Goal: Information Seeking & Learning: Learn about a topic

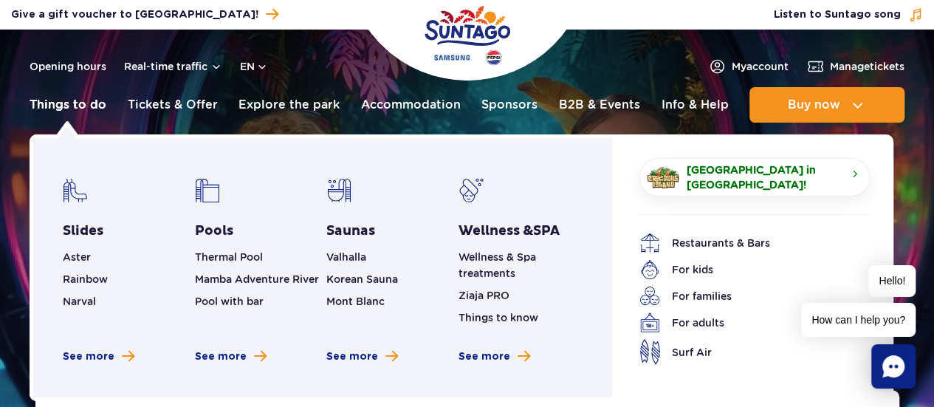
click at [64, 98] on link "Things to do" at bounding box center [68, 104] width 77 height 35
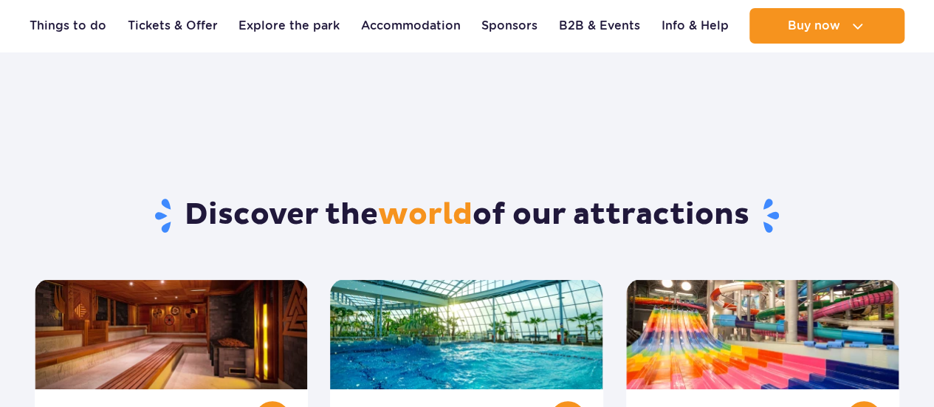
scroll to position [148, 0]
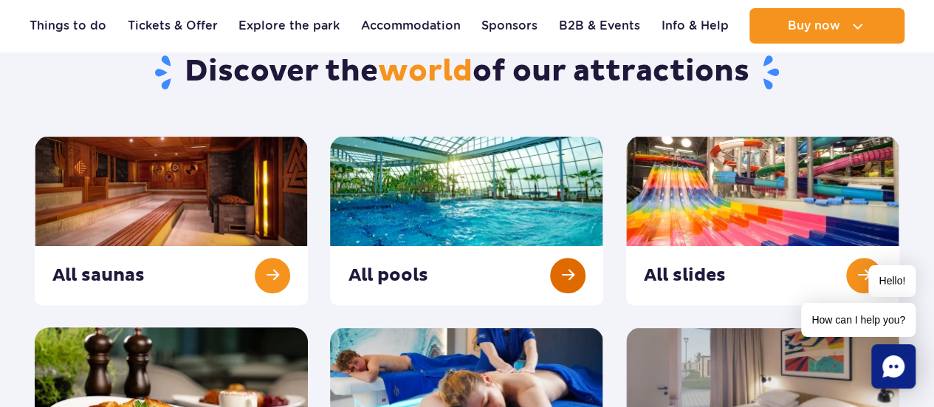
click at [566, 277] on link at bounding box center [466, 220] width 273 height 169
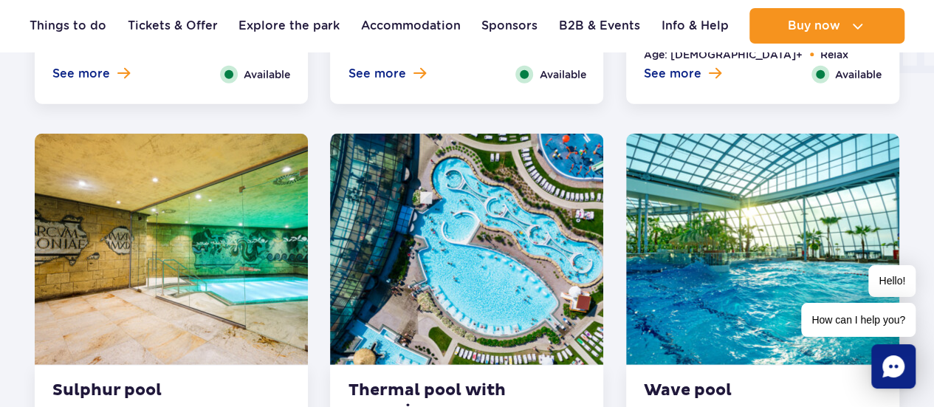
scroll to position [1994, 0]
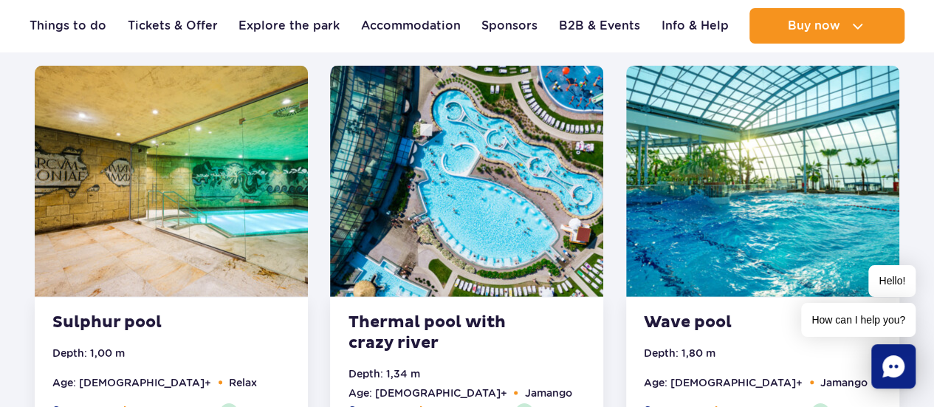
click at [423, 189] on img at bounding box center [466, 181] width 273 height 231
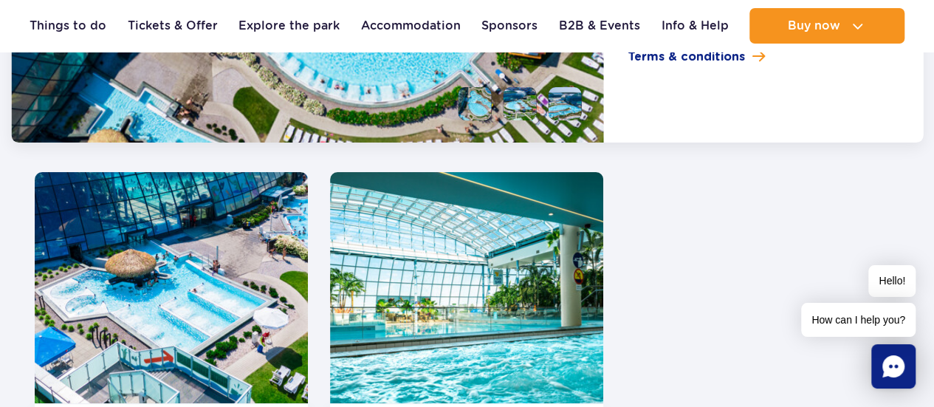
scroll to position [2897, 0]
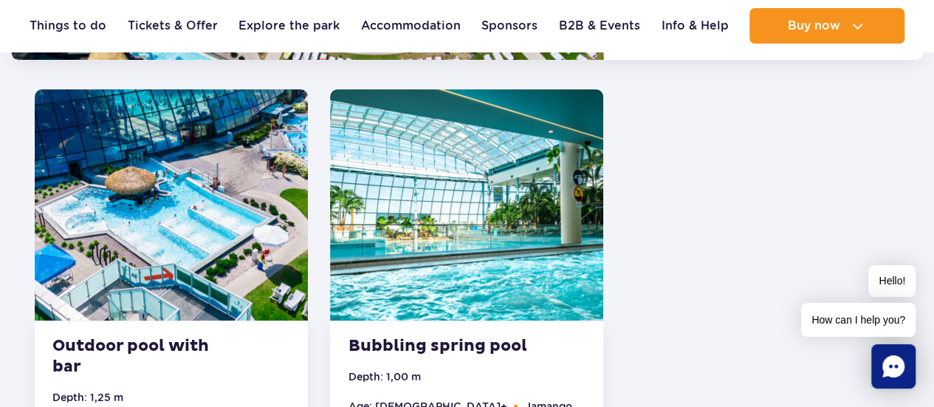
click at [199, 236] on img at bounding box center [171, 204] width 273 height 231
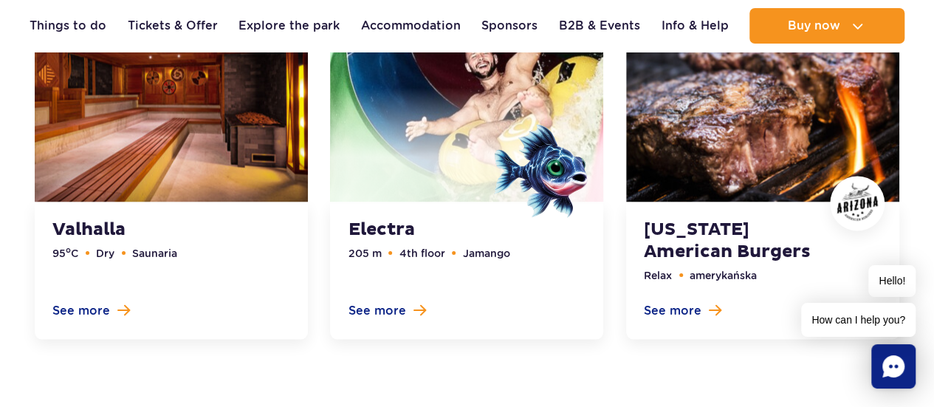
scroll to position [4041, 0]
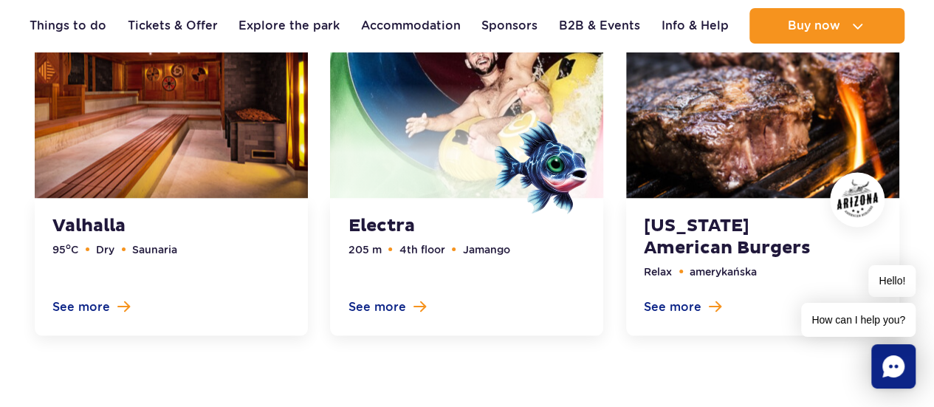
click at [370, 219] on link at bounding box center [466, 151] width 273 height 368
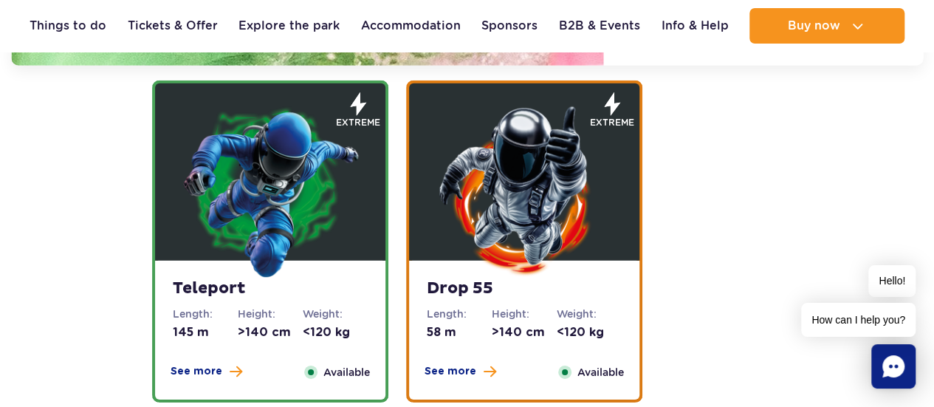
scroll to position [2168, 0]
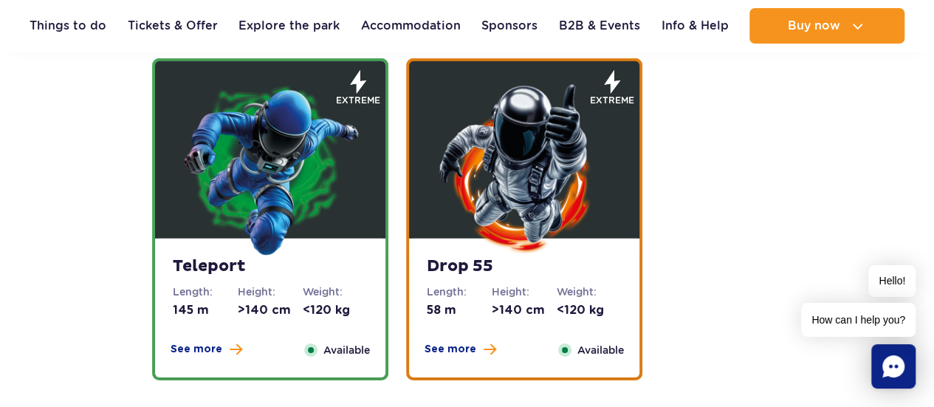
click at [176, 309] on dd "145 m" at bounding box center [205, 310] width 65 height 16
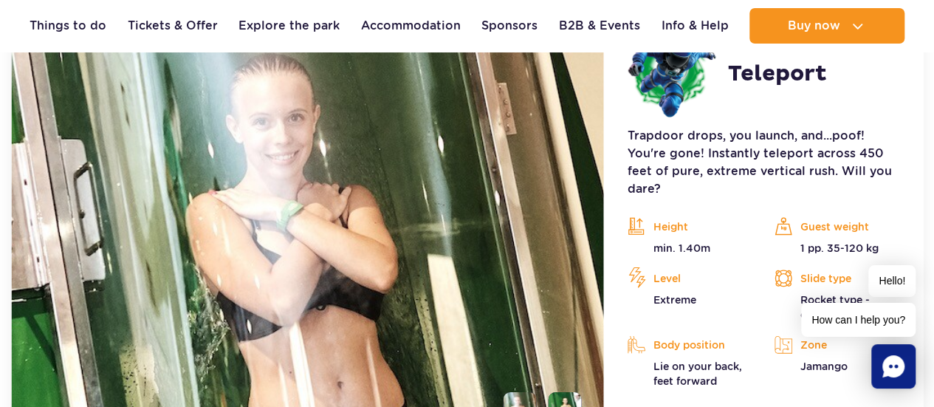
scroll to position [2150, 0]
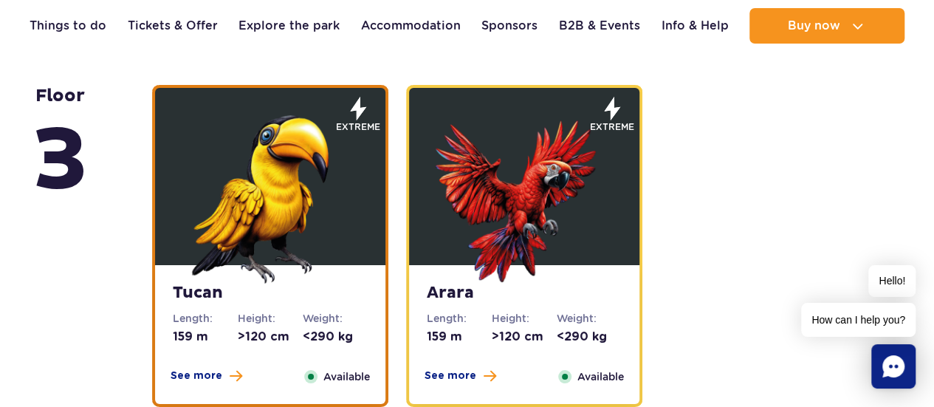
click at [268, 297] on strong "Tucan" at bounding box center [270, 293] width 195 height 21
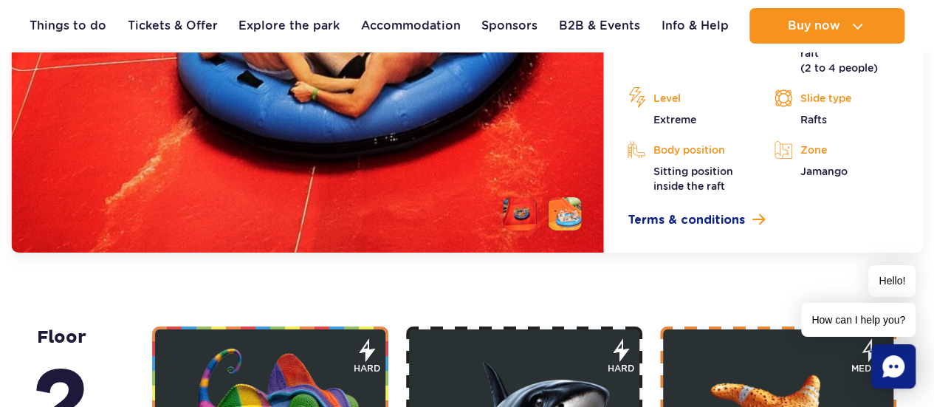
scroll to position [2561, 0]
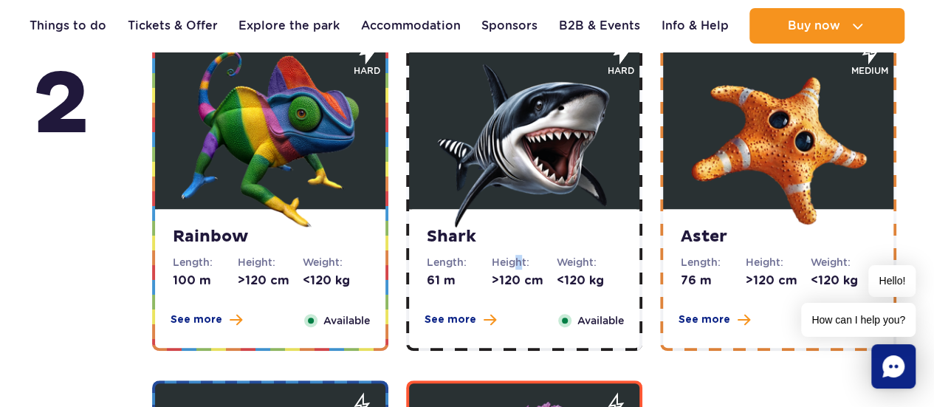
click at [516, 264] on dt "Height:" at bounding box center [524, 262] width 65 height 15
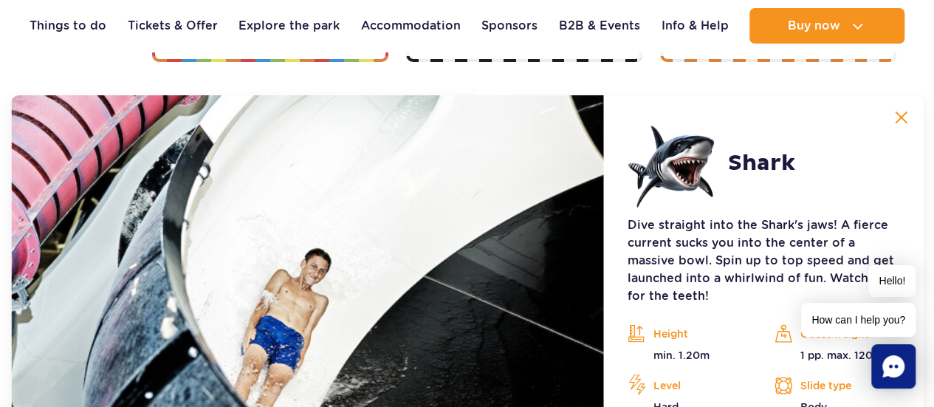
scroll to position [2824, 0]
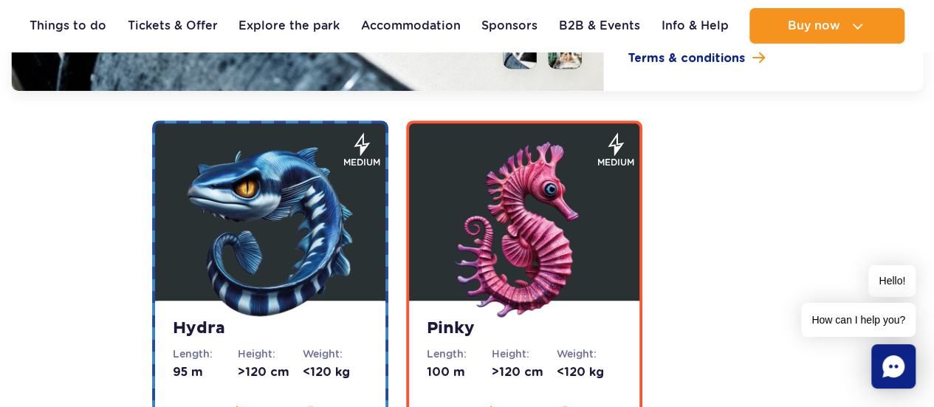
click at [482, 275] on img at bounding box center [524, 230] width 177 height 177
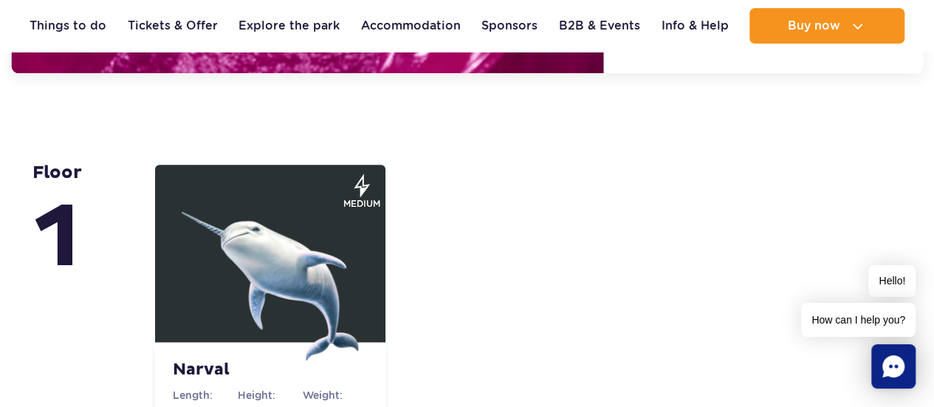
scroll to position [3692, 0]
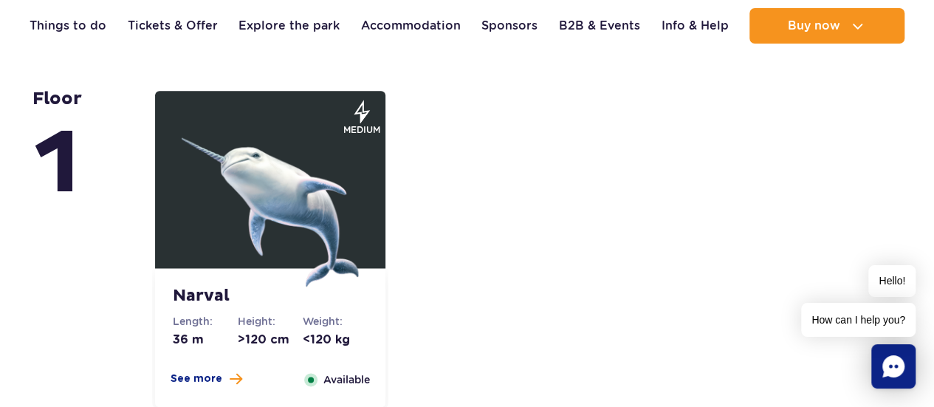
click at [270, 314] on dt "Height:" at bounding box center [270, 321] width 65 height 15
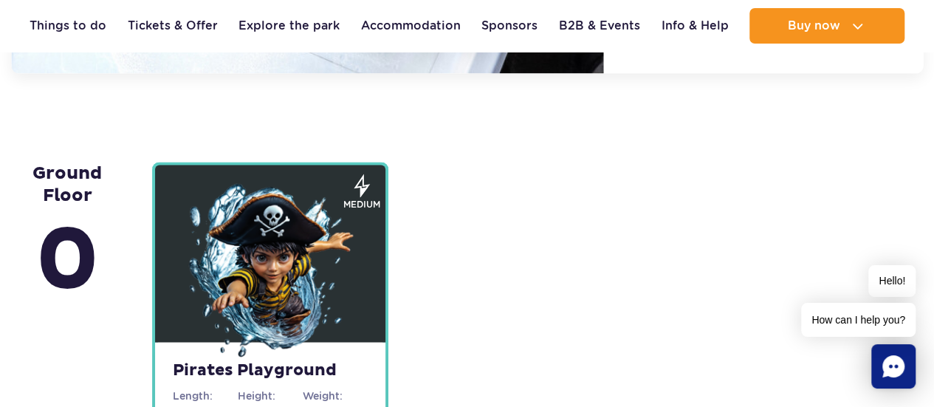
scroll to position [4103, 0]
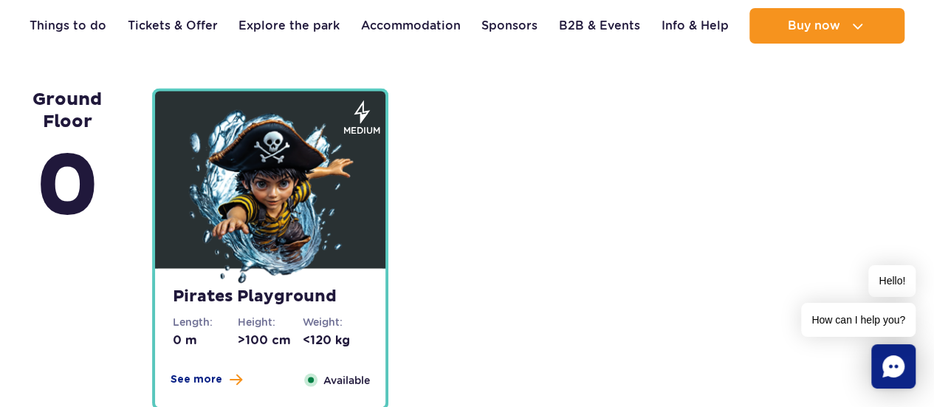
click at [195, 332] on dd "0 m" at bounding box center [205, 340] width 65 height 16
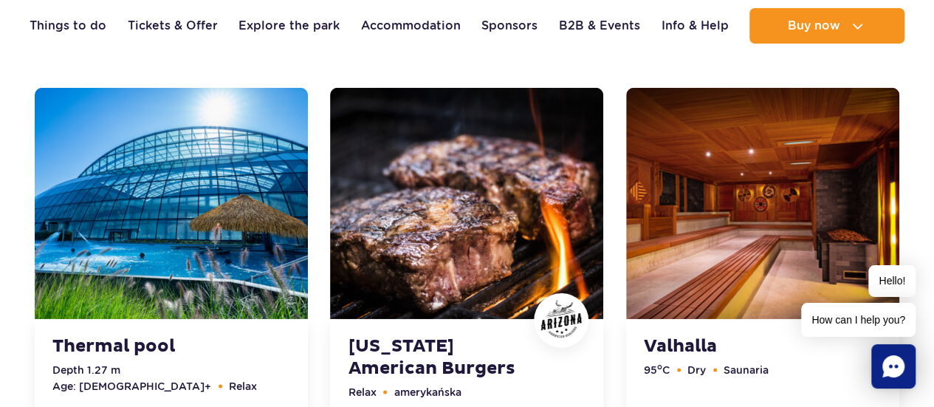
scroll to position [5104, 0]
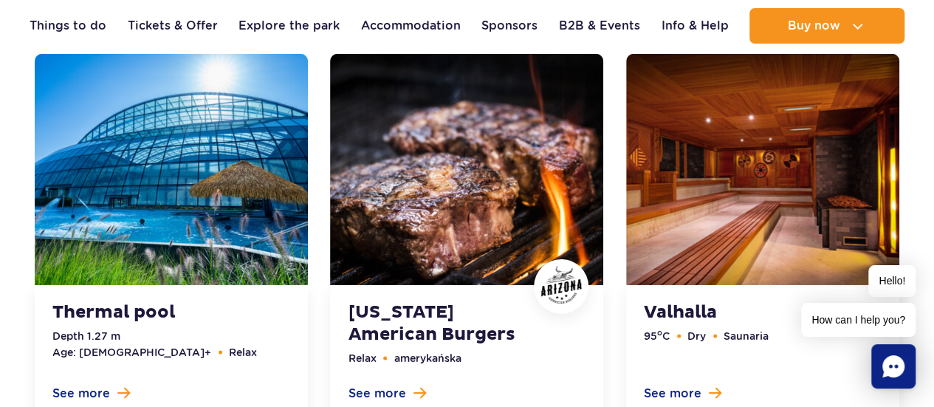
click at [424, 298] on link at bounding box center [466, 238] width 273 height 368
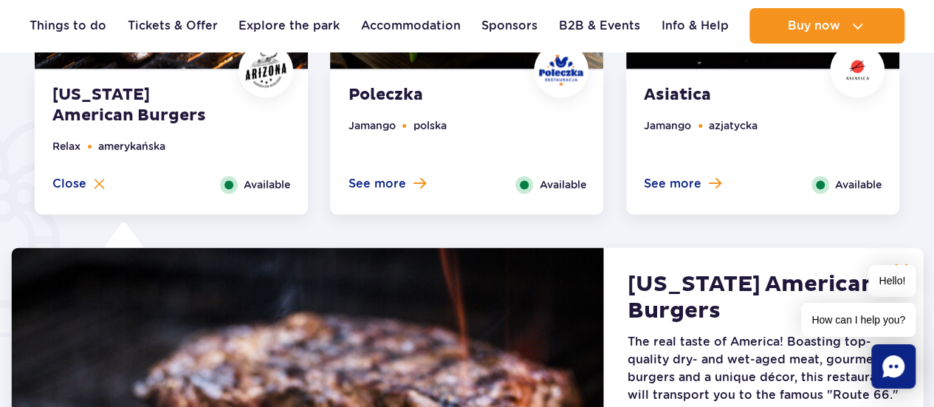
scroll to position [852, 0]
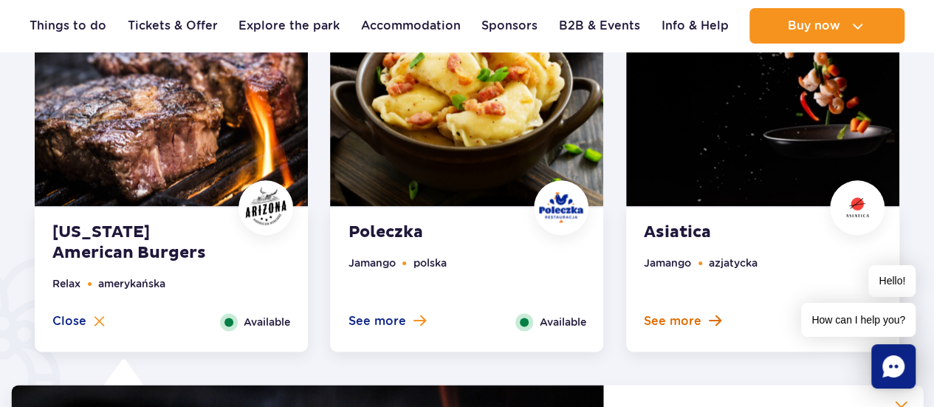
click at [690, 325] on span "See more" at bounding box center [673, 321] width 58 height 16
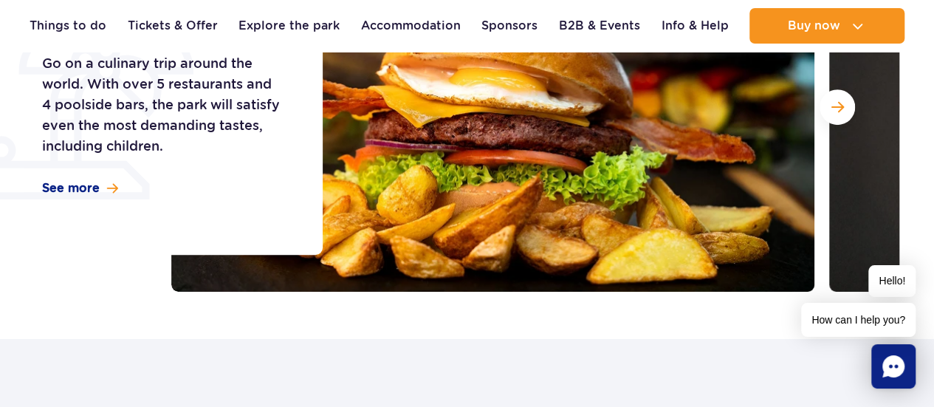
scroll to position [188, 0]
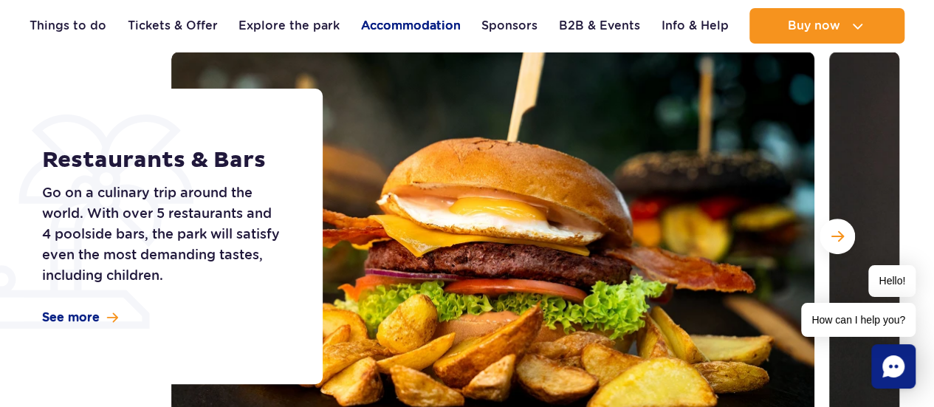
click at [415, 34] on link "Accommodation" at bounding box center [411, 25] width 100 height 35
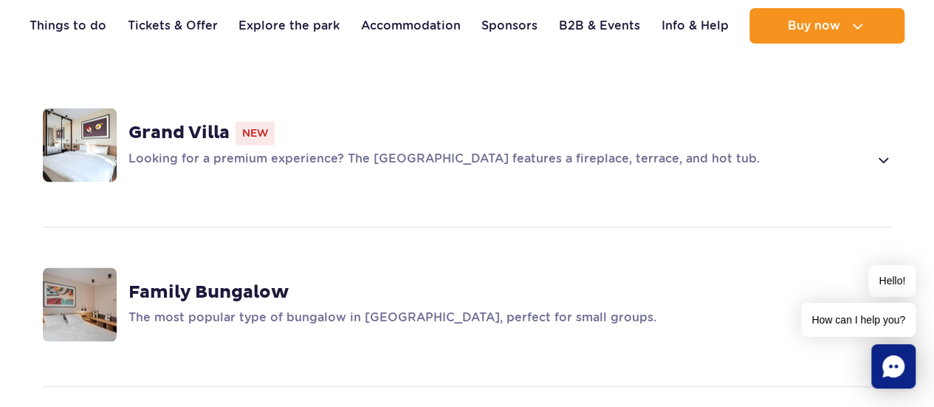
scroll to position [1108, 0]
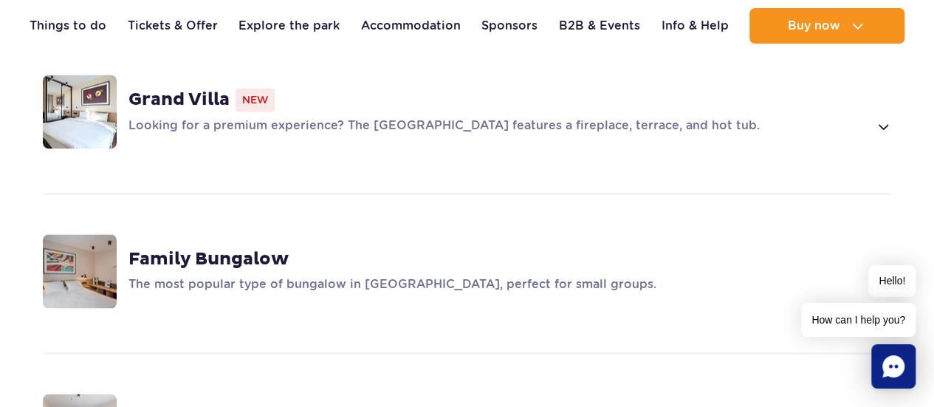
click at [187, 248] on strong "Family Bungalow" at bounding box center [208, 259] width 160 height 22
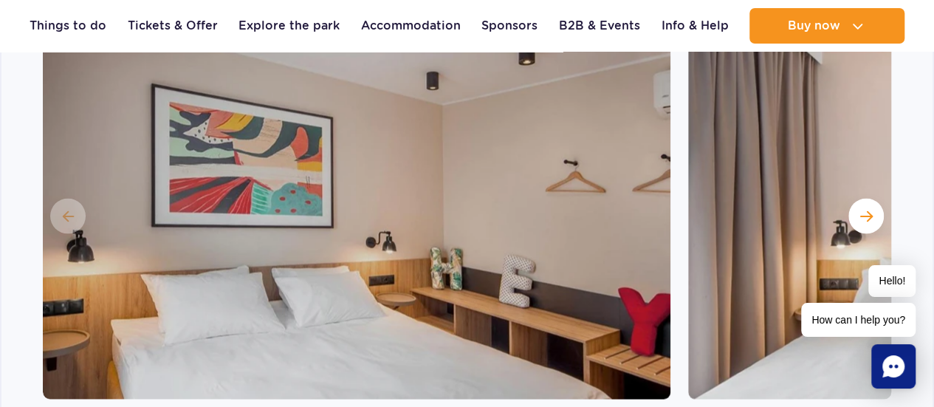
scroll to position [1489, 0]
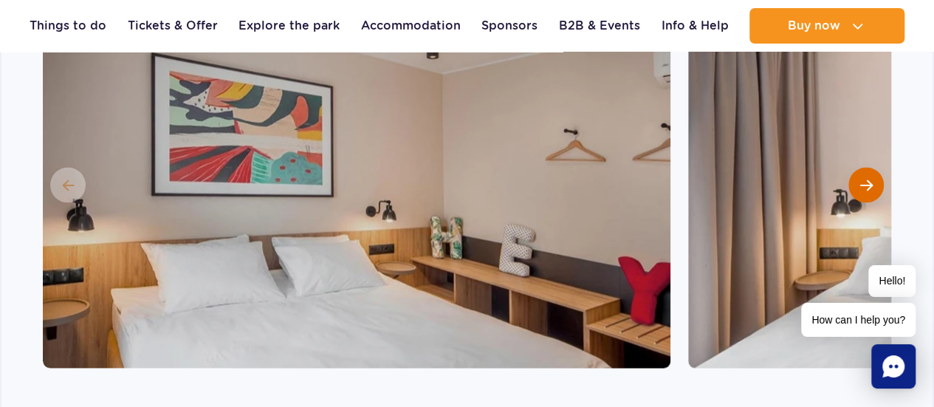
click at [873, 168] on button "Next slide" at bounding box center [865, 185] width 35 height 35
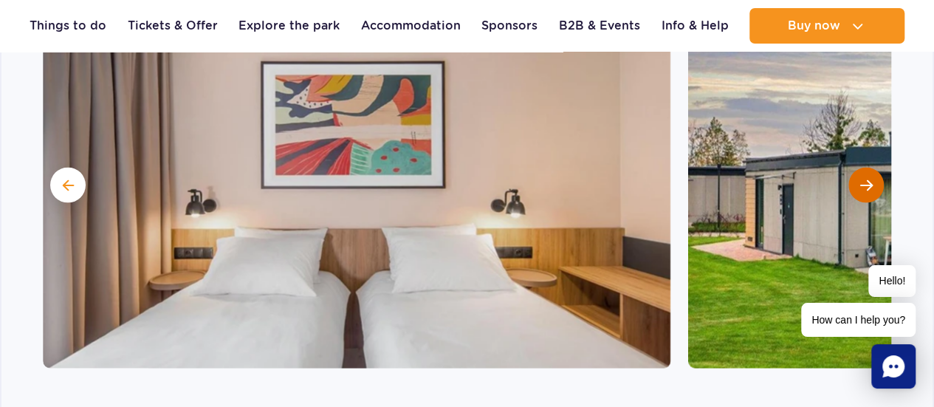
click at [873, 168] on button "Next slide" at bounding box center [865, 185] width 35 height 35
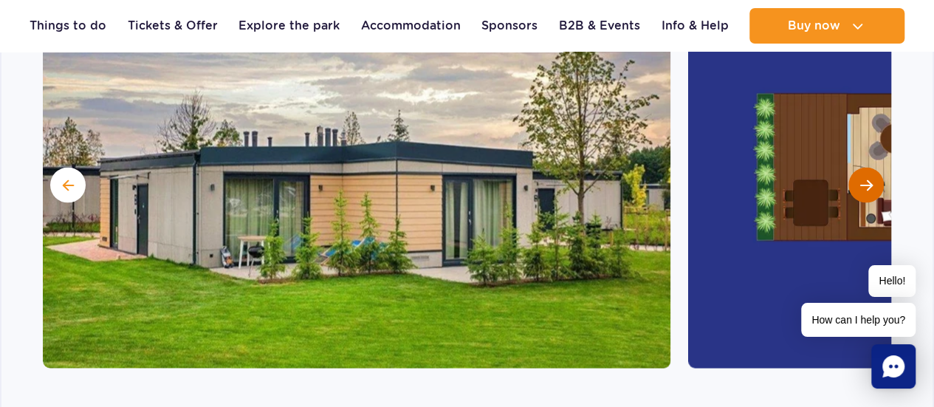
click at [858, 168] on button "Next slide" at bounding box center [865, 185] width 35 height 35
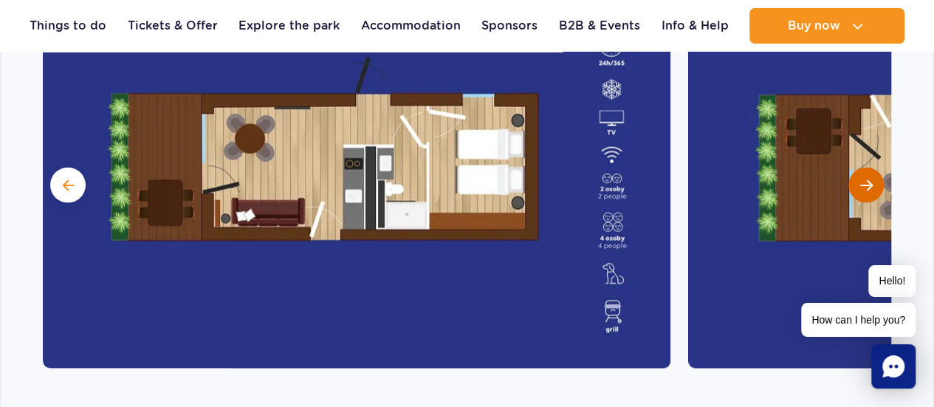
click at [860, 179] on span "Next slide" at bounding box center [866, 185] width 13 height 13
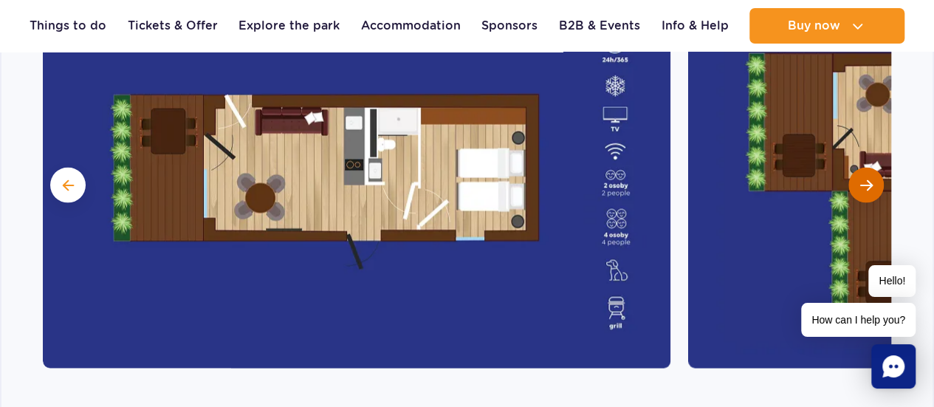
click at [860, 179] on span "Next slide" at bounding box center [866, 185] width 13 height 13
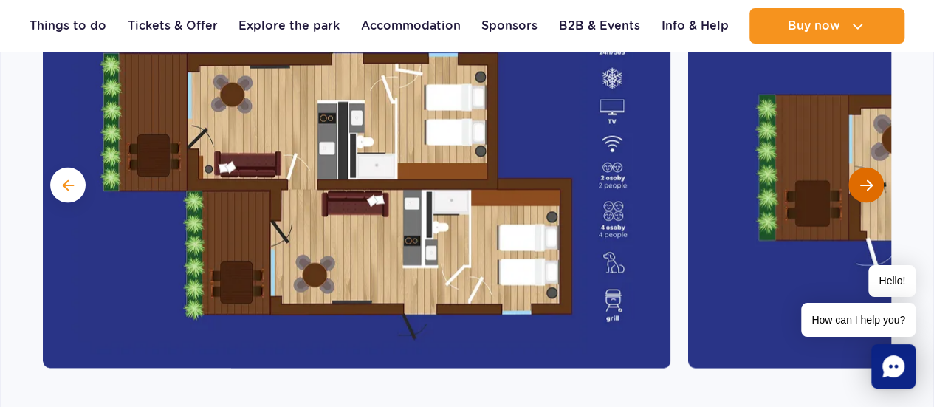
click at [860, 179] on span "Next slide" at bounding box center [866, 185] width 13 height 13
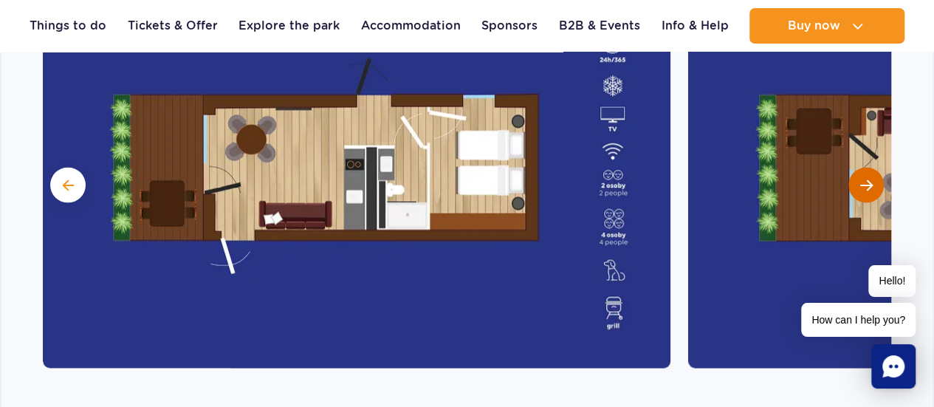
click at [860, 179] on span "Next slide" at bounding box center [866, 185] width 13 height 13
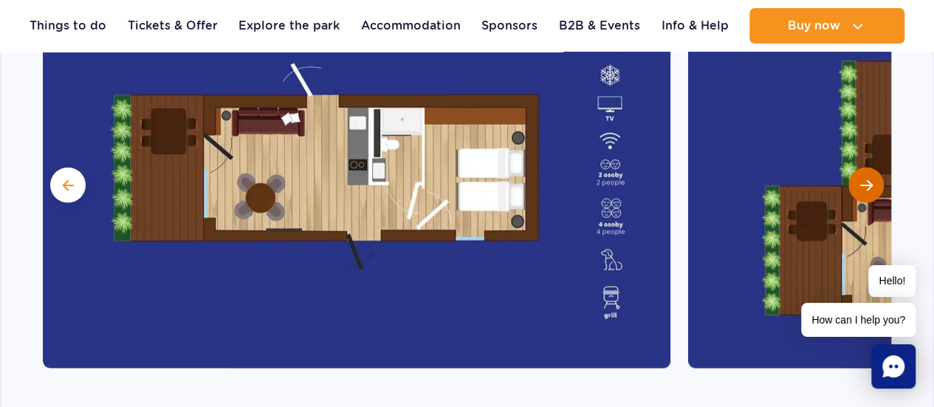
click at [860, 179] on span "Next slide" at bounding box center [866, 185] width 13 height 13
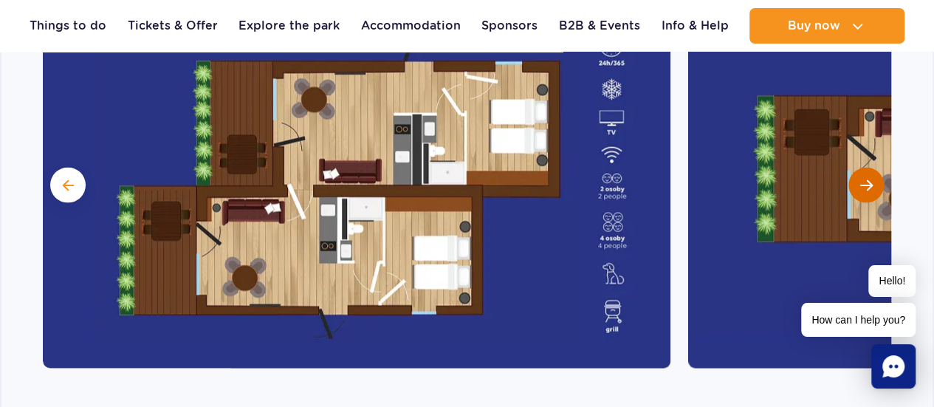
click at [860, 179] on span "Next slide" at bounding box center [866, 185] width 13 height 13
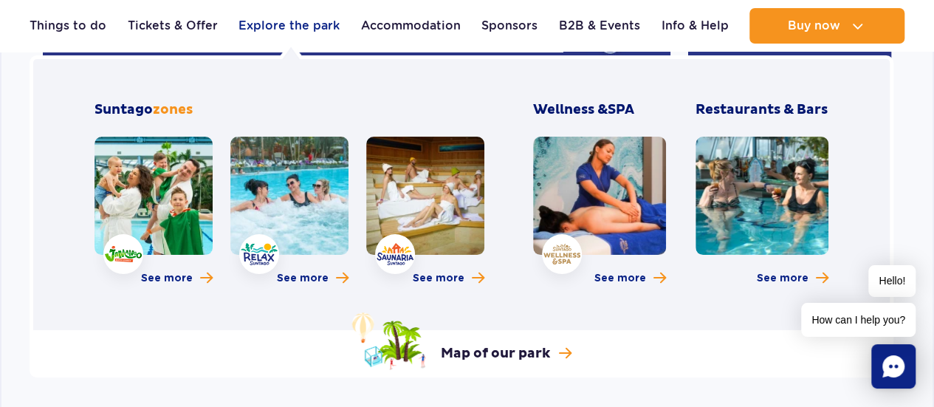
click at [304, 35] on link "Explore the park" at bounding box center [289, 25] width 101 height 35
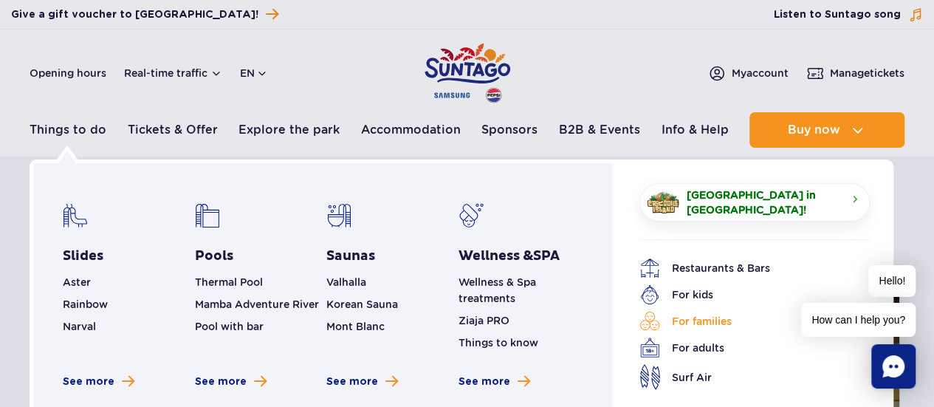
click at [675, 318] on link "For families" at bounding box center [743, 321] width 208 height 21
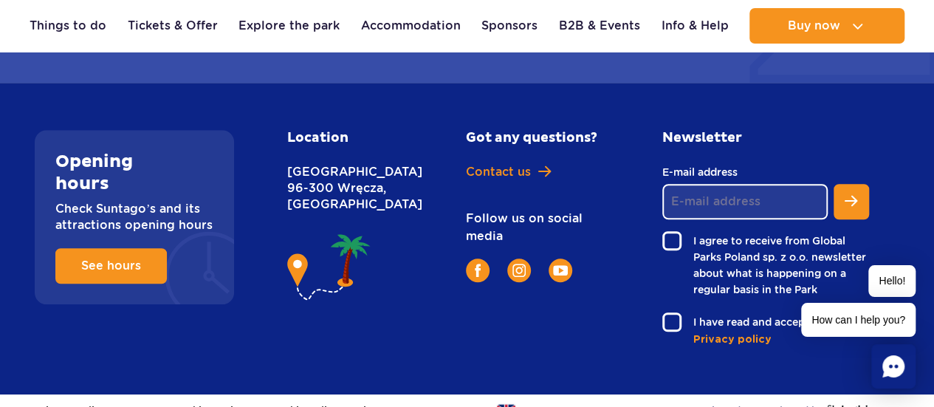
scroll to position [2731, 0]
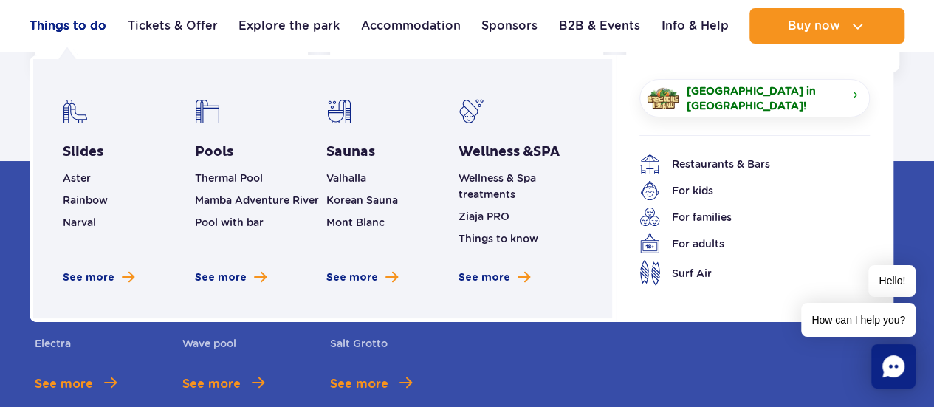
click at [68, 23] on link "Things to do" at bounding box center [68, 25] width 77 height 35
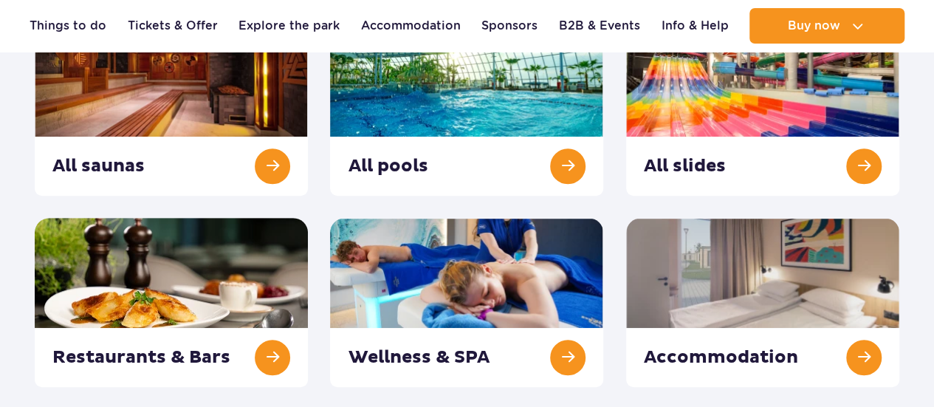
scroll to position [295, 0]
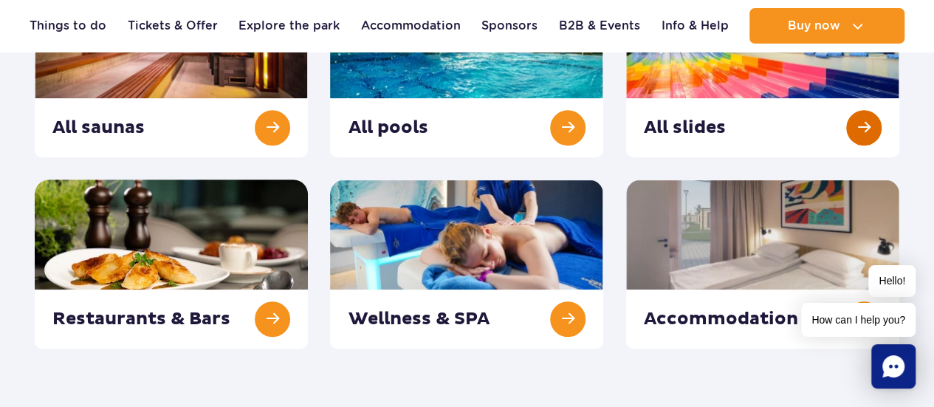
click at [865, 125] on link at bounding box center [762, 72] width 273 height 169
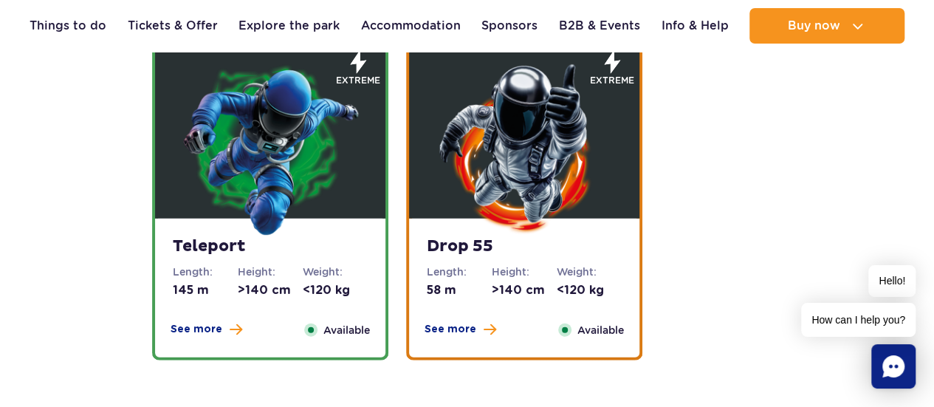
click at [553, 270] on dt "Height:" at bounding box center [524, 271] width 65 height 15
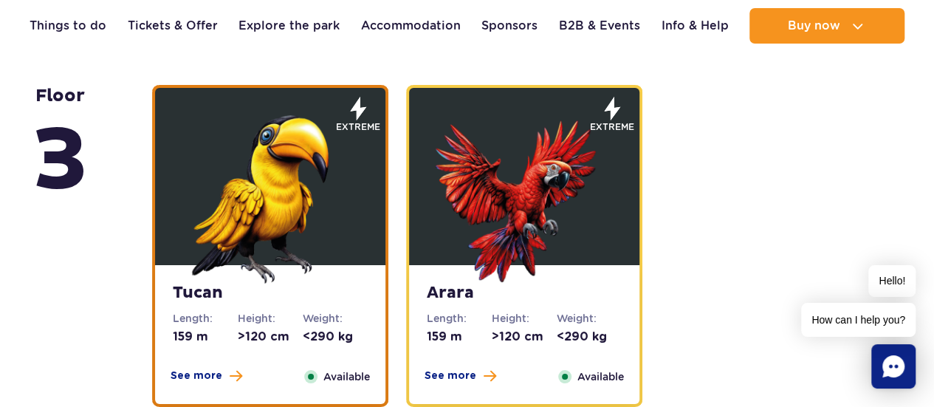
click at [460, 260] on img at bounding box center [524, 194] width 177 height 177
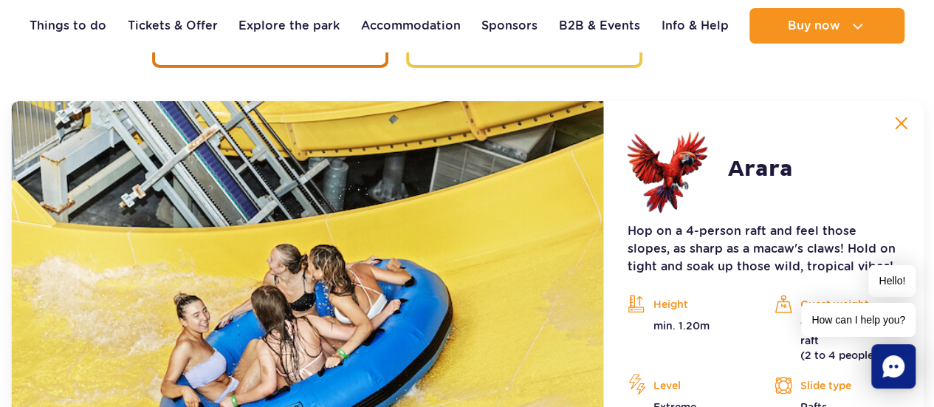
scroll to position [2413, 0]
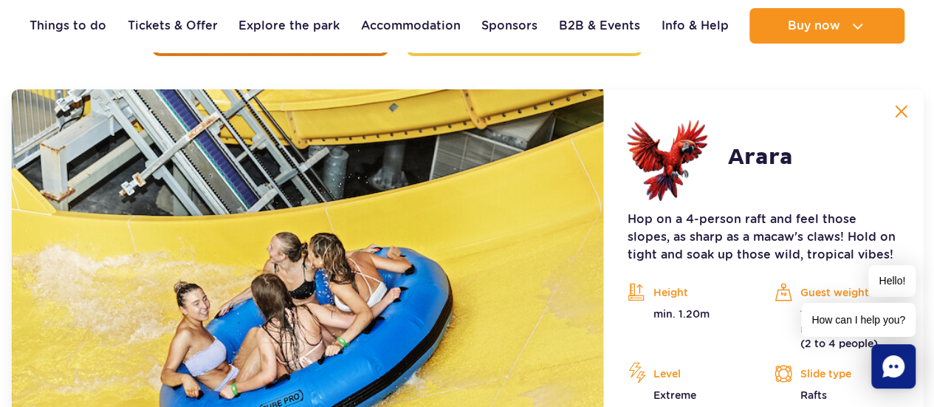
click at [909, 119] on button at bounding box center [901, 112] width 30 height 30
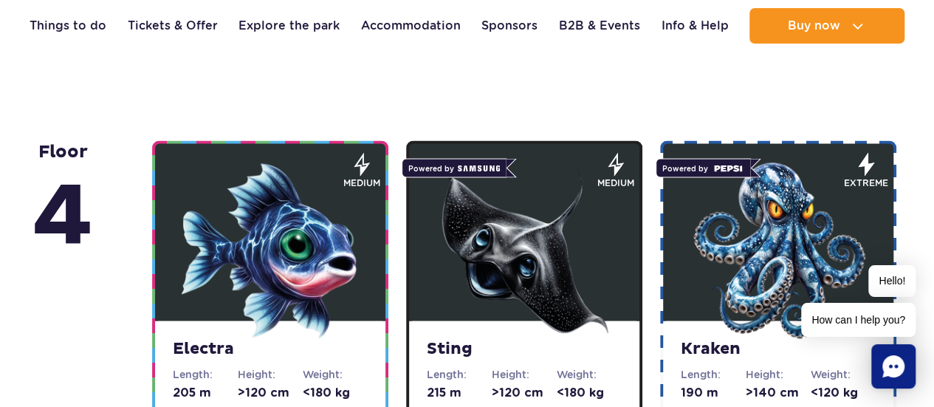
scroll to position [1379, 0]
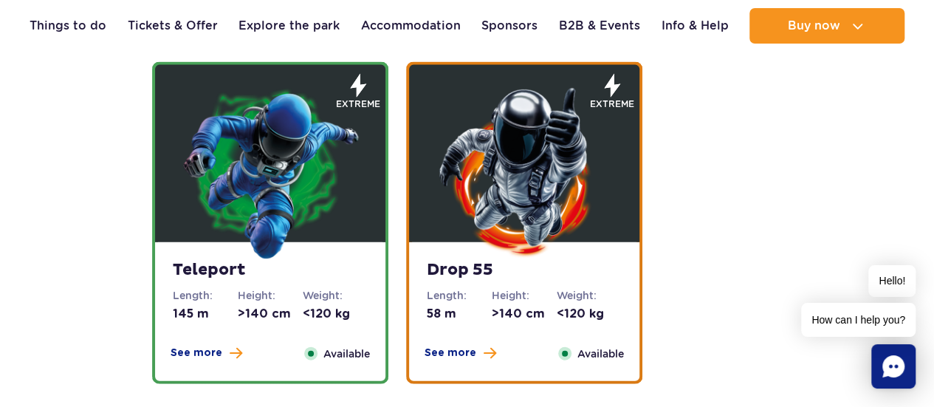
click at [467, 207] on img at bounding box center [524, 171] width 177 height 177
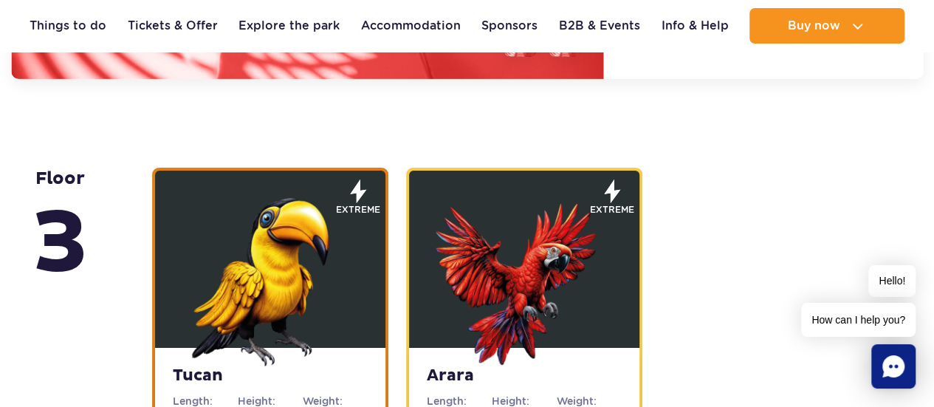
scroll to position [2446, 0]
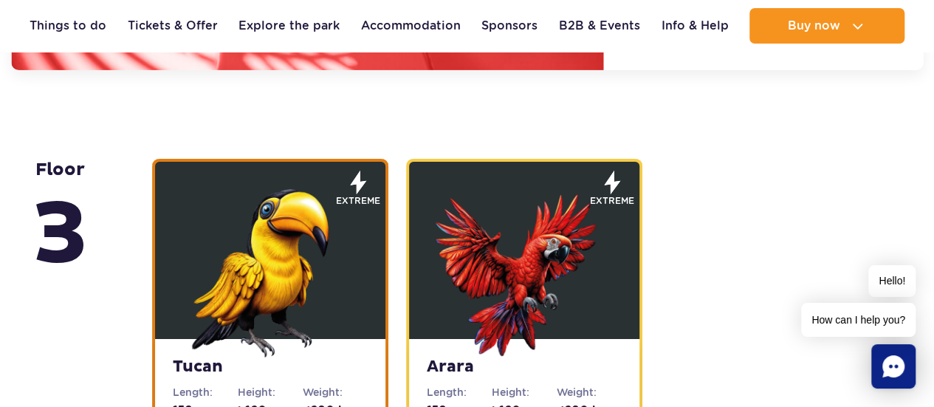
click at [297, 328] on img at bounding box center [270, 268] width 177 height 177
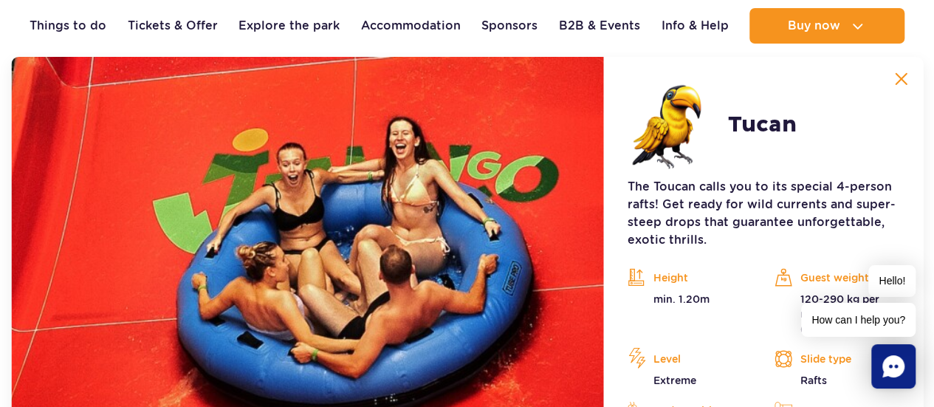
scroll to position [2413, 0]
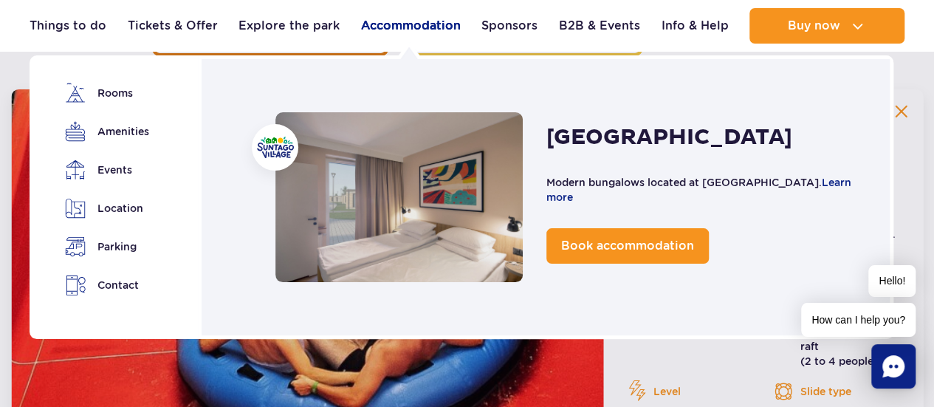
click at [414, 23] on link "Accommodation" at bounding box center [411, 25] width 100 height 35
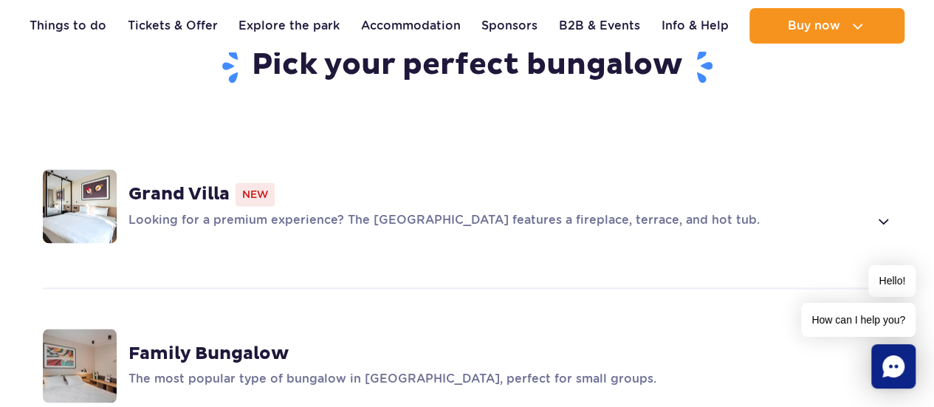
scroll to position [1034, 0]
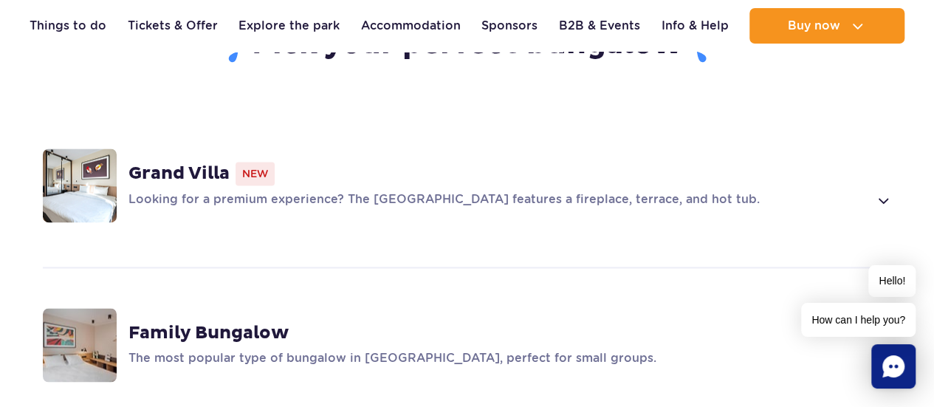
click at [254, 122] on div "Grand Villa New Looking for a premium experience? The Grand Villa features a fi…" at bounding box center [466, 185] width 931 height 157
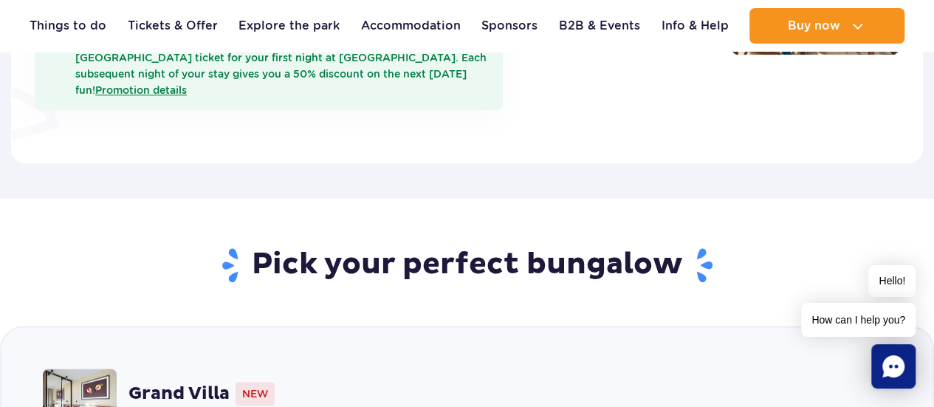
scroll to position [812, 0]
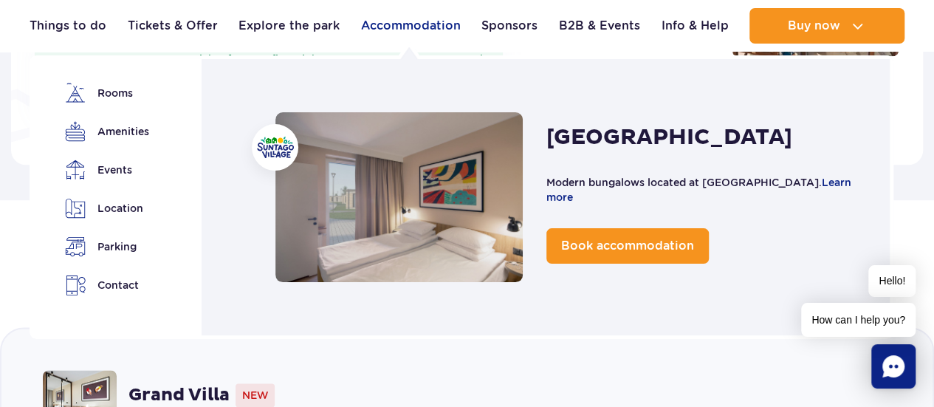
click at [403, 30] on link "Accommodation" at bounding box center [411, 25] width 100 height 35
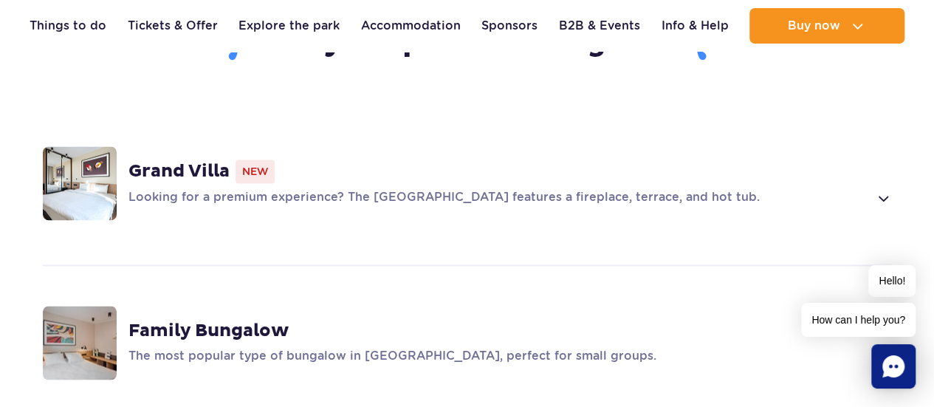
scroll to position [1181, 0]
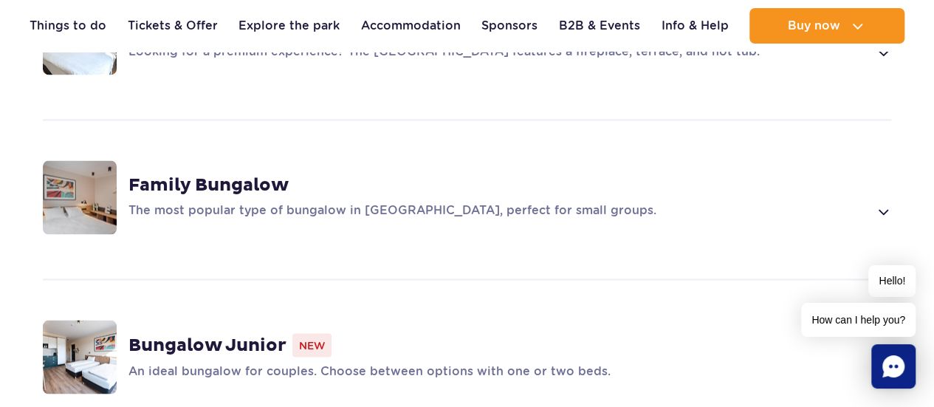
click at [281, 174] on strong "Family Bungalow" at bounding box center [208, 185] width 160 height 22
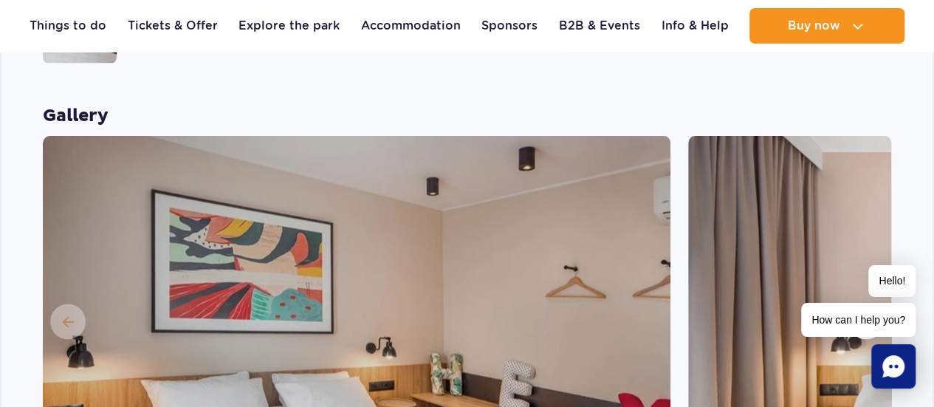
scroll to position [1489, 0]
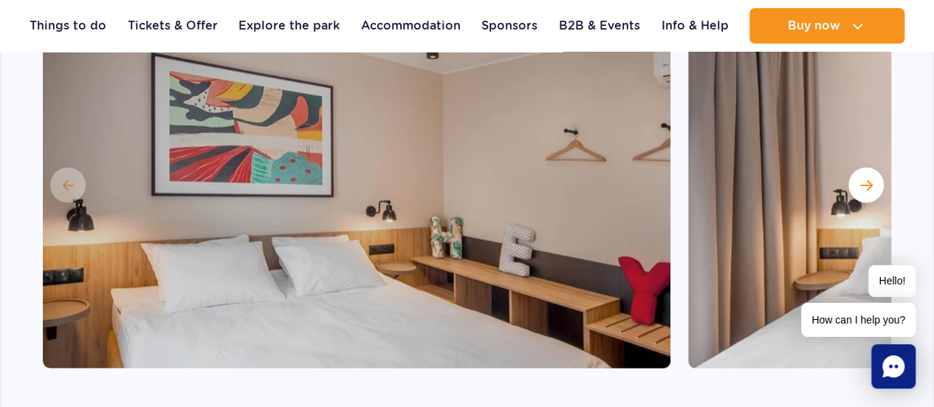
click at [862, 179] on span "Next slide" at bounding box center [866, 185] width 13 height 13
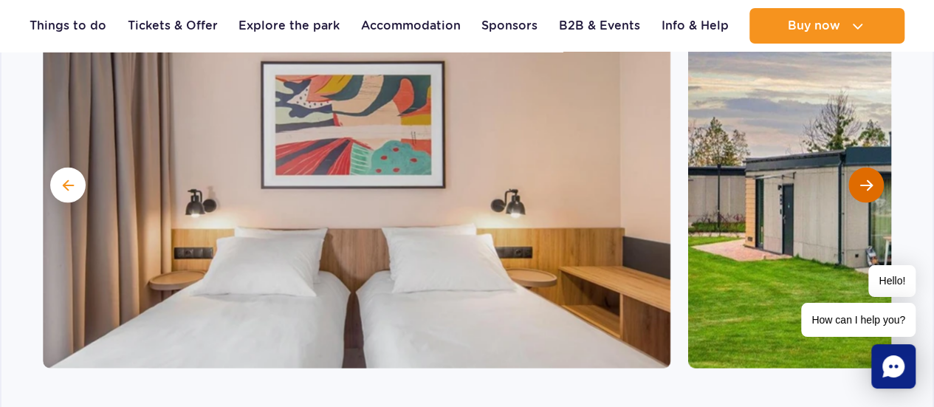
click at [862, 179] on span "Next slide" at bounding box center [866, 185] width 13 height 13
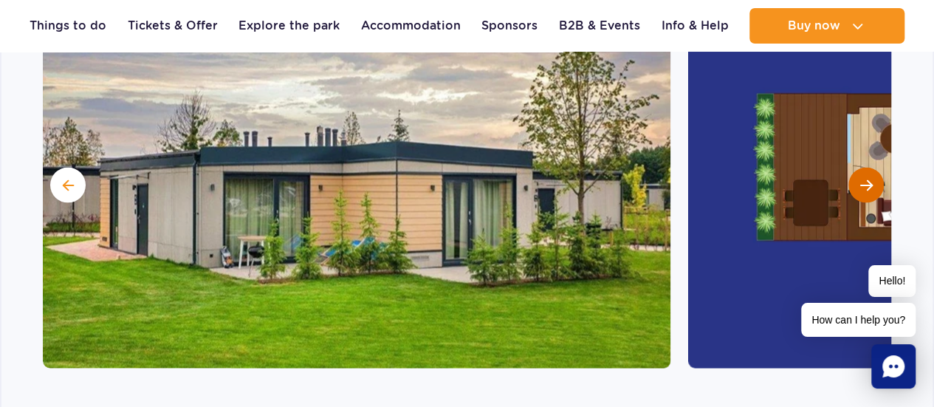
click at [862, 179] on span "Next slide" at bounding box center [866, 185] width 13 height 13
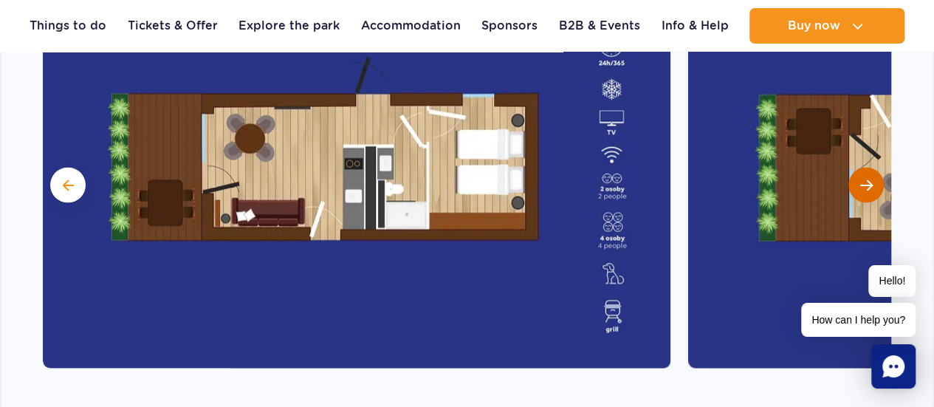
click at [862, 179] on span "Next slide" at bounding box center [866, 185] width 13 height 13
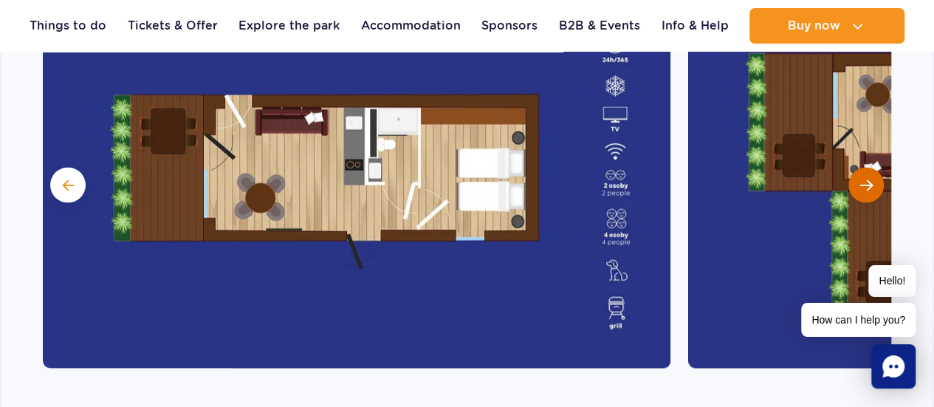
click at [862, 179] on span "Next slide" at bounding box center [866, 185] width 13 height 13
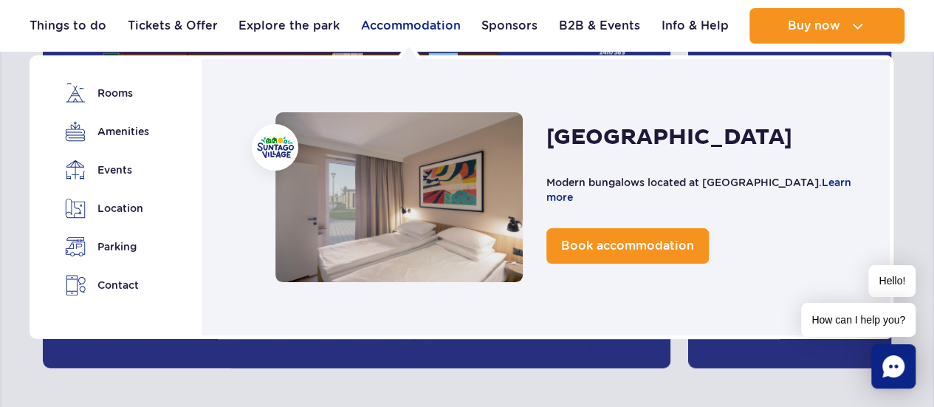
click at [396, 27] on link "Accommodation" at bounding box center [411, 25] width 100 height 35
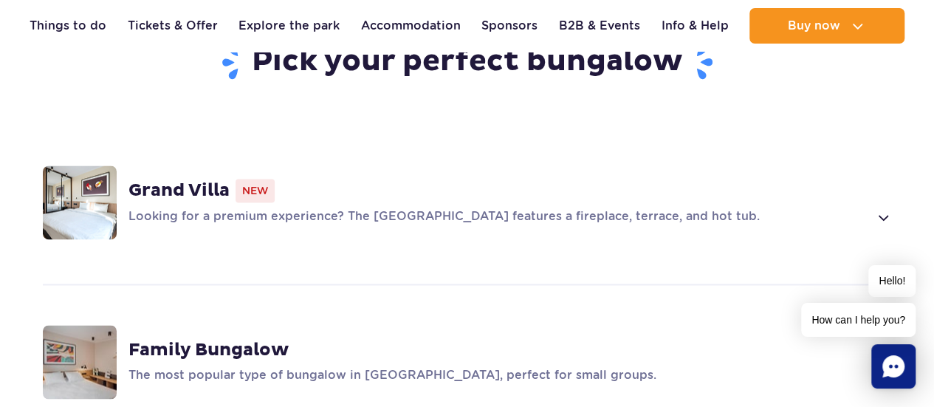
scroll to position [960, 0]
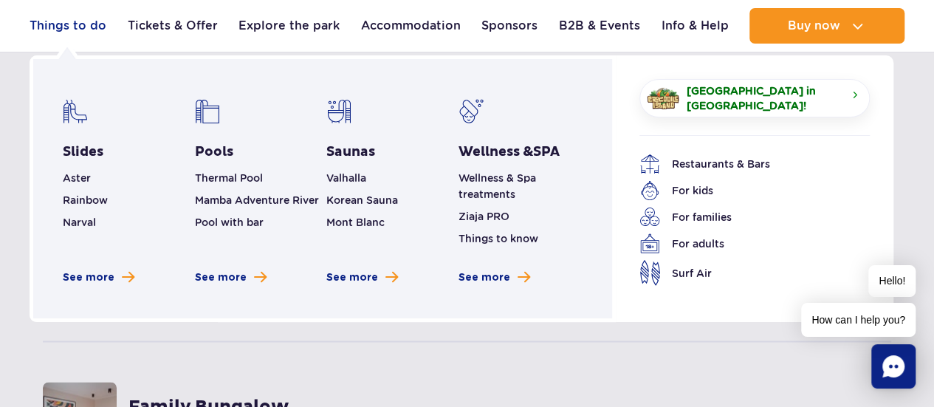
click at [92, 27] on link "Things to do" at bounding box center [68, 25] width 77 height 35
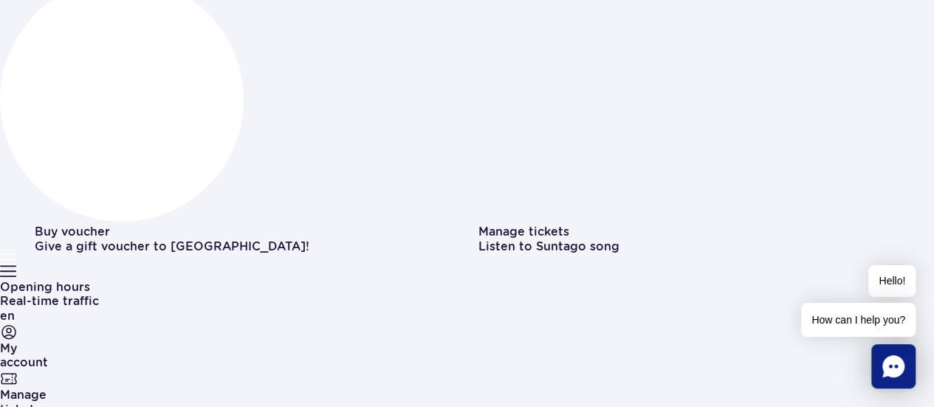
scroll to position [295, 0]
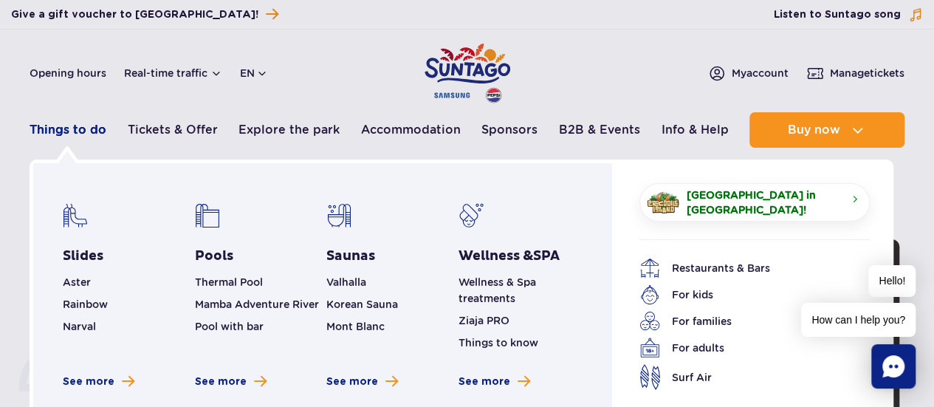
click at [56, 134] on link "Things to do" at bounding box center [68, 129] width 77 height 35
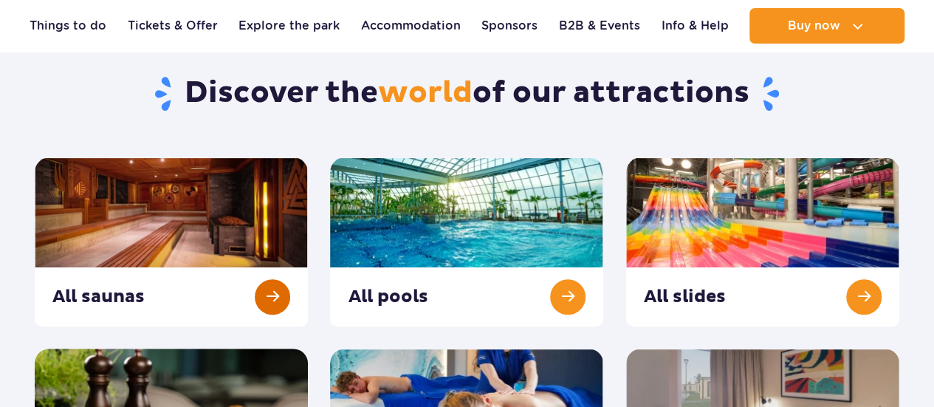
scroll to position [148, 0]
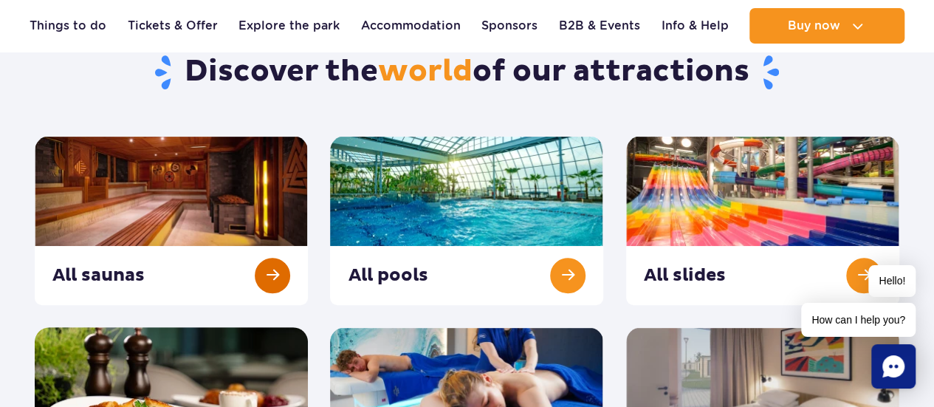
click at [281, 275] on link at bounding box center [171, 220] width 273 height 169
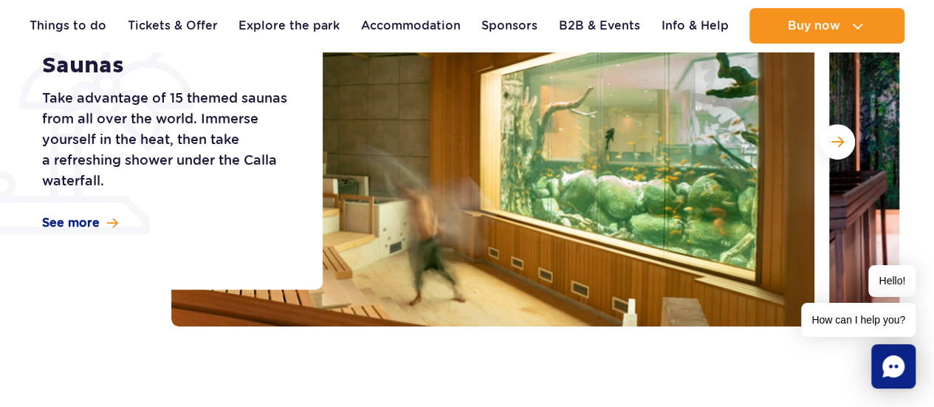
scroll to position [295, 0]
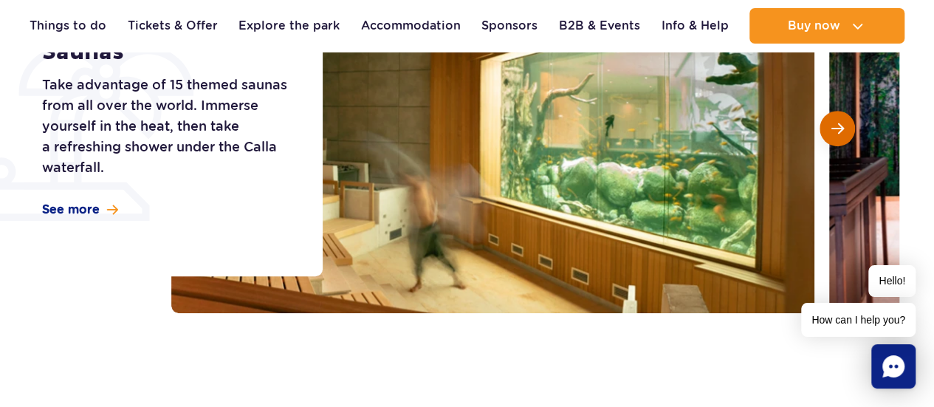
click at [838, 134] on span "Next slide" at bounding box center [837, 128] width 13 height 13
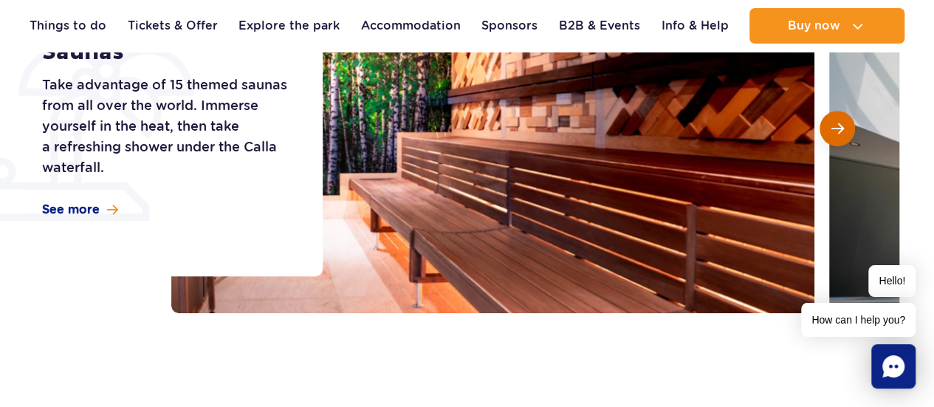
click at [838, 134] on span "Next slide" at bounding box center [837, 128] width 13 height 13
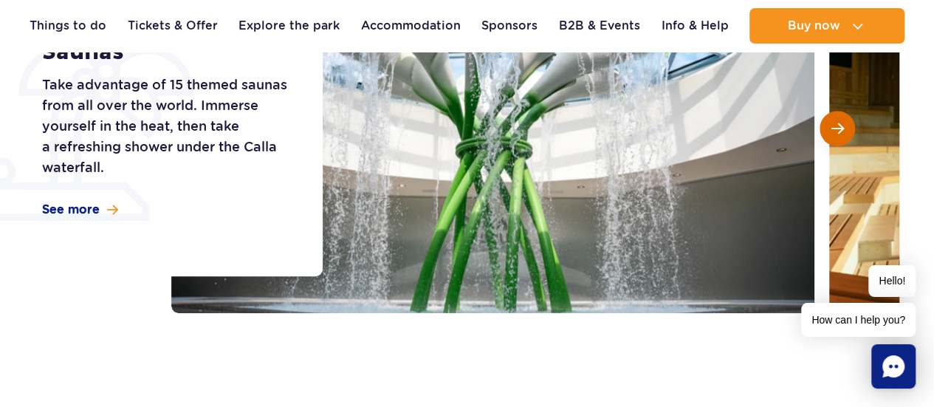
click at [838, 134] on span "Next slide" at bounding box center [837, 128] width 13 height 13
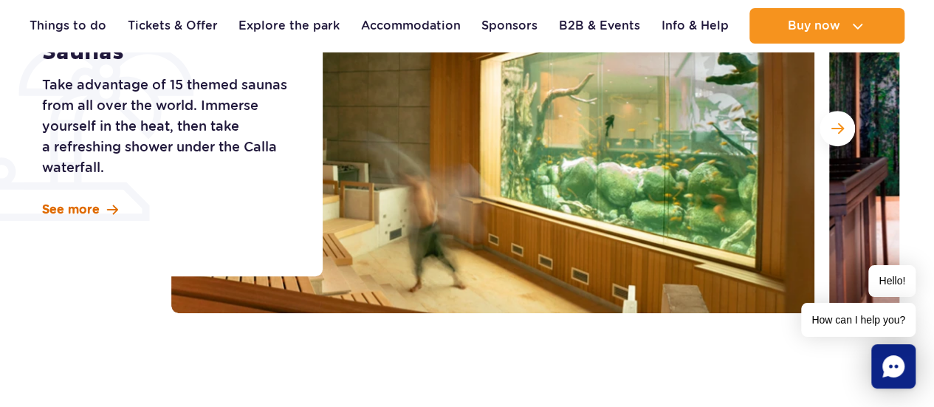
click at [100, 212] on link "See more" at bounding box center [80, 210] width 76 height 16
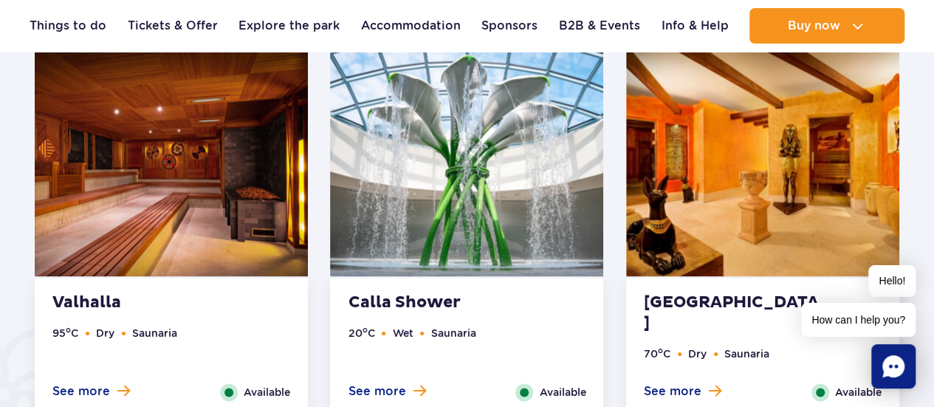
scroll to position [892, 0]
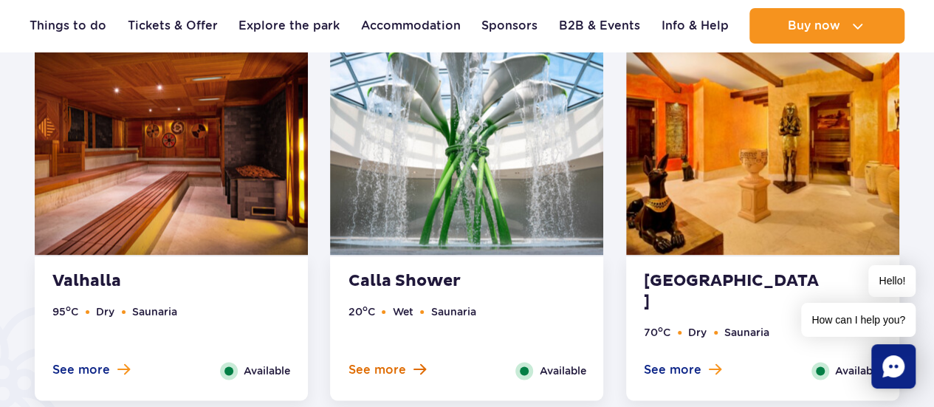
click at [399, 371] on span "See more" at bounding box center [377, 370] width 58 height 16
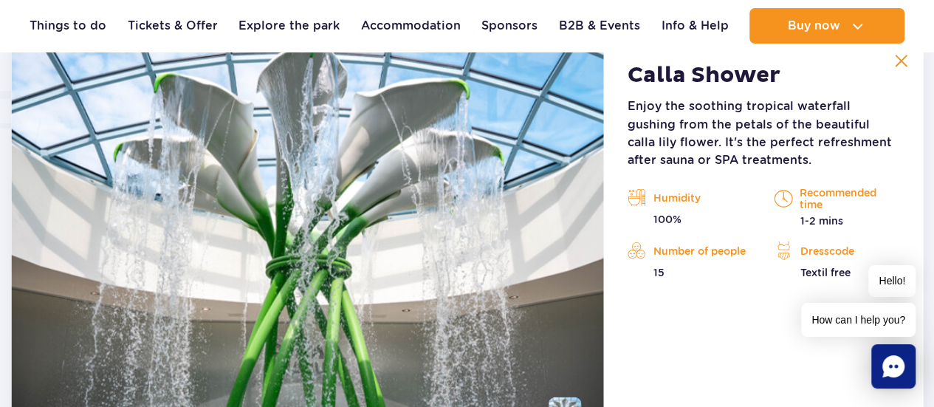
scroll to position [1310, 0]
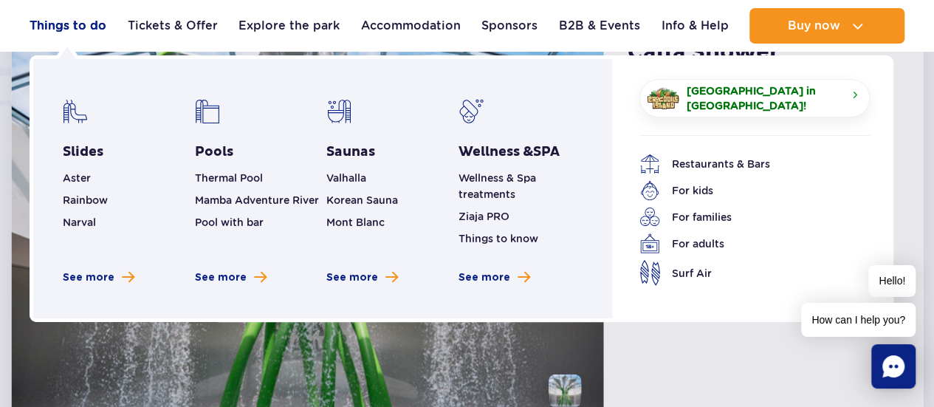
click at [75, 27] on link "Things to do" at bounding box center [68, 25] width 77 height 35
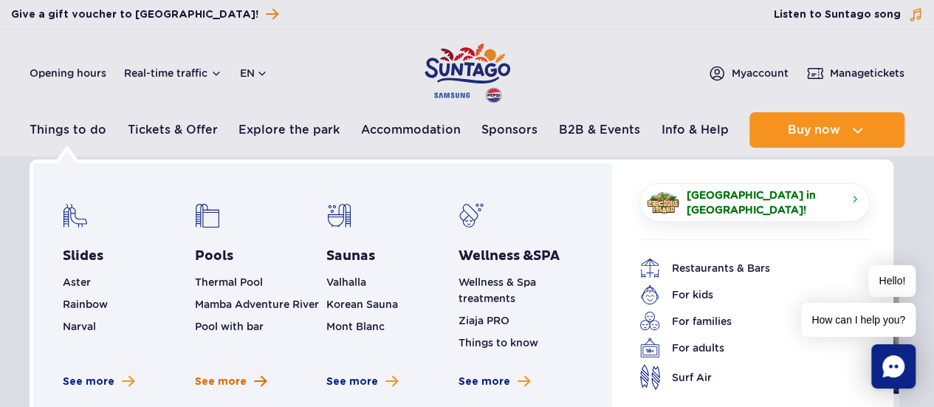
click at [249, 381] on link "See more" at bounding box center [231, 381] width 72 height 15
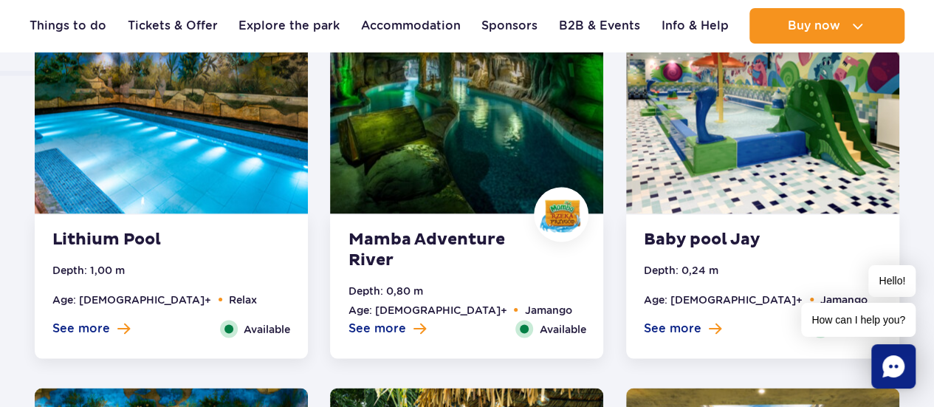
scroll to position [1403, 0]
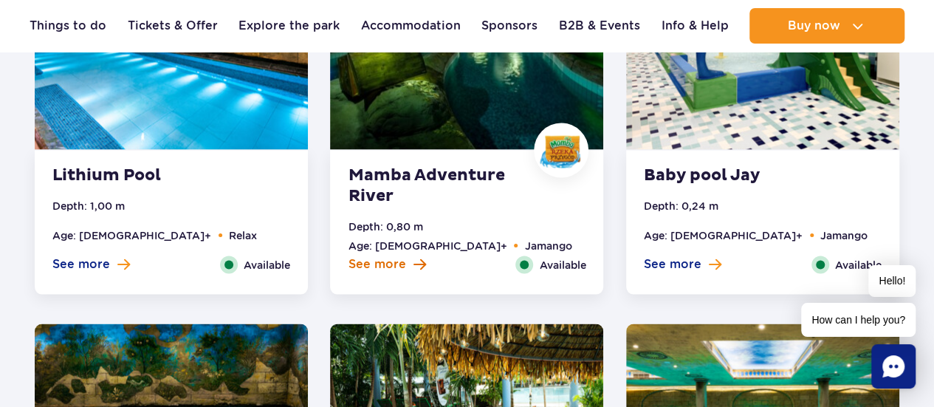
click at [419, 263] on span at bounding box center [419, 264] width 13 height 13
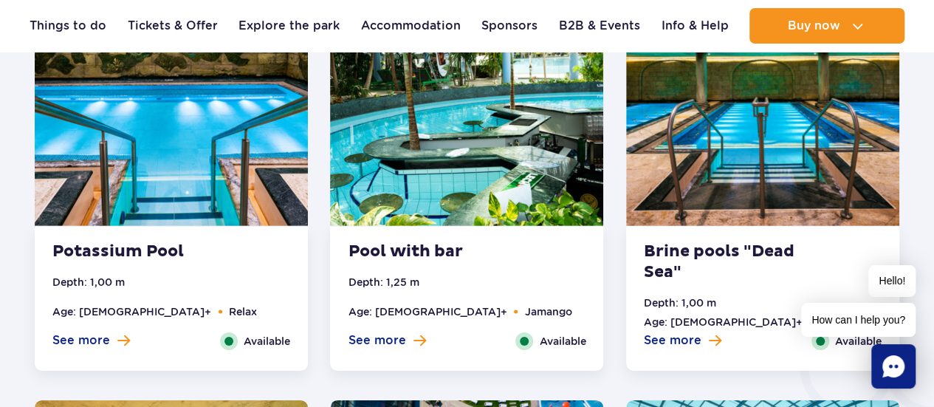
scroll to position [2159, 0]
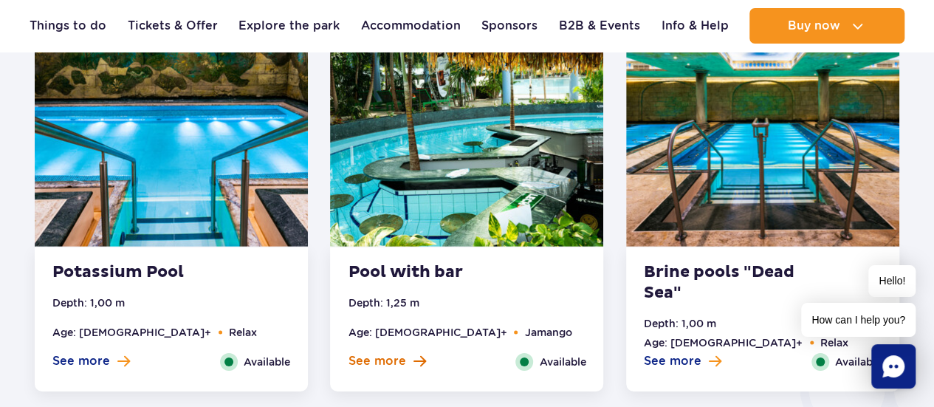
click at [395, 367] on span "See more" at bounding box center [377, 361] width 58 height 16
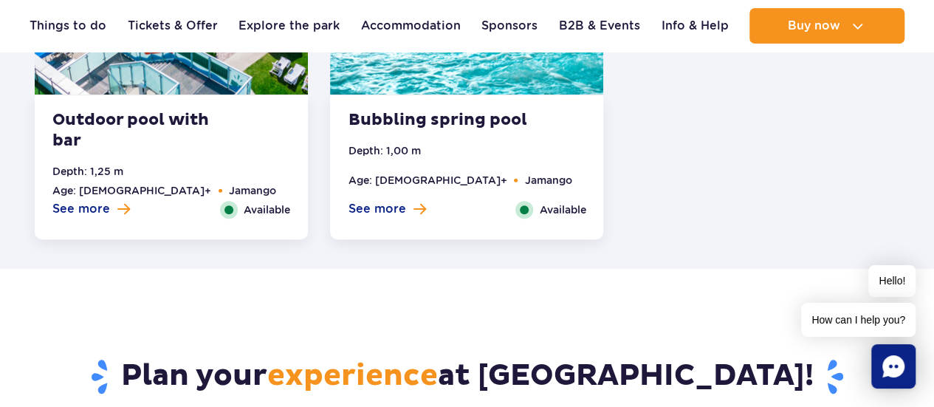
scroll to position [3008, 0]
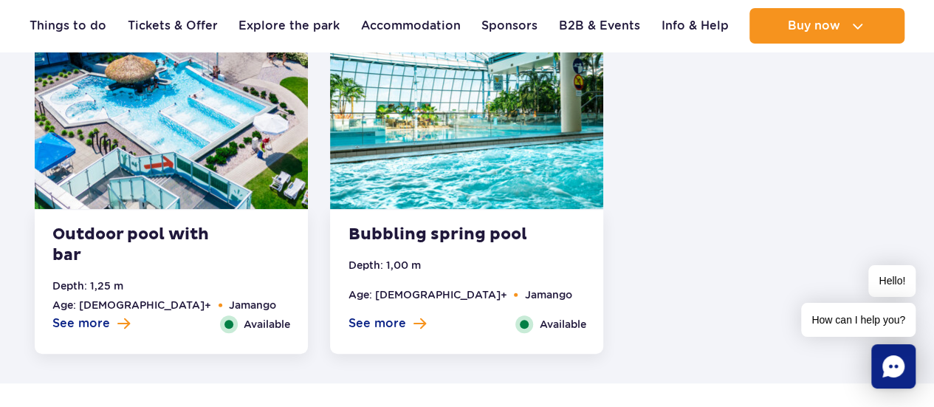
click at [388, 333] on div "Bubbling spring pool Depth: 1,00 m Age: 0+ Jamango See more Close Available" at bounding box center [466, 282] width 273 height 144
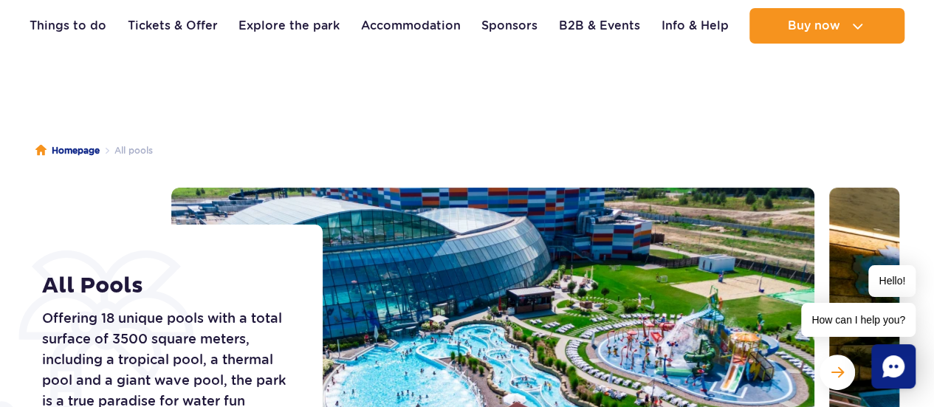
scroll to position [74, 0]
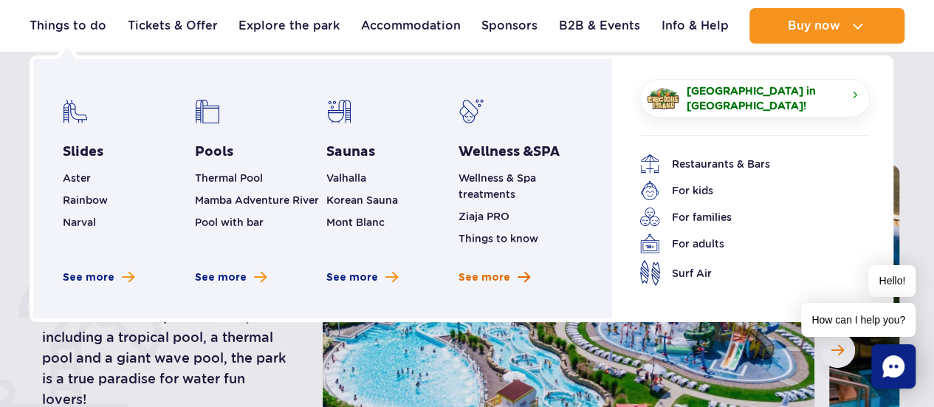
click at [518, 270] on span "See more Wellness & SPA" at bounding box center [524, 277] width 13 height 14
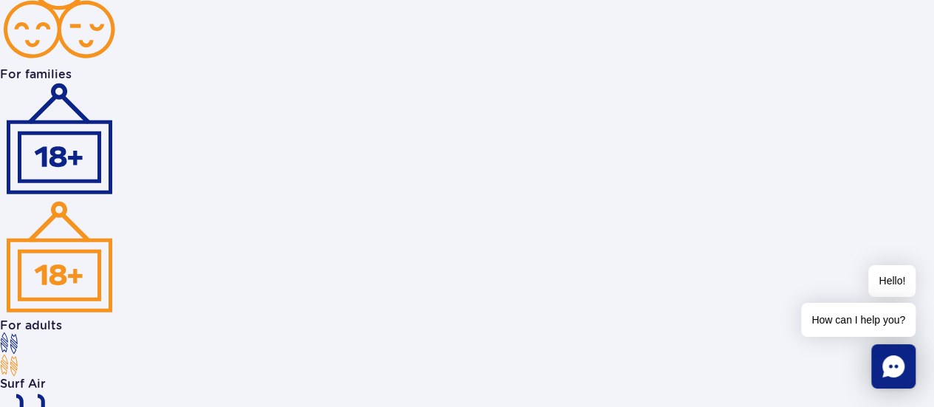
scroll to position [2068, 0]
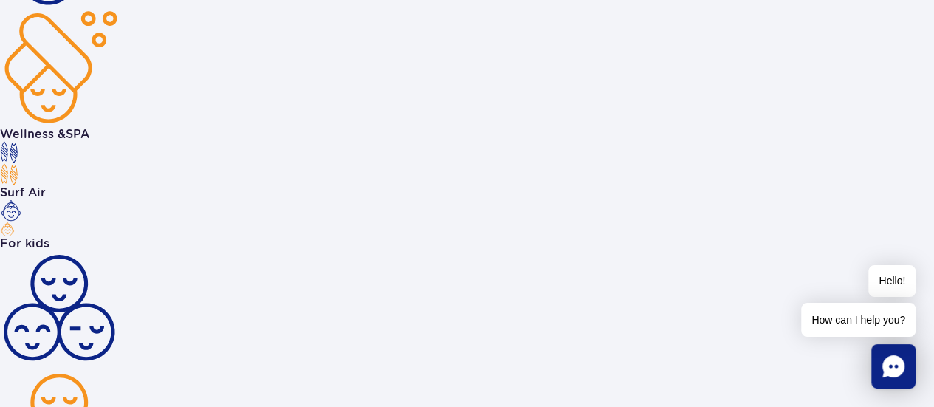
scroll to position [3618, 0]
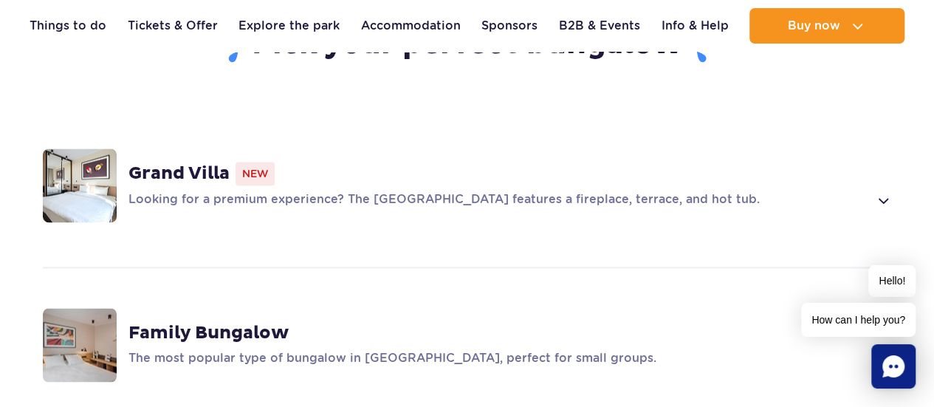
scroll to position [1108, 0]
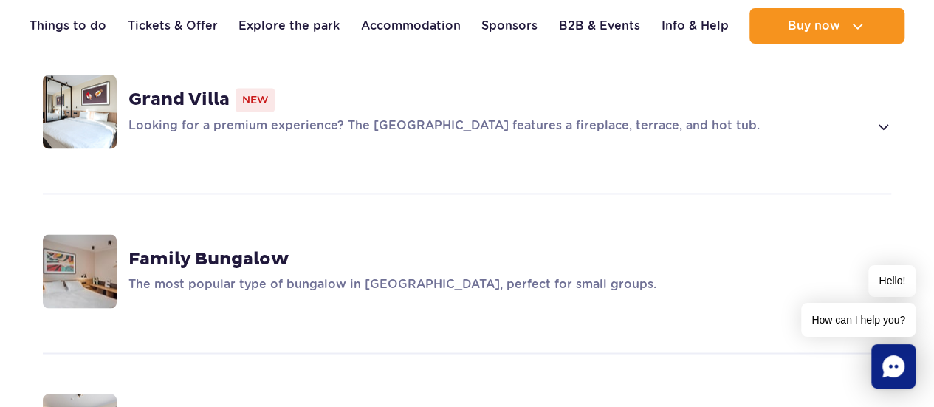
click at [295, 262] on div "Family Bungalow The most popular type of bungalow in [GEOGRAPHIC_DATA], perfect…" at bounding box center [466, 271] width 931 height 157
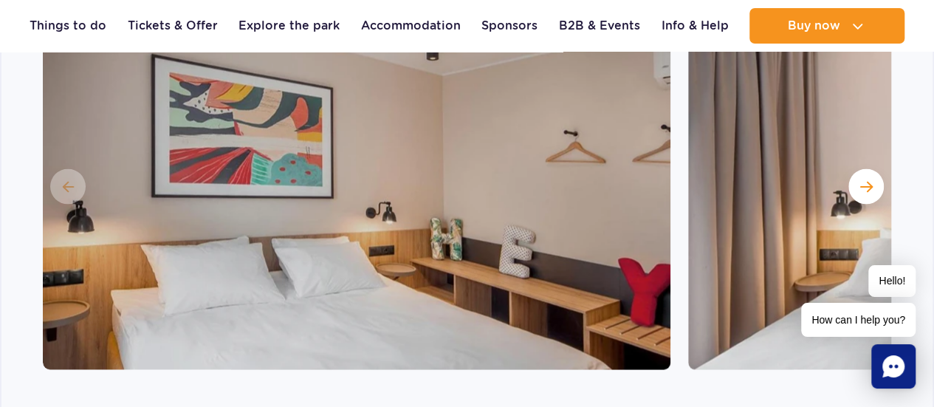
scroll to position [1488, 0]
click at [865, 168] on button "Next slide" at bounding box center [865, 185] width 35 height 35
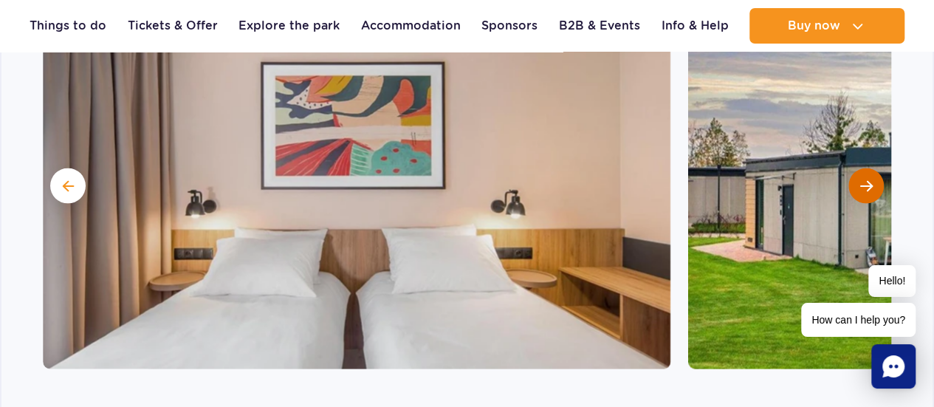
click at [865, 168] on button "Next slide" at bounding box center [865, 185] width 35 height 35
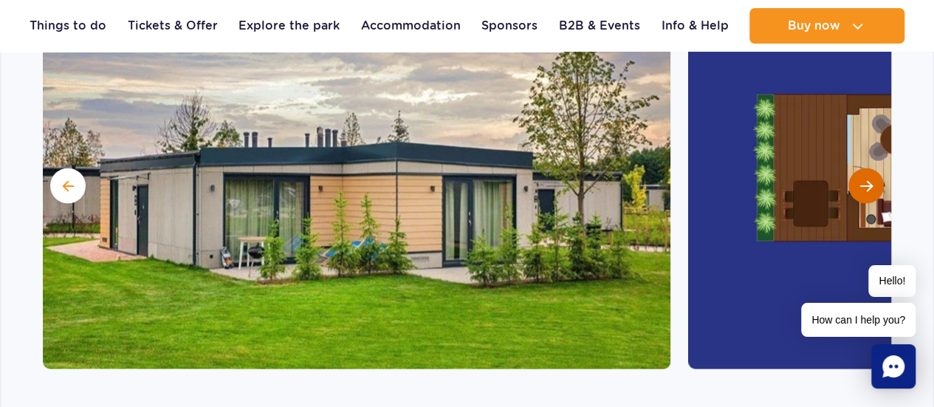
click at [866, 168] on button "Next slide" at bounding box center [865, 185] width 35 height 35
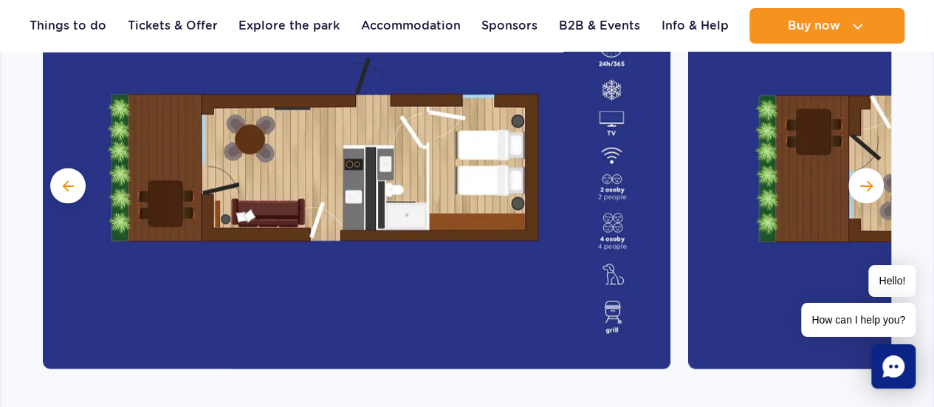
click at [873, 168] on button "Next slide" at bounding box center [865, 185] width 35 height 35
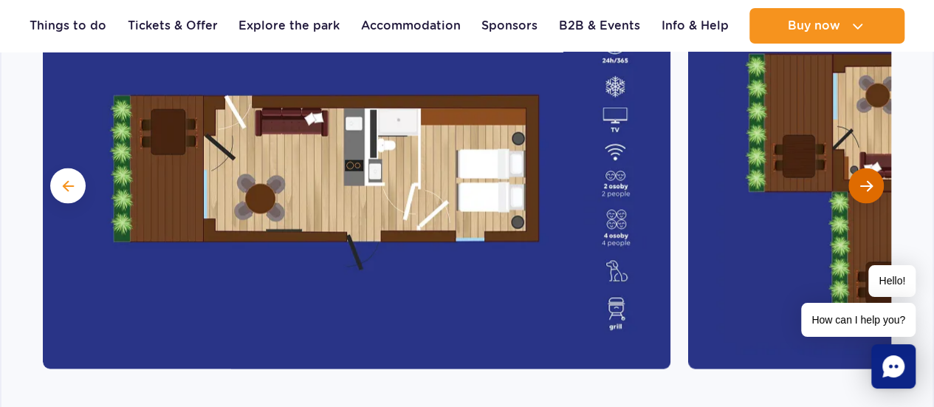
click at [873, 168] on button "Next slide" at bounding box center [865, 185] width 35 height 35
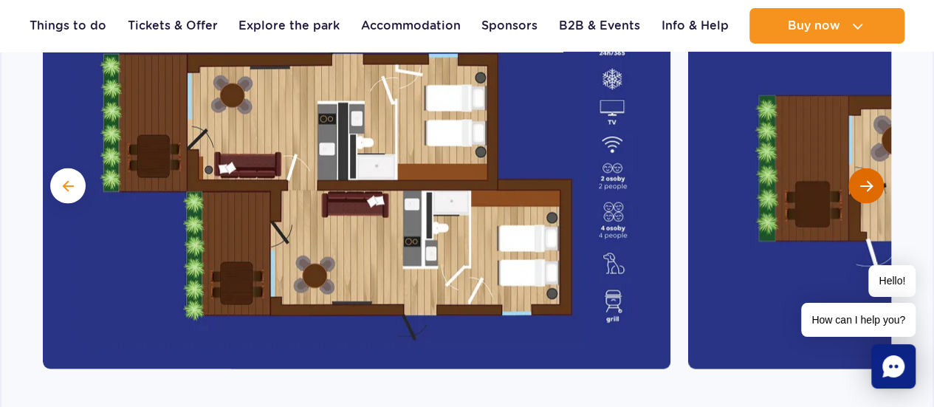
click at [873, 168] on button "Next slide" at bounding box center [865, 185] width 35 height 35
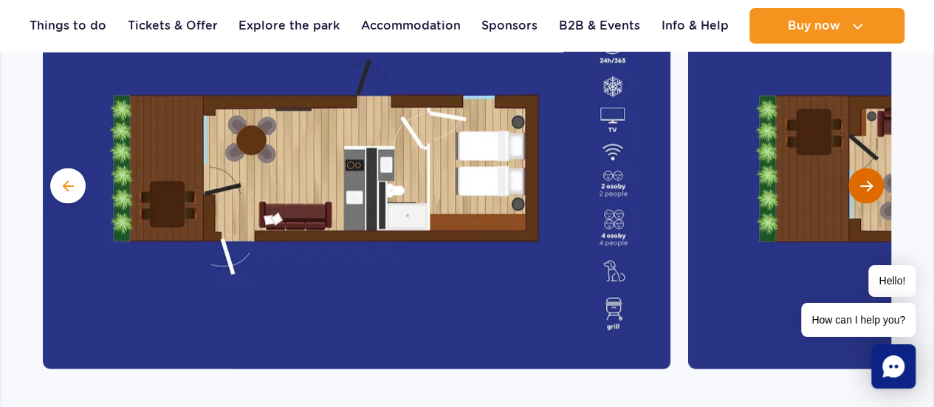
click at [873, 168] on button "Next slide" at bounding box center [865, 185] width 35 height 35
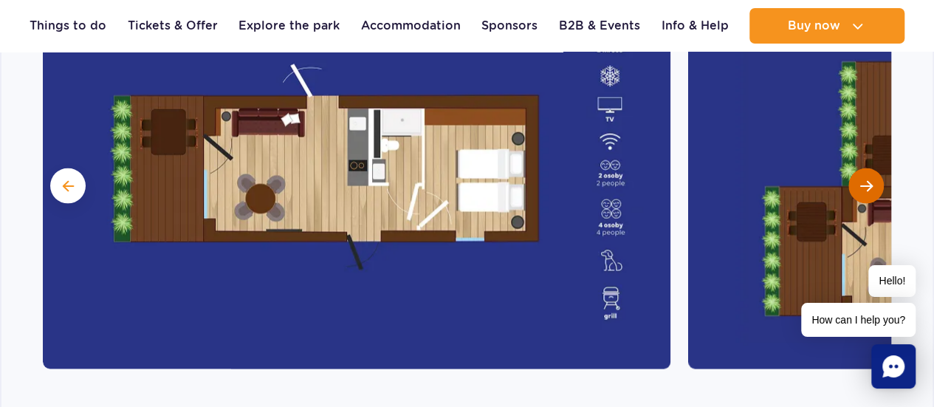
click at [873, 168] on button "Next slide" at bounding box center [865, 185] width 35 height 35
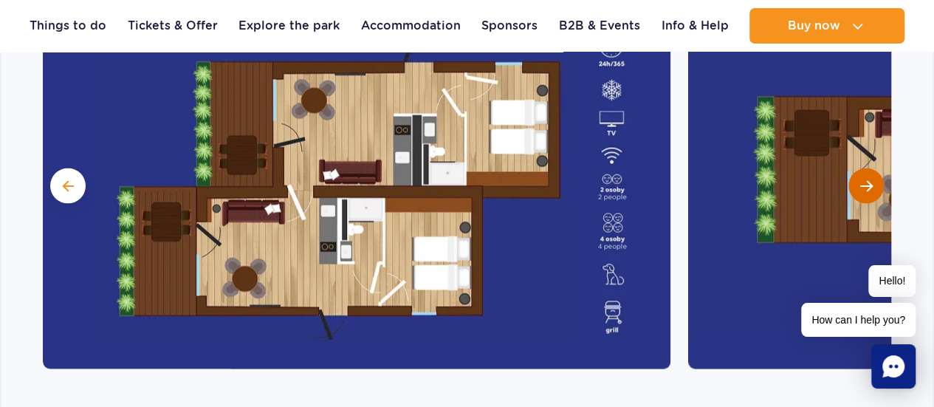
click at [872, 168] on button "Next slide" at bounding box center [865, 185] width 35 height 35
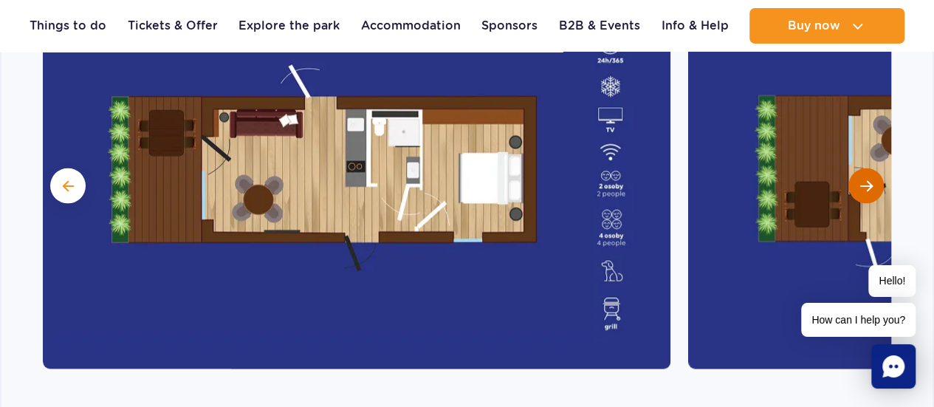
click at [871, 179] on span "Next slide" at bounding box center [866, 185] width 13 height 13
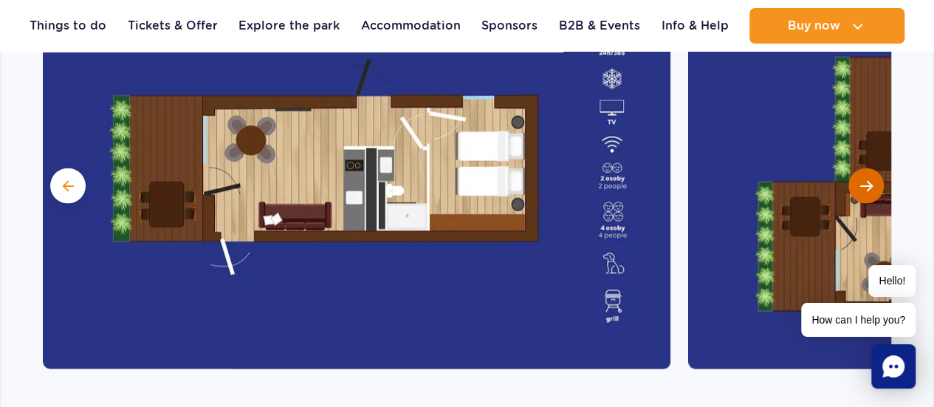
click at [863, 168] on button "Next slide" at bounding box center [865, 185] width 35 height 35
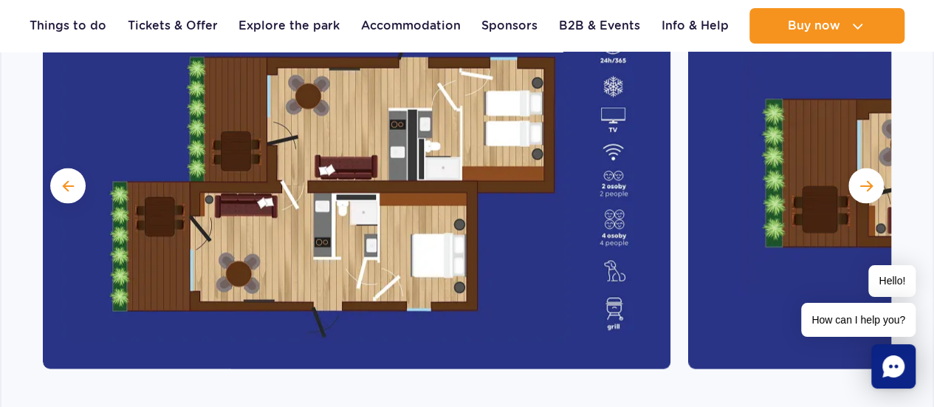
click at [865, 179] on span "Next slide" at bounding box center [866, 185] width 13 height 13
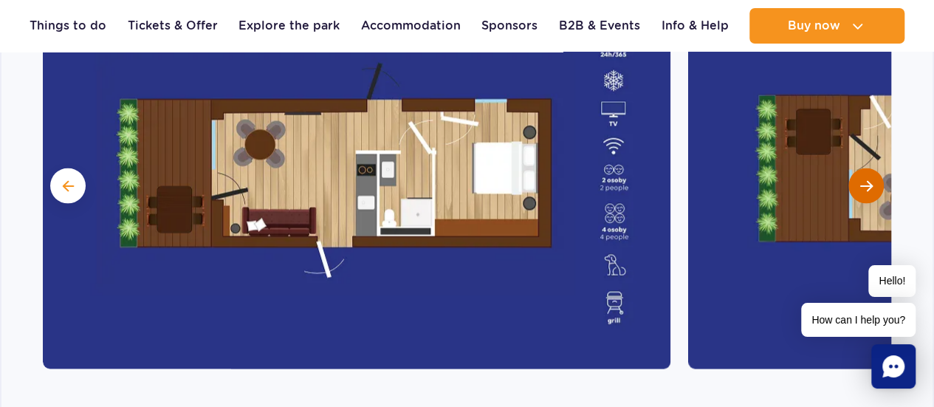
click at [865, 179] on span "Next slide" at bounding box center [866, 185] width 13 height 13
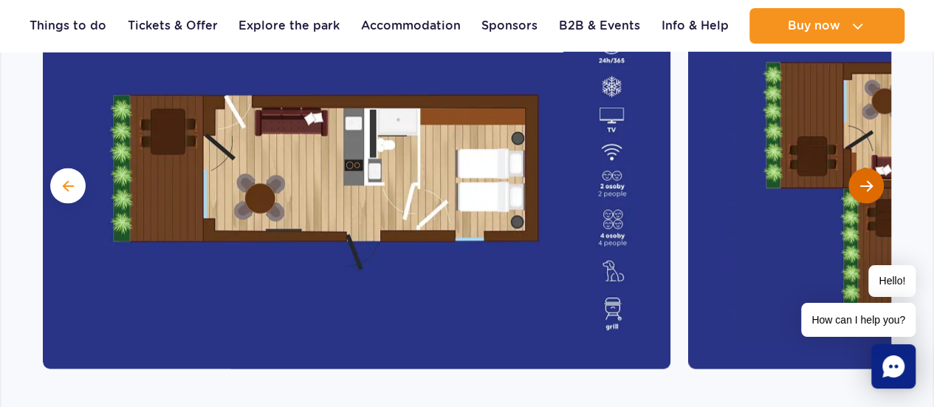
click at [865, 179] on span "Next slide" at bounding box center [866, 185] width 13 height 13
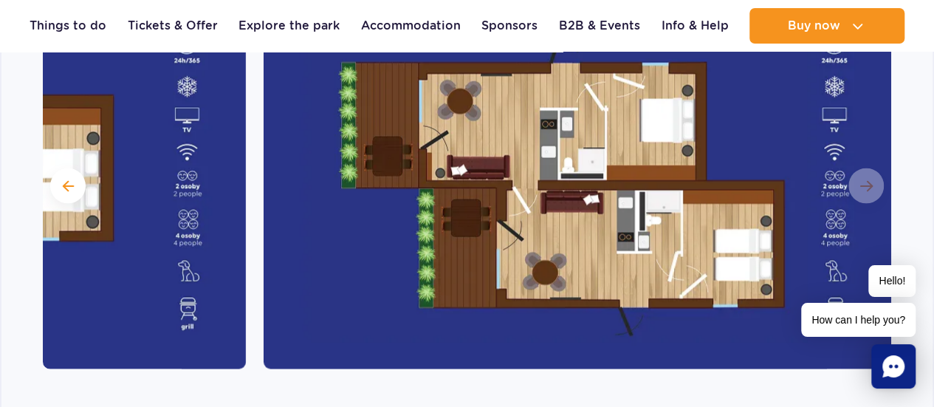
click at [865, 148] on img at bounding box center [578, 184] width 628 height 369
click at [863, 138] on img at bounding box center [578, 184] width 628 height 369
click at [851, 109] on img at bounding box center [578, 184] width 628 height 369
click at [839, 96] on img at bounding box center [578, 184] width 628 height 369
click at [836, 86] on img at bounding box center [578, 184] width 628 height 369
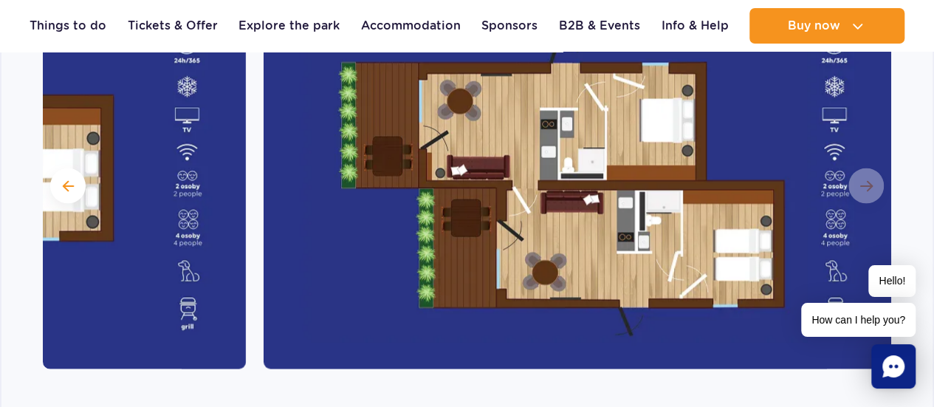
click at [836, 86] on img at bounding box center [578, 184] width 628 height 369
click at [834, 86] on img at bounding box center [578, 184] width 628 height 369
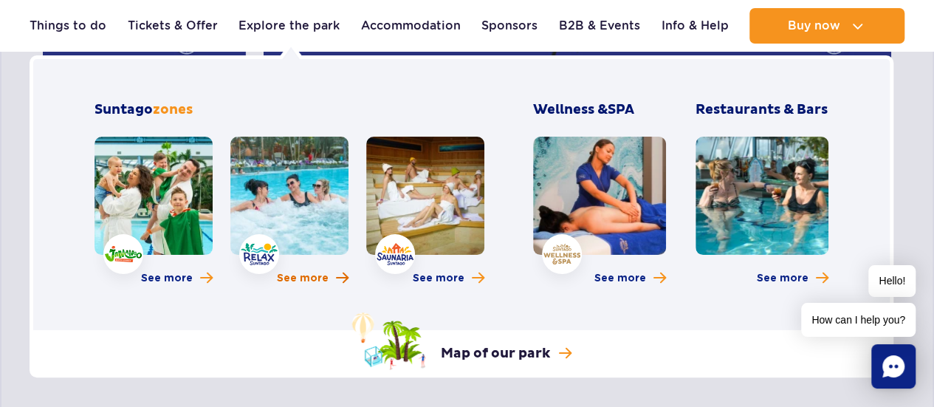
click at [340, 280] on span "More about Relax zone" at bounding box center [342, 278] width 13 height 14
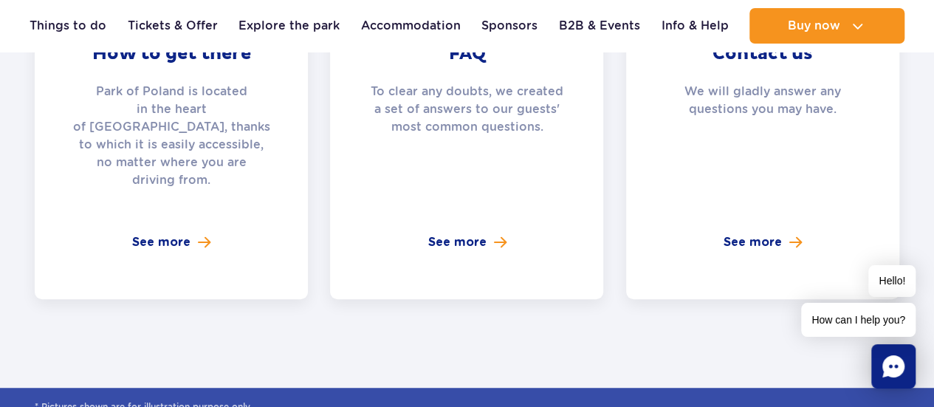
scroll to position [3027, 0]
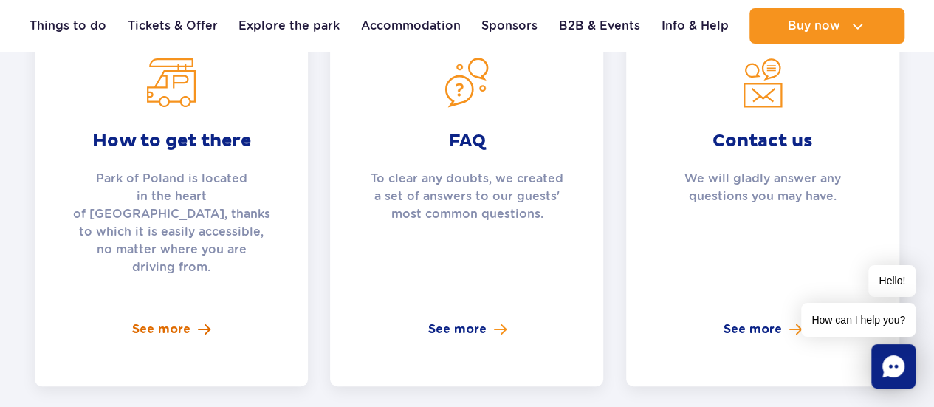
click at [188, 320] on span "See more" at bounding box center [161, 329] width 58 height 18
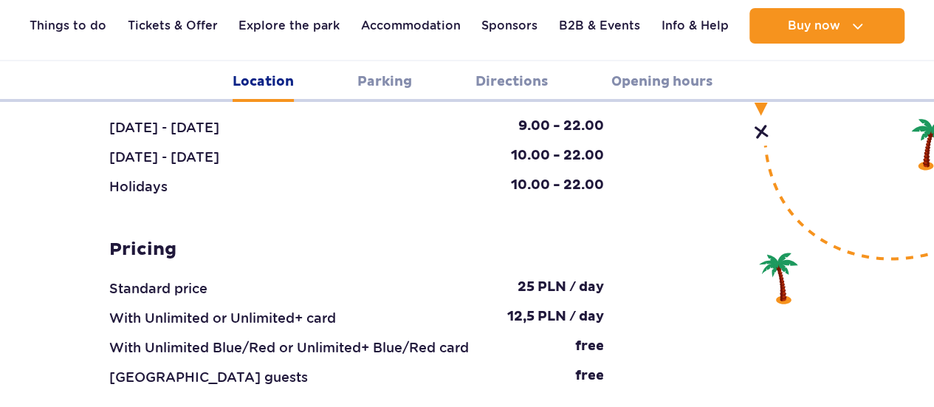
scroll to position [1737, 0]
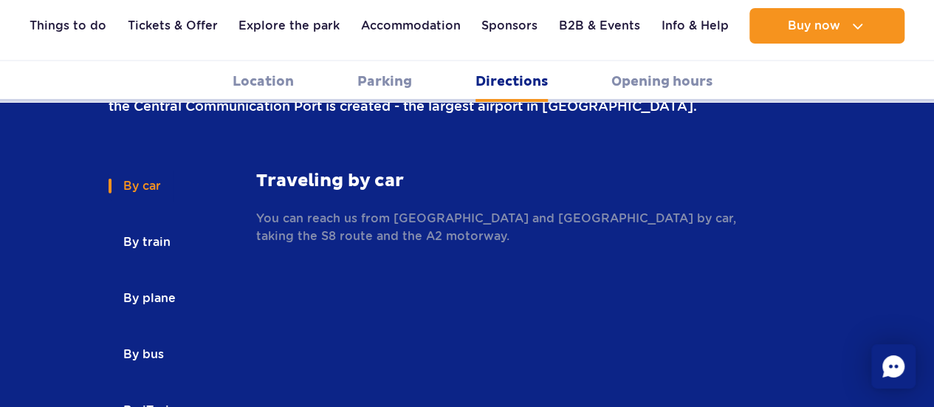
scroll to position [2149, 0]
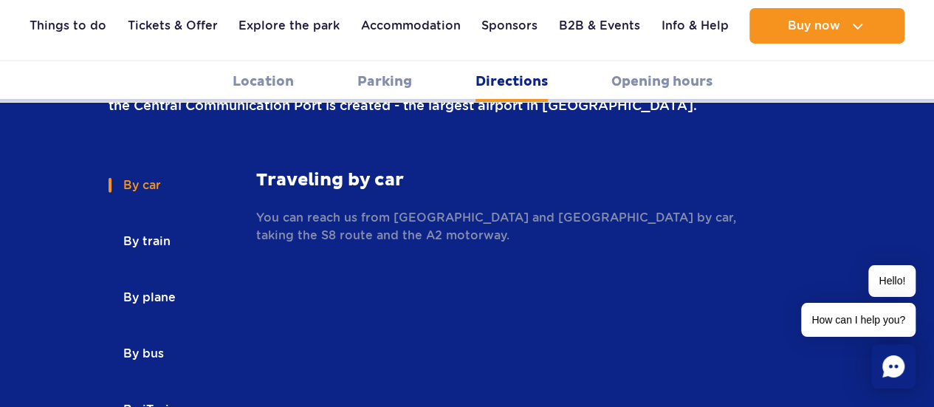
click at [148, 394] on button "By iTaxi" at bounding box center [145, 410] width 73 height 32
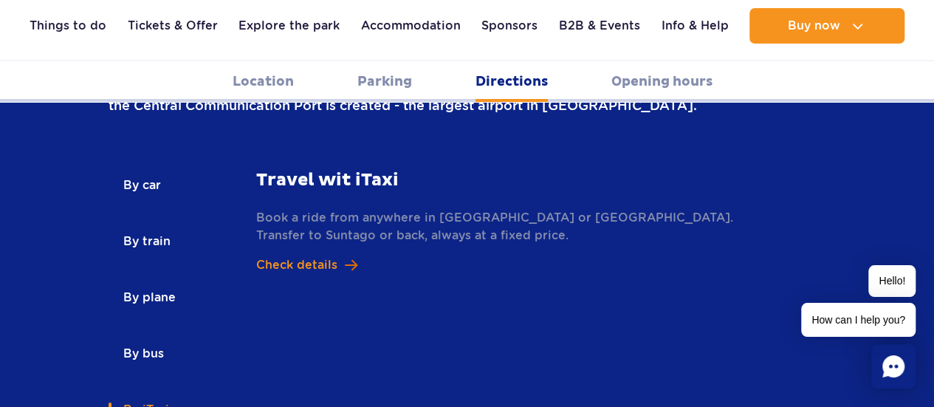
click at [340, 256] on link "Check details" at bounding box center [503, 265] width 495 height 18
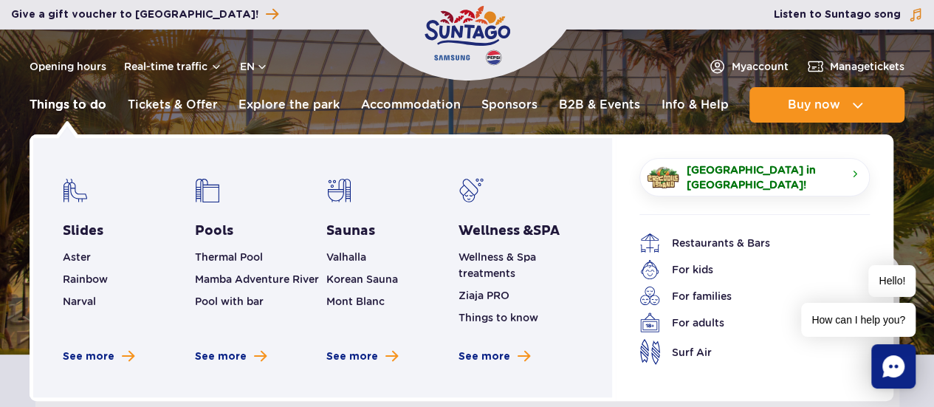
click at [89, 114] on link "Things to do" at bounding box center [68, 104] width 77 height 35
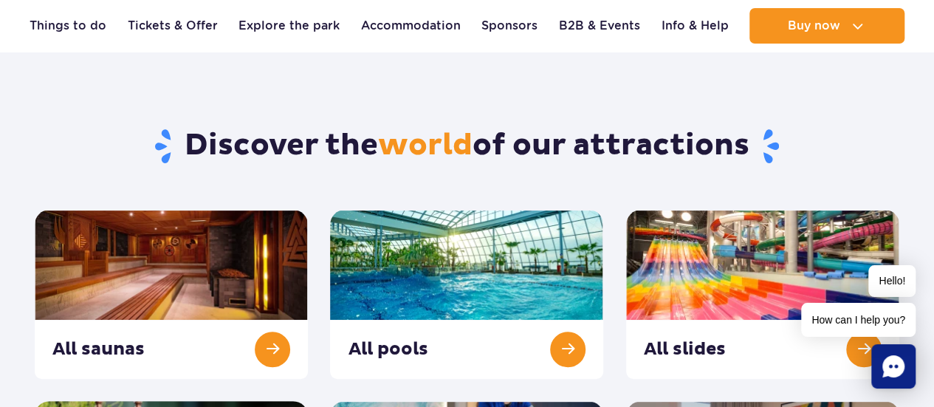
scroll to position [148, 0]
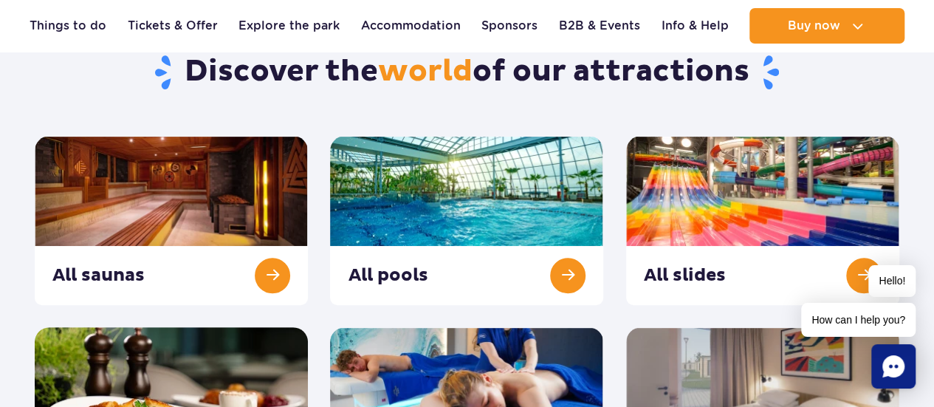
click at [862, 265] on div "Hello! How can I help you?" at bounding box center [858, 301] width 114 height 72
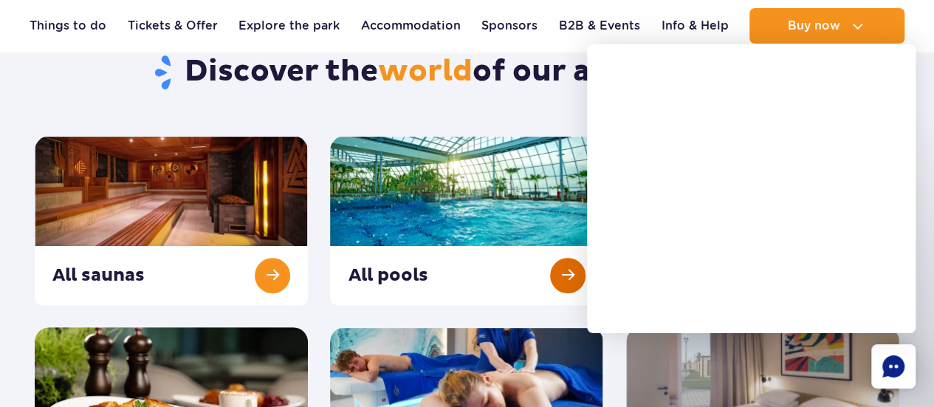
click at [459, 265] on link at bounding box center [466, 220] width 273 height 169
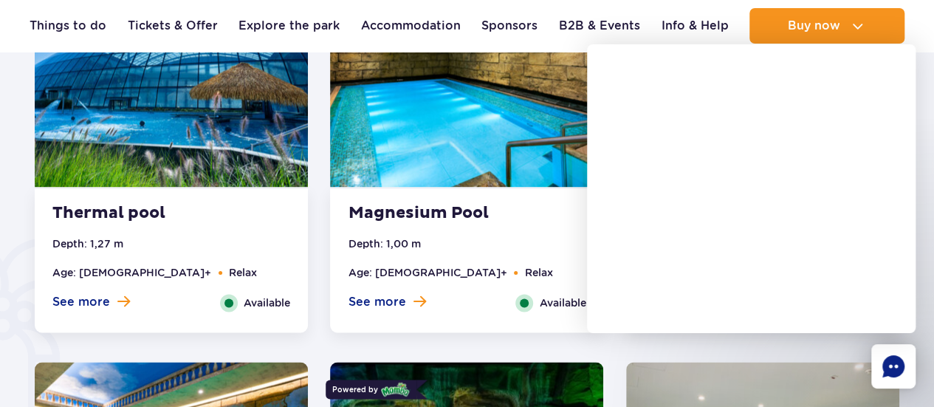
scroll to position [886, 0]
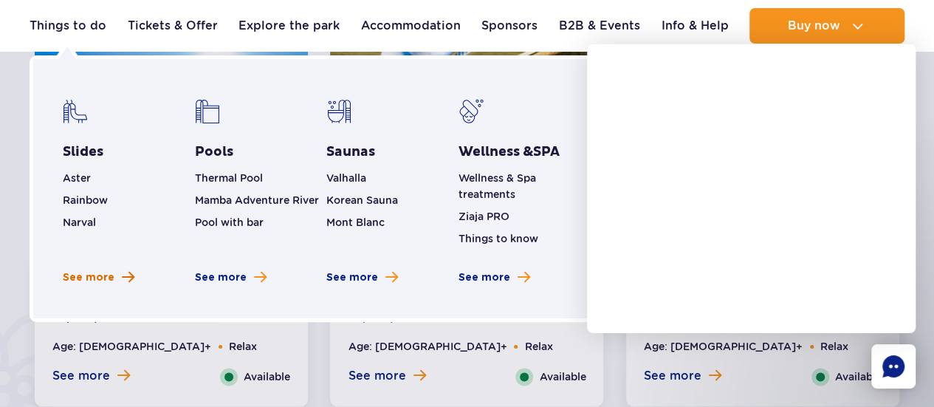
click at [116, 270] on link "See more" at bounding box center [99, 277] width 72 height 15
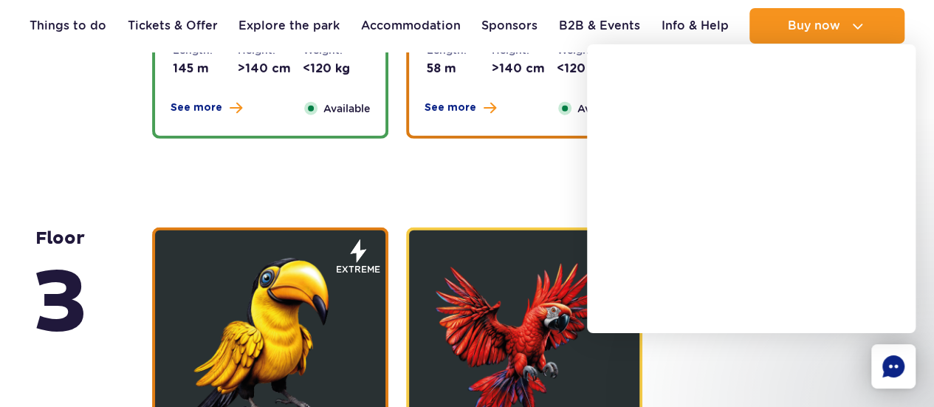
scroll to position [1551, 0]
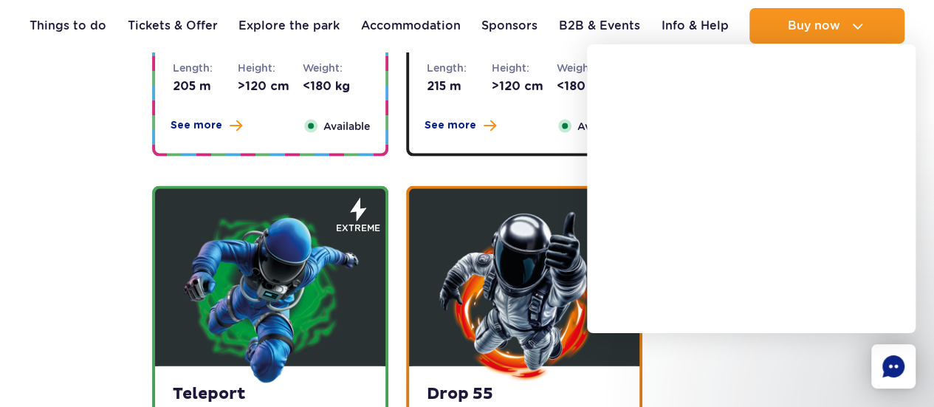
click at [323, 309] on img at bounding box center [270, 295] width 177 height 177
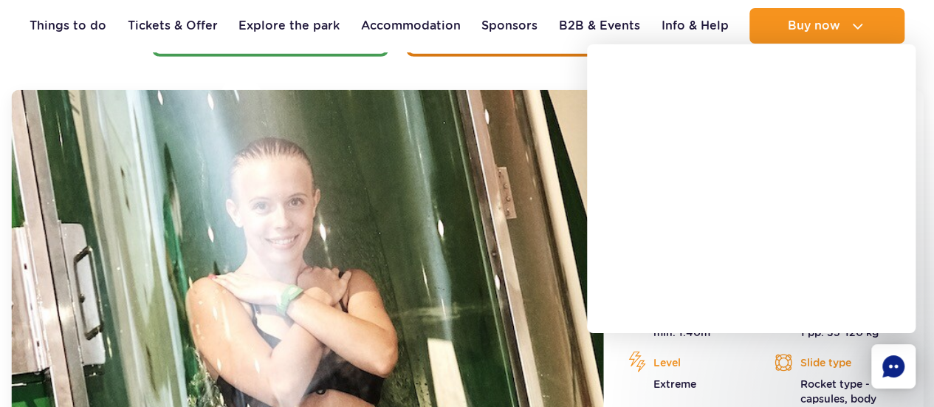
scroll to position [2003, 0]
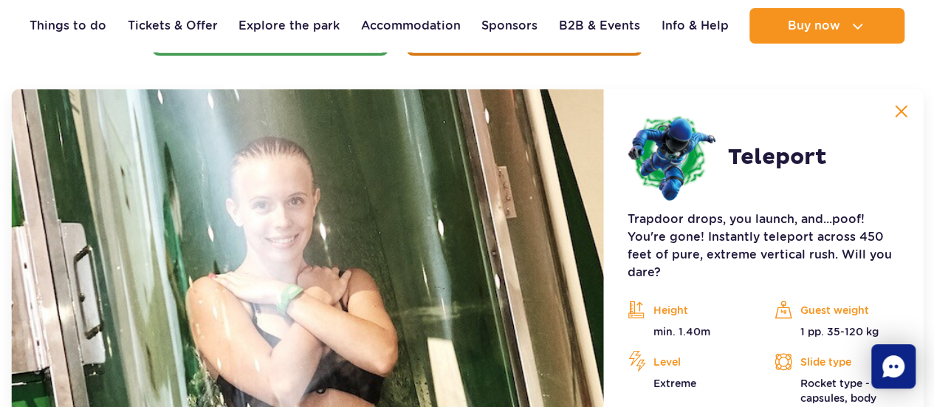
click at [905, 116] on img at bounding box center [900, 111] width 13 height 13
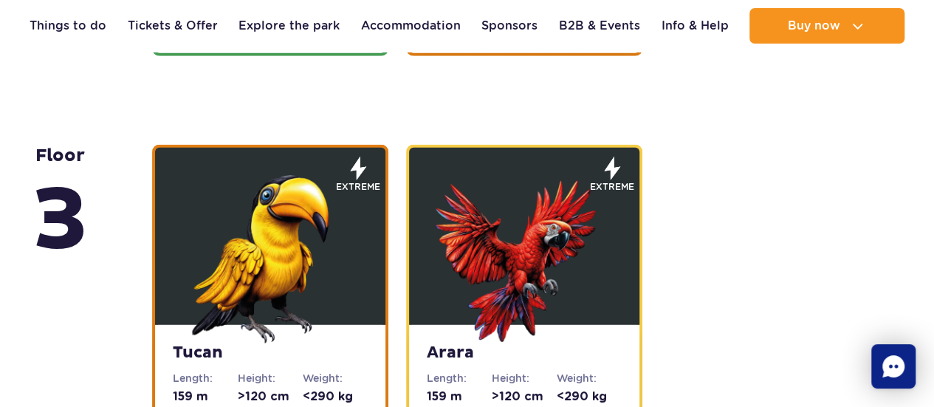
click at [543, 331] on img at bounding box center [524, 254] width 177 height 177
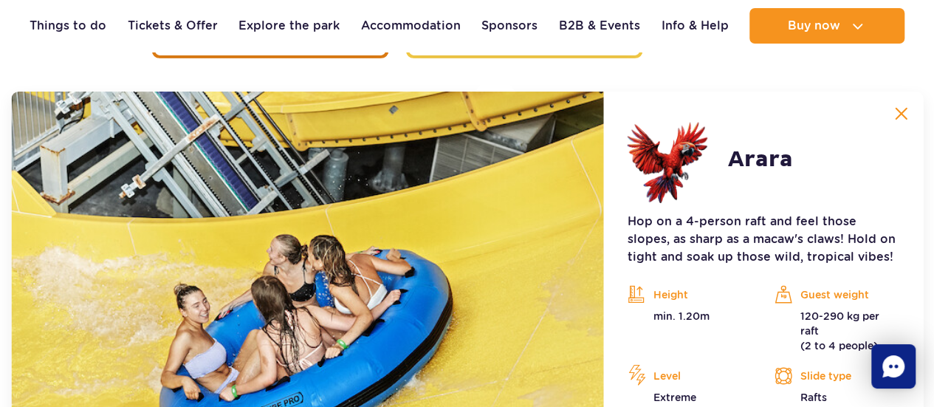
scroll to position [2413, 0]
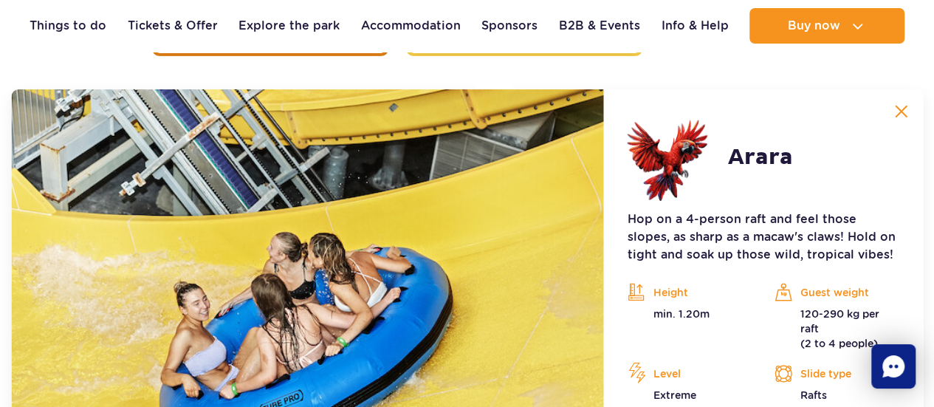
click at [907, 113] on img at bounding box center [900, 111] width 13 height 13
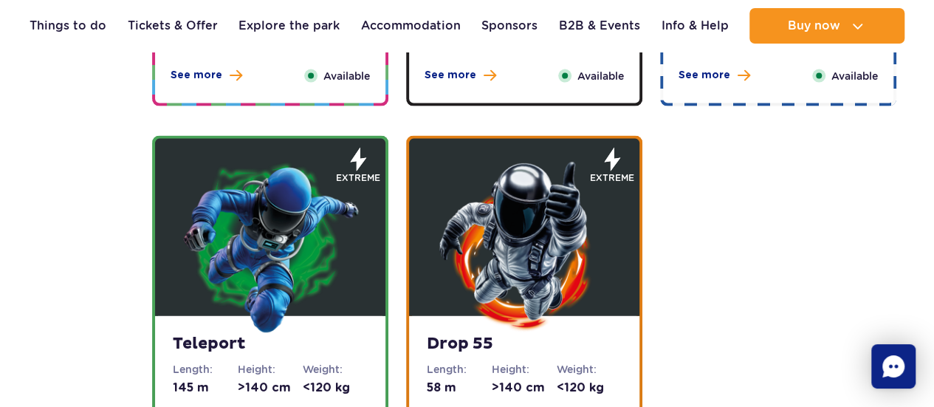
drag, startPoint x: 558, startPoint y: 332, endPoint x: 557, endPoint y: 324, distance: 7.4
click at [558, 331] on img at bounding box center [524, 245] width 177 height 177
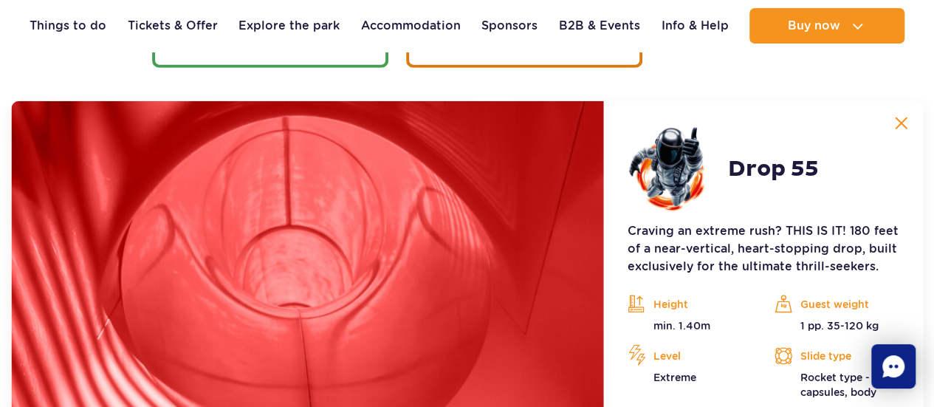
scroll to position [2003, 0]
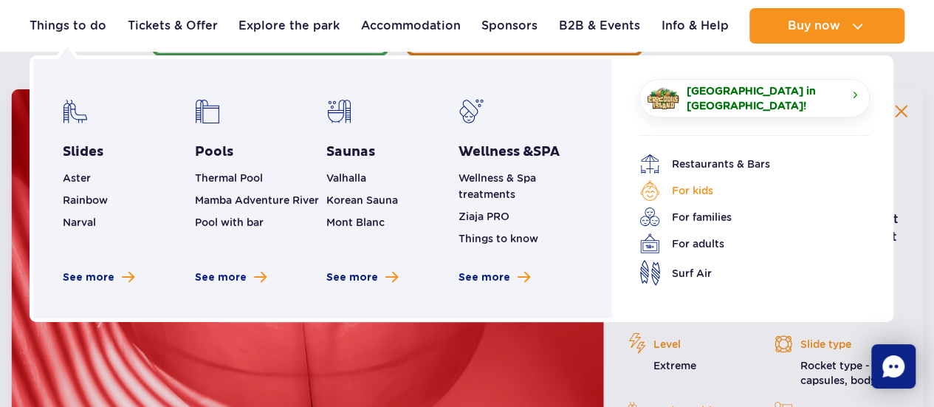
click at [679, 187] on link "For kids" at bounding box center [743, 190] width 208 height 21
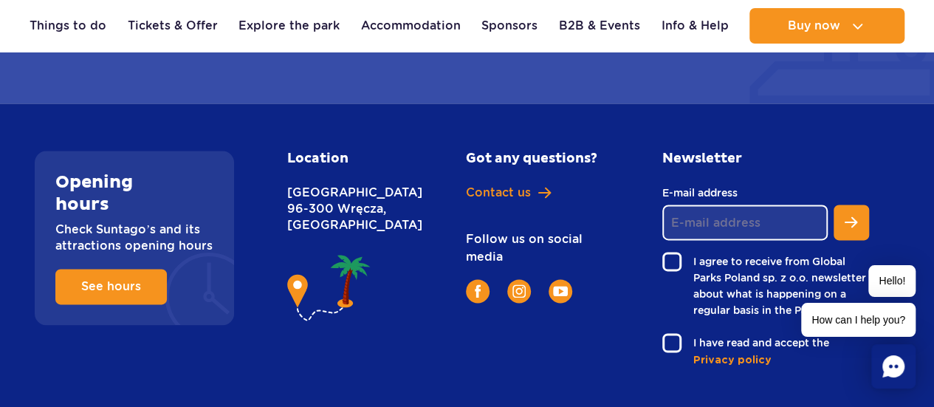
scroll to position [3654, 0]
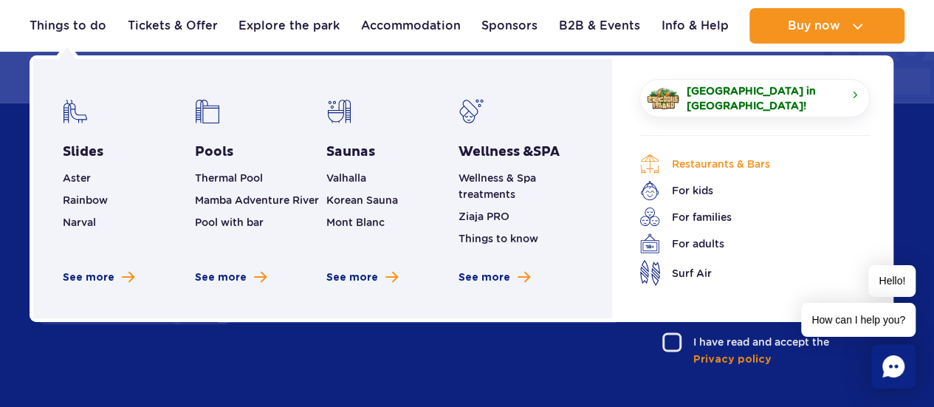
click at [682, 165] on link "Restaurants & Bars" at bounding box center [743, 164] width 208 height 21
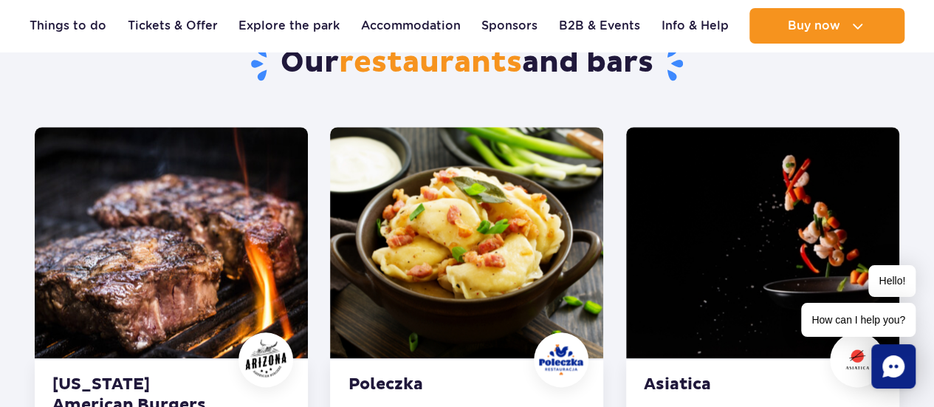
scroll to position [738, 0]
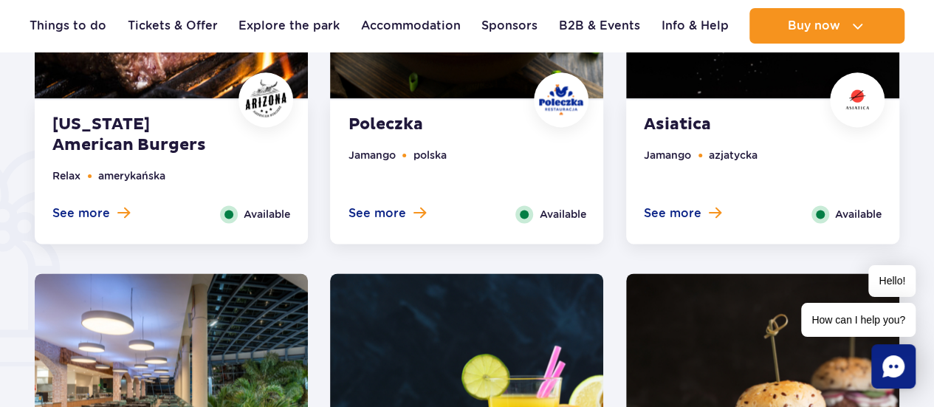
click at [120, 212] on span at bounding box center [123, 212] width 13 height 13
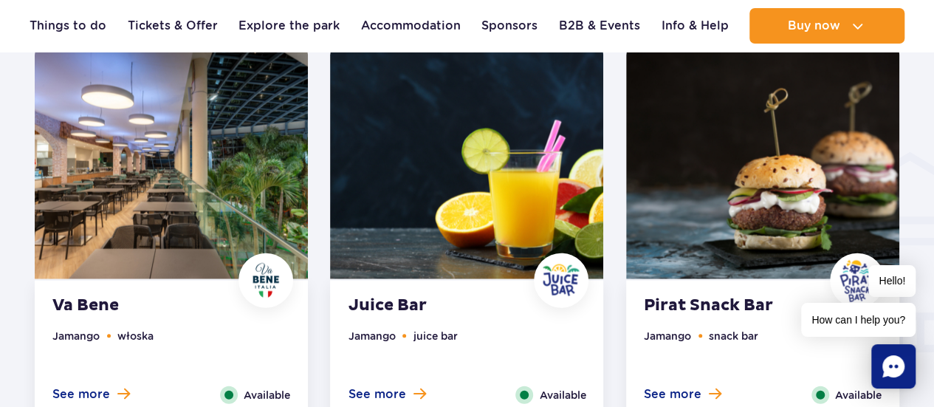
scroll to position [1664, 0]
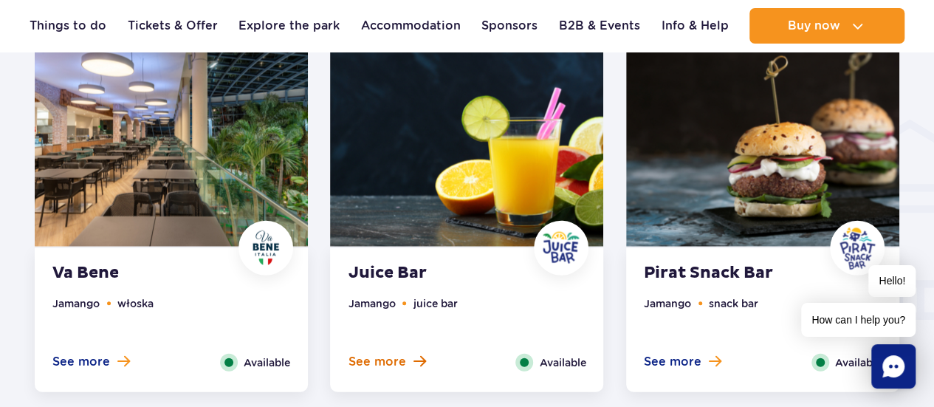
click at [417, 362] on span at bounding box center [419, 360] width 13 height 13
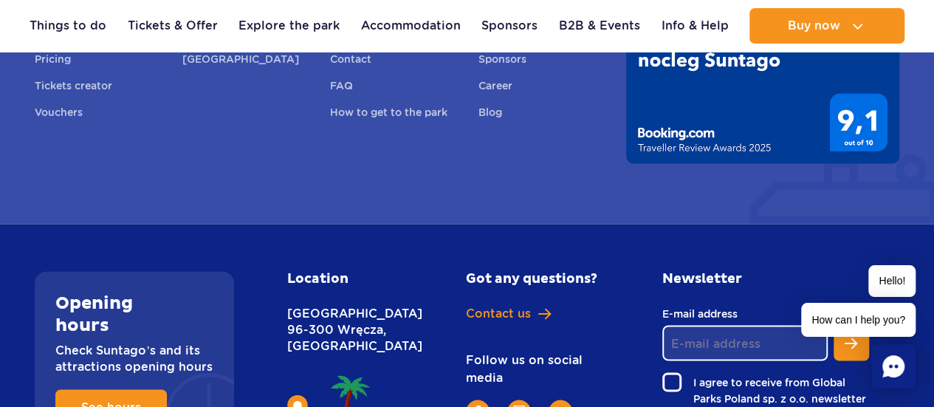
scroll to position [3684, 0]
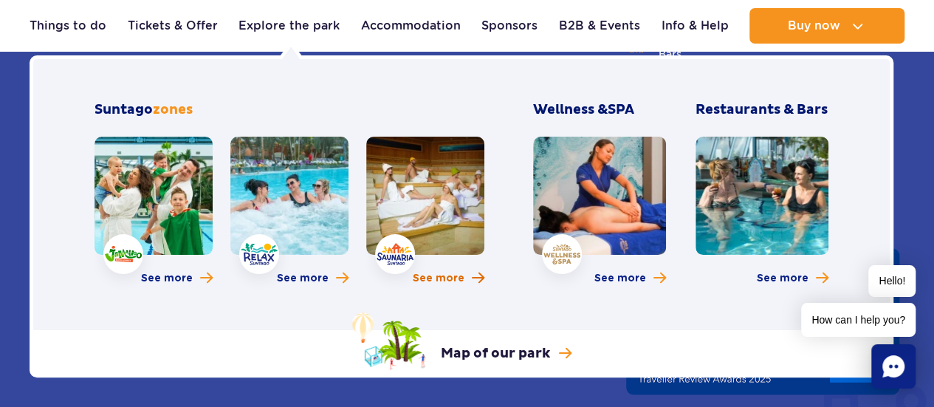
click at [459, 279] on span "See more" at bounding box center [439, 278] width 52 height 15
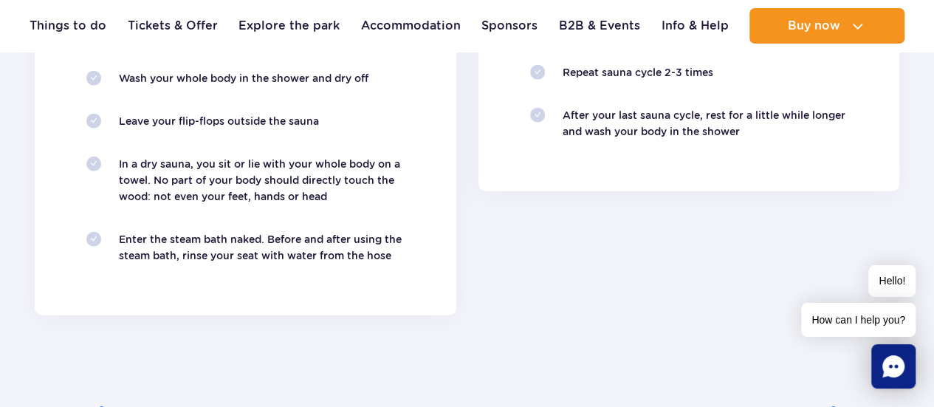
scroll to position [1772, 0]
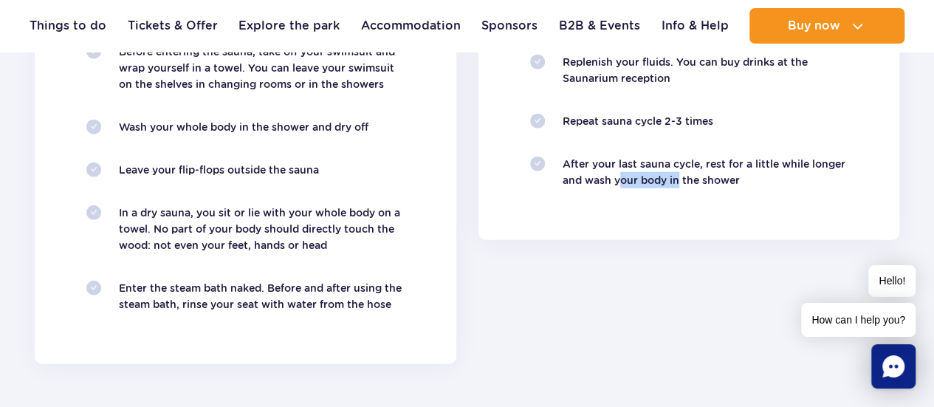
drag, startPoint x: 616, startPoint y: 258, endPoint x: 675, endPoint y: 289, distance: 67.1
click at [675, 289] on div "After sauna use After leaving the sauna, rinse your body under the shower using…" at bounding box center [689, 76] width 444 height 576
click at [668, 284] on div "After sauna use After leaving the sauna, rinse your body under the shower using…" at bounding box center [689, 76] width 444 height 576
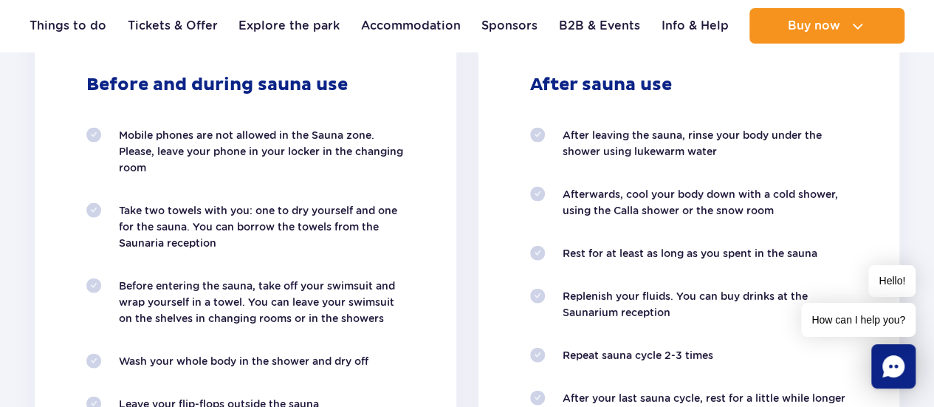
scroll to position [1477, 0]
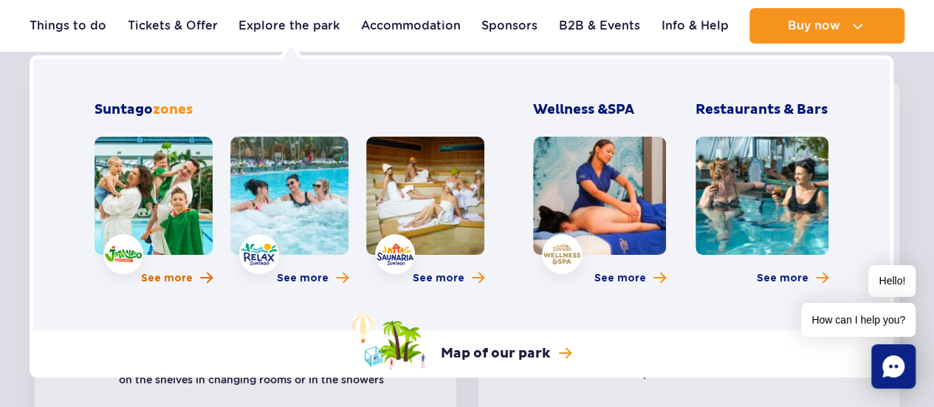
click at [204, 272] on span "More about Jamango zone" at bounding box center [206, 278] width 13 height 14
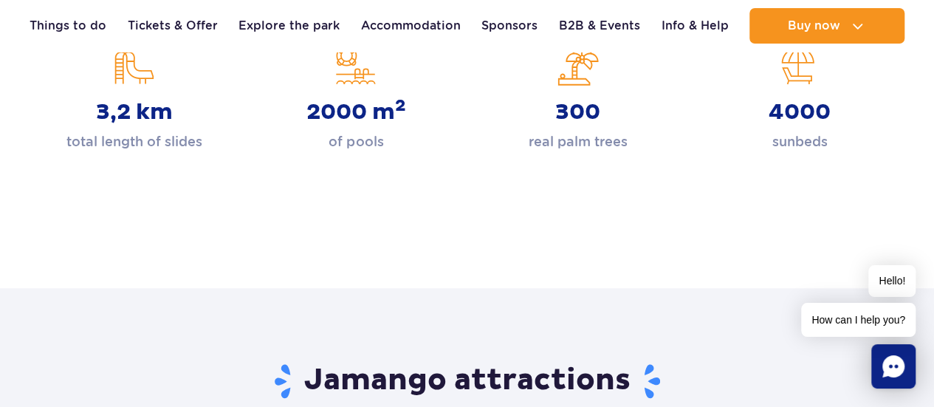
scroll to position [517, 0]
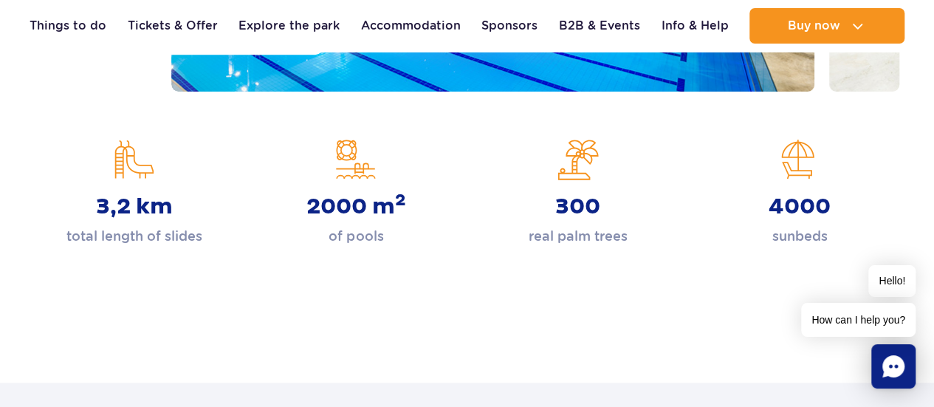
click at [136, 222] on div "3,2 km total length of slides" at bounding box center [134, 193] width 199 height 108
click at [144, 237] on p "total length of slides" at bounding box center [134, 236] width 136 height 21
drag, startPoint x: 148, startPoint y: 213, endPoint x: 95, endPoint y: 210, distance: 53.2
click at [95, 210] on div "3,2 km total length of slides" at bounding box center [134, 193] width 199 height 108
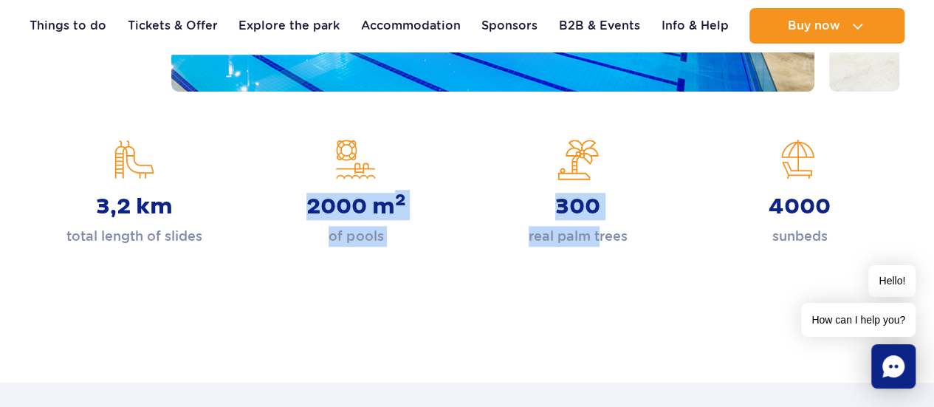
drag, startPoint x: 202, startPoint y: 216, endPoint x: 586, endPoint y: 290, distance: 390.3
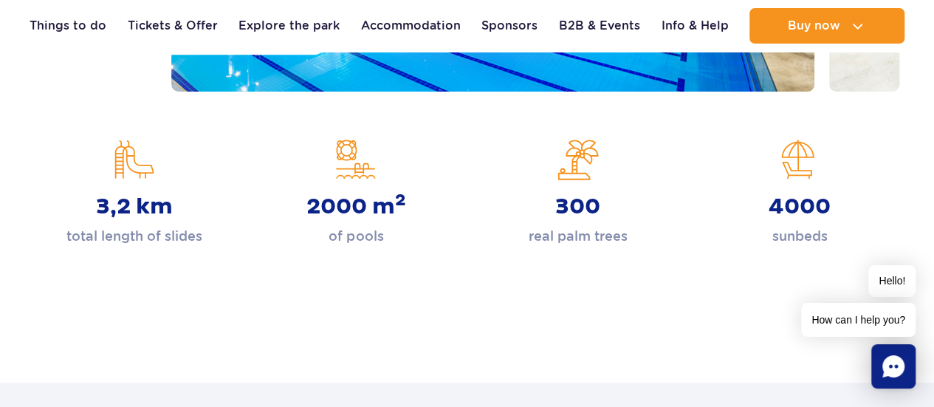
click at [906, 360] on rect "Chat" at bounding box center [893, 366] width 44 height 44
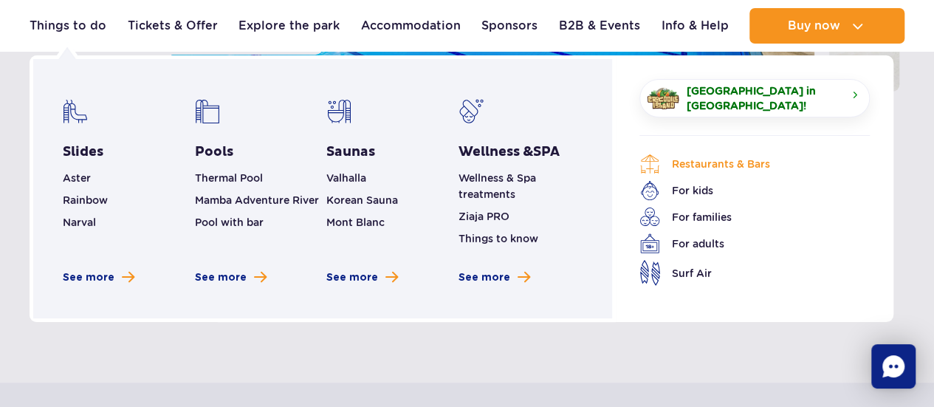
click at [693, 154] on link "Restaurants & Bars" at bounding box center [743, 164] width 208 height 21
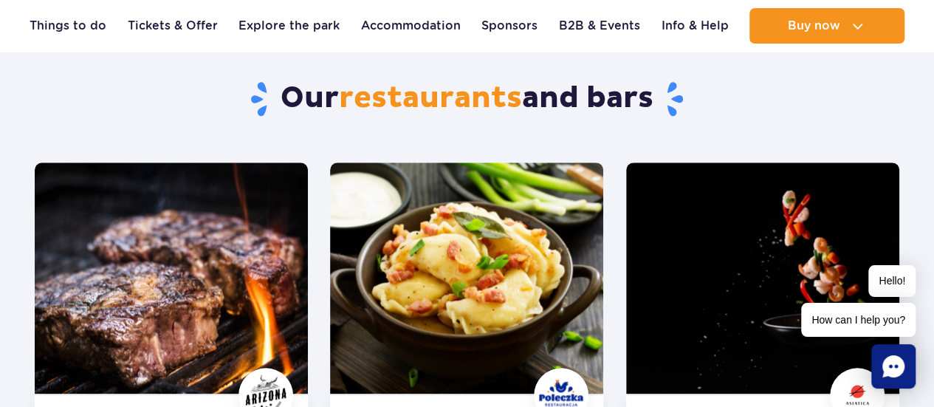
scroll to position [738, 0]
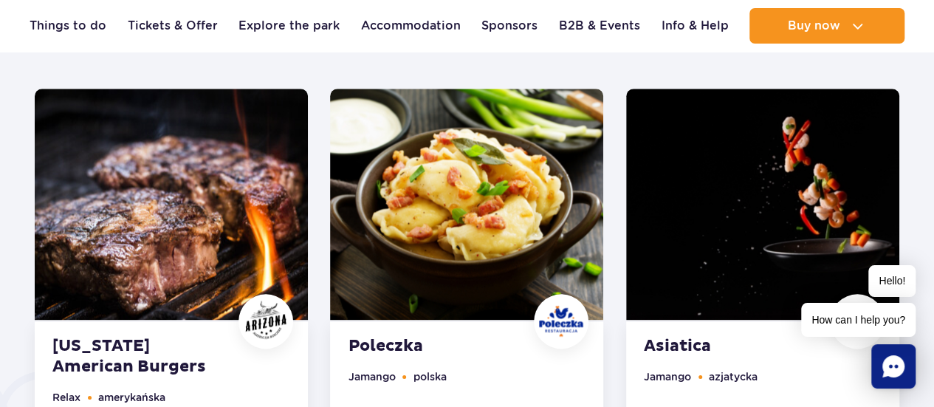
click at [425, 358] on div "Poleczka Jamango polska See more Close Available" at bounding box center [466, 393] width 273 height 144
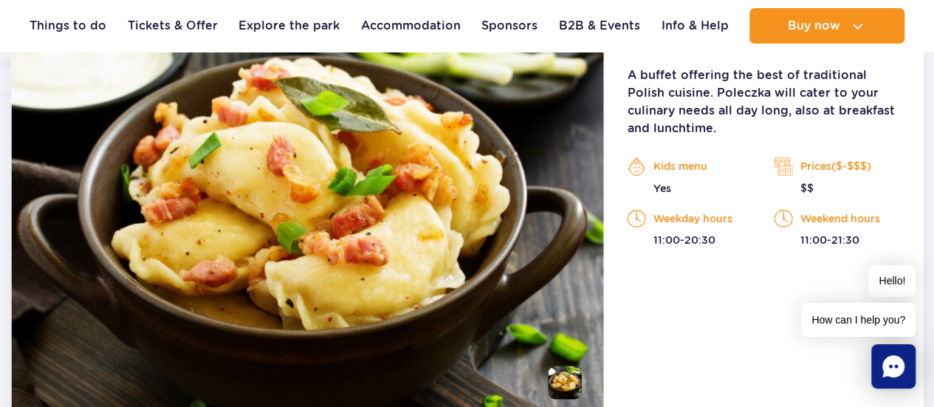
scroll to position [1147, 0]
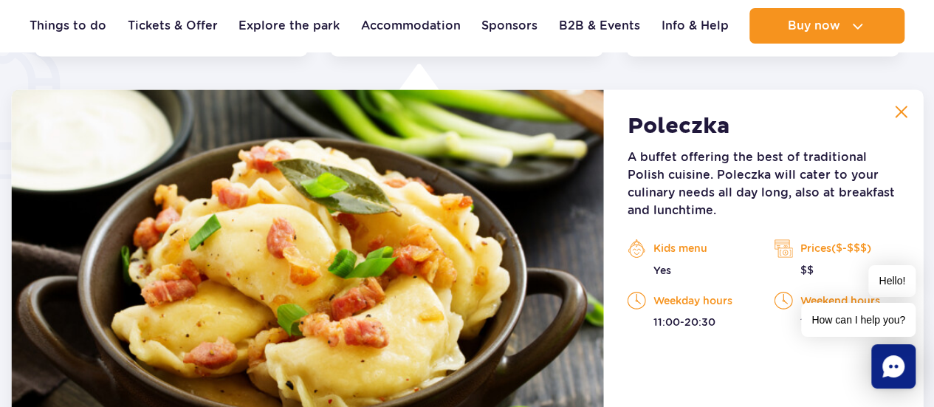
click at [660, 270] on p "Yes" at bounding box center [690, 269] width 125 height 15
drag, startPoint x: 669, startPoint y: 267, endPoint x: 631, endPoint y: 261, distance: 38.1
click at [631, 262] on p "Yes" at bounding box center [690, 269] width 125 height 15
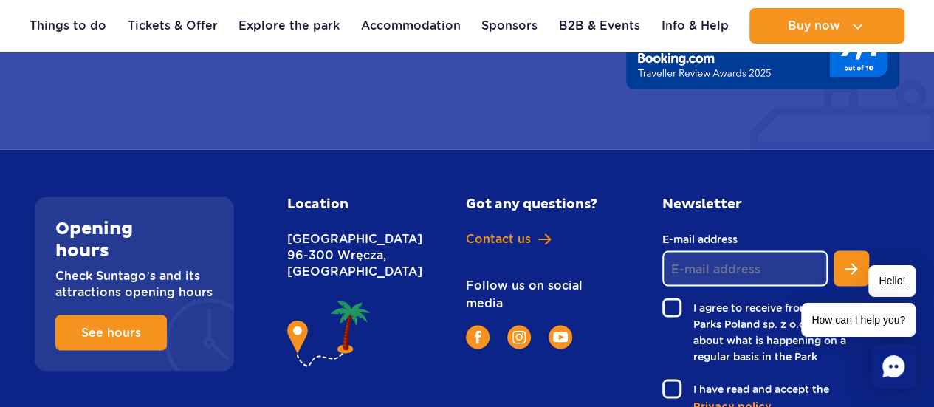
scroll to position [4057, 0]
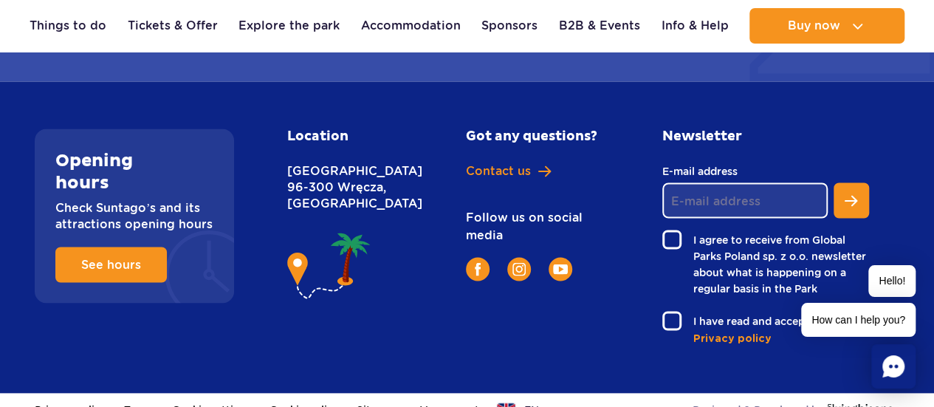
drag, startPoint x: 716, startPoint y: 267, endPoint x: 739, endPoint y: 420, distance: 155.3
click at [567, 308] on div "Got any questions? Contact us Follow us on social media" at bounding box center [547, 236] width 208 height 217
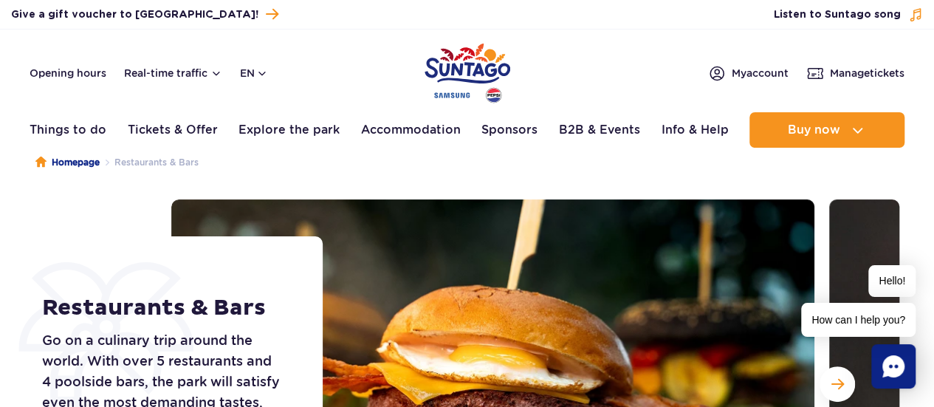
scroll to position [0, 0]
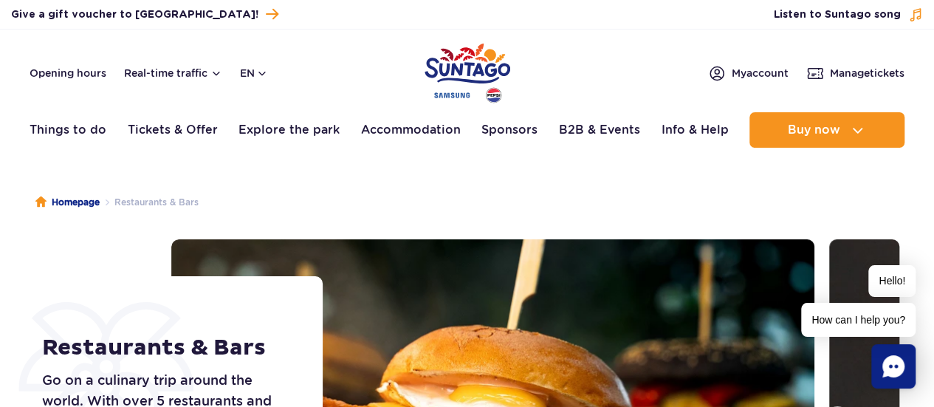
click at [895, 373] on icon "Chat" at bounding box center [893, 366] width 22 height 22
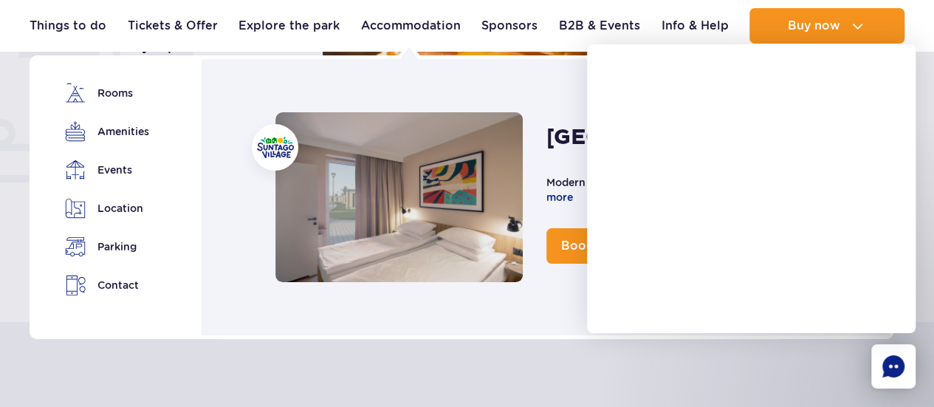
scroll to position [369, 0]
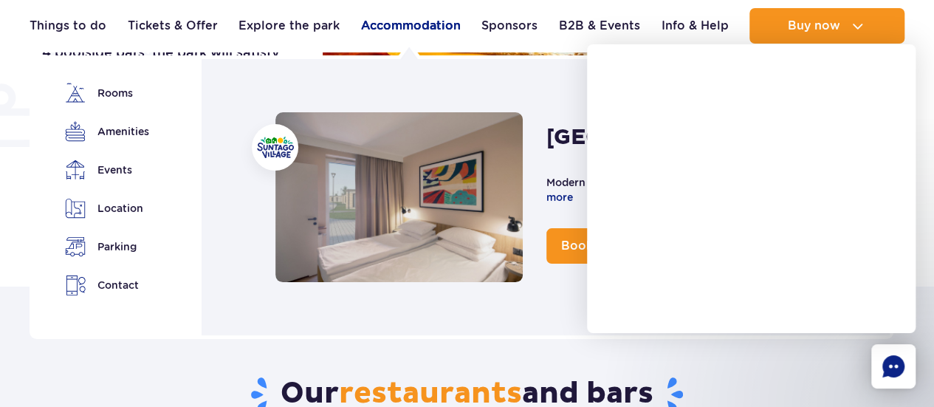
click at [396, 20] on link "Accommodation" at bounding box center [411, 25] width 100 height 35
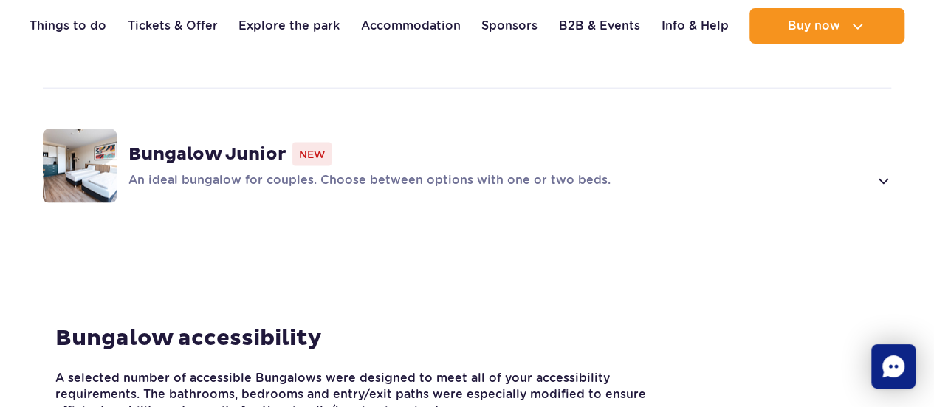
scroll to position [1403, 0]
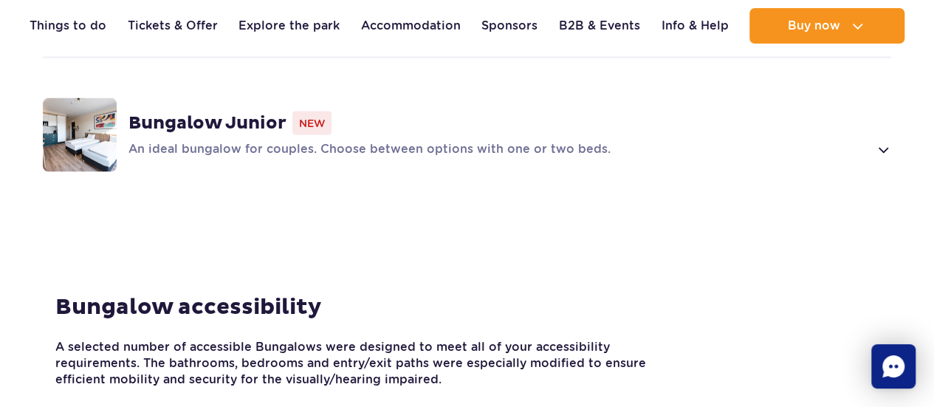
click at [890, 374] on icon "Chat" at bounding box center [893, 366] width 22 height 22
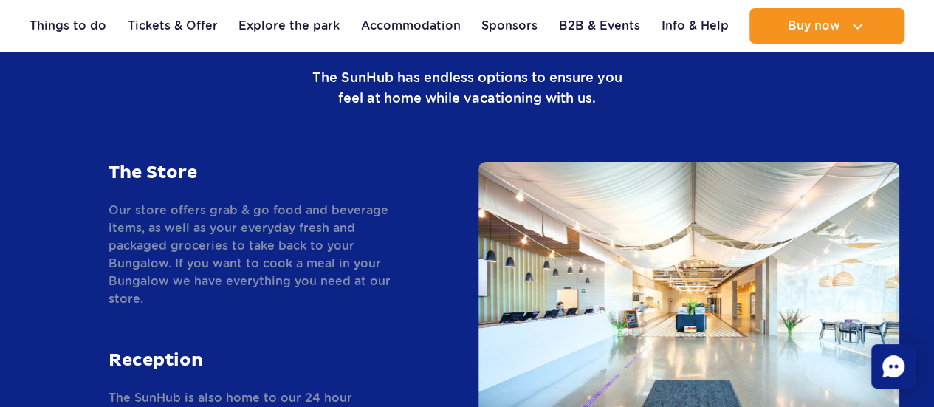
scroll to position [2511, 0]
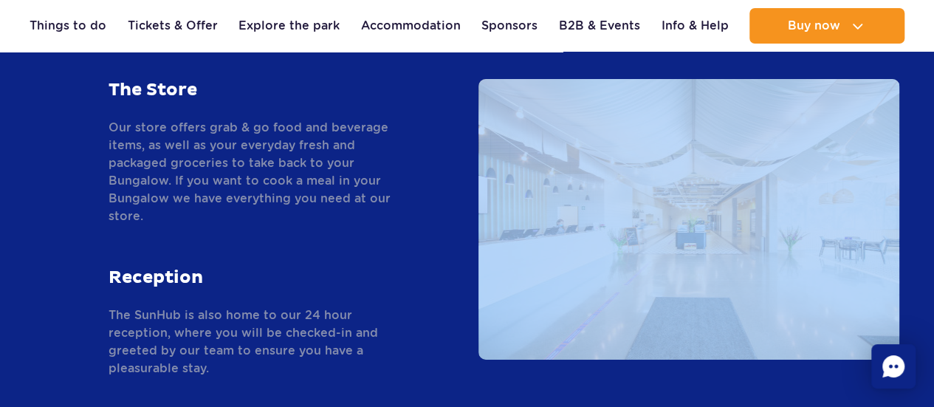
drag, startPoint x: 825, startPoint y: 221, endPoint x: 467, endPoint y: 248, distance: 358.4
click at [468, 247] on section "Everything you need, 24/7 The SunHub The SunHub has endless options to ensure y…" at bounding box center [467, 154] width 934 height 670
drag, startPoint x: 518, startPoint y: 371, endPoint x: 517, endPoint y: 361, distance: 10.4
click at [517, 371] on section "Everything you need, 24/7 The SunHub The SunHub has endless options to ensure y…" at bounding box center [467, 154] width 934 height 670
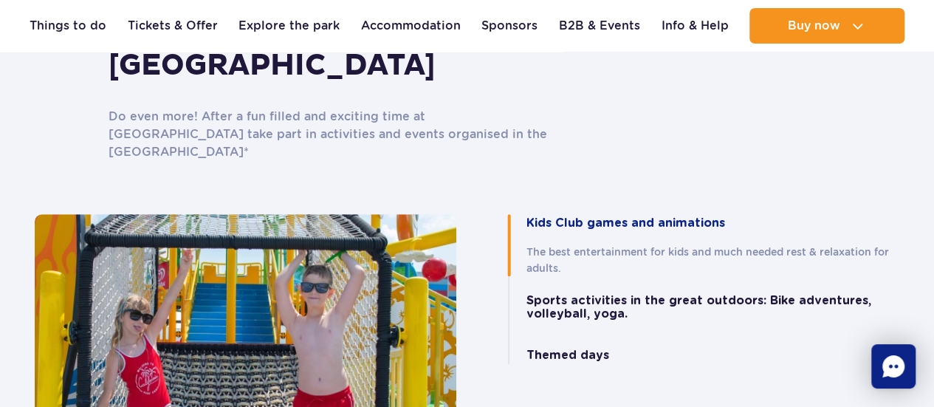
scroll to position [3175, 0]
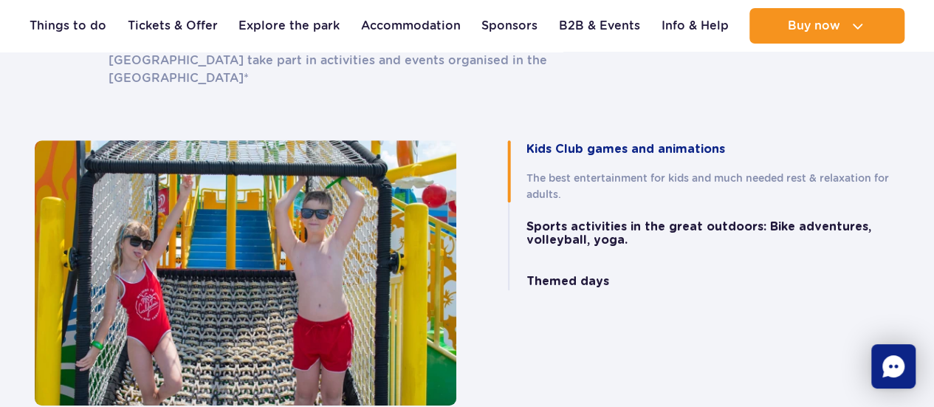
click at [527, 346] on div "Where the fun never stops Events and activities in Suntago Village Do even more…" at bounding box center [467, 178] width 887 height 543
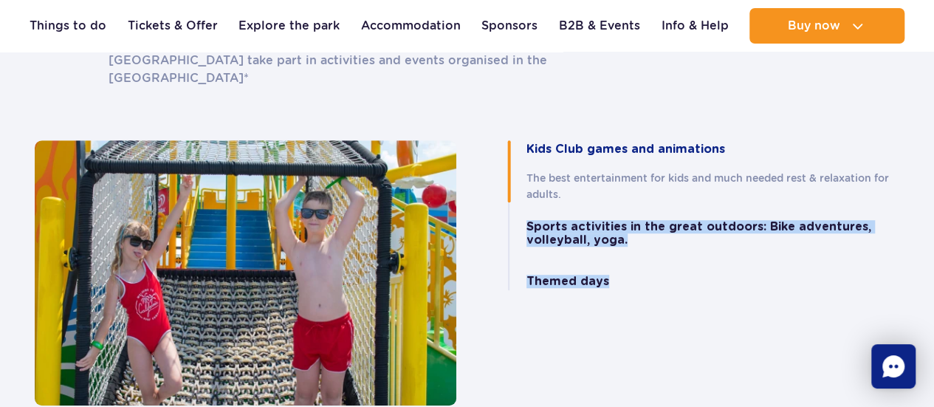
drag, startPoint x: 523, startPoint y: 154, endPoint x: 735, endPoint y: 244, distance: 230.0
click at [734, 244] on div "Kids Club games and animations The best entertainment for kids and much needed …" at bounding box center [689, 272] width 444 height 265
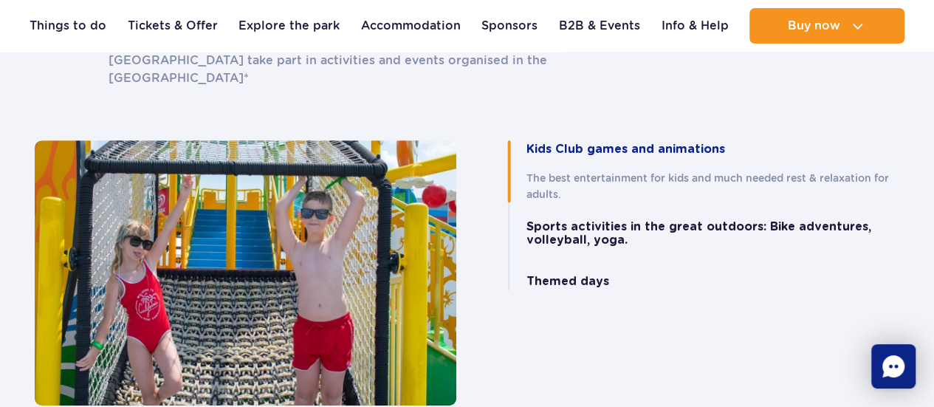
click at [638, 299] on div "Kids Club games and animations The best entertainment for kids and much needed …" at bounding box center [689, 272] width 444 height 265
click at [886, 368] on icon "Chat" at bounding box center [893, 366] width 22 height 22
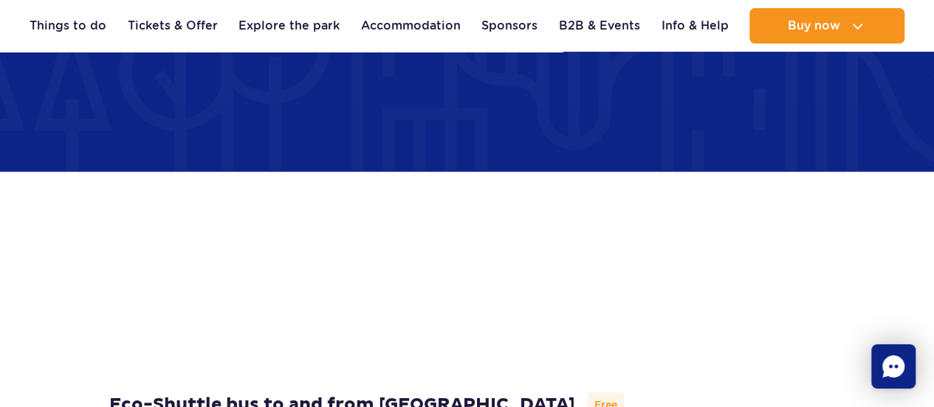
scroll to position [4225, 0]
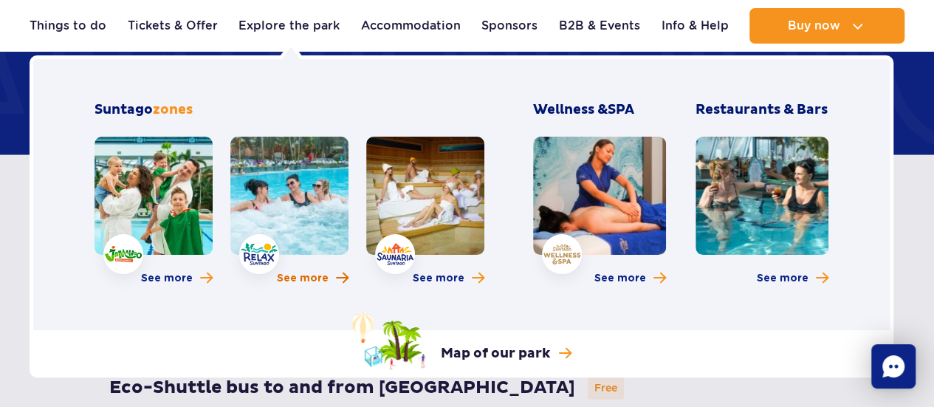
click at [339, 279] on span "More about Relax zone" at bounding box center [342, 278] width 13 height 14
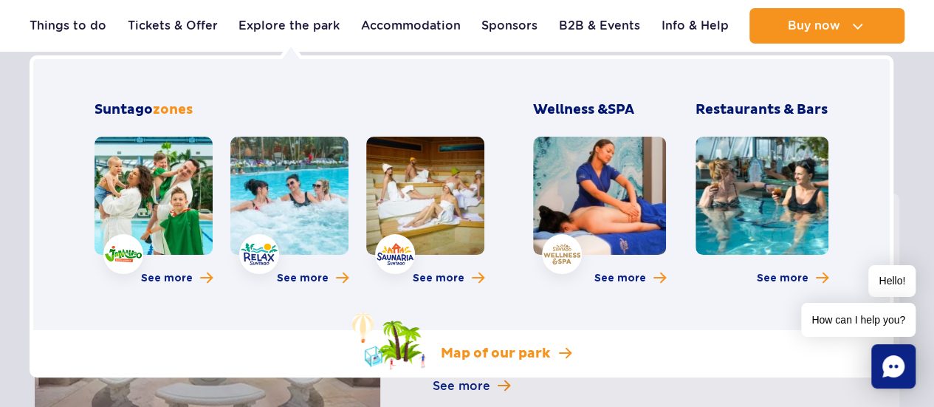
scroll to position [886, 0]
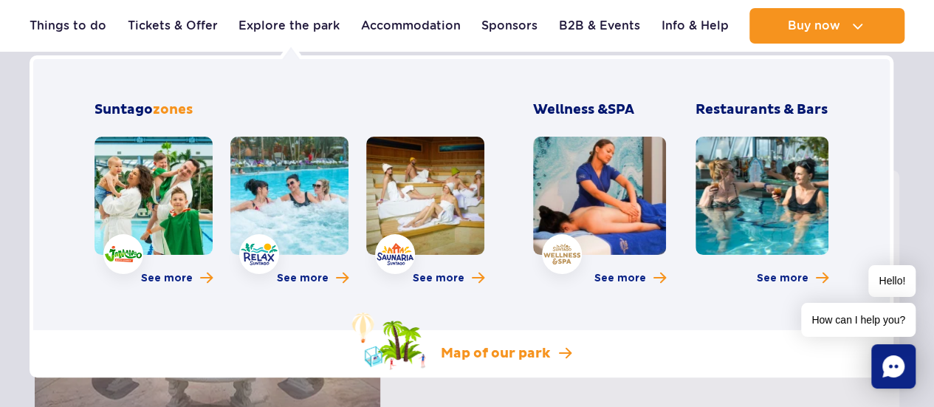
click at [549, 354] on link "Map of our park" at bounding box center [461, 341] width 219 height 58
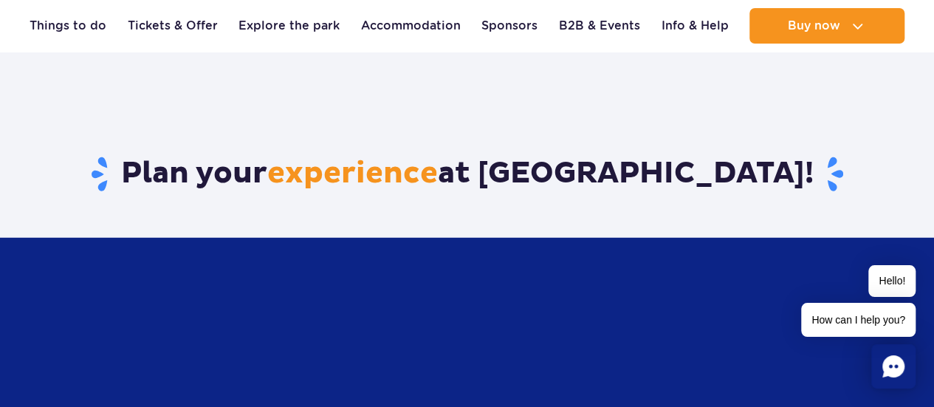
scroll to position [1994, 0]
